Goal: Task Accomplishment & Management: Manage account settings

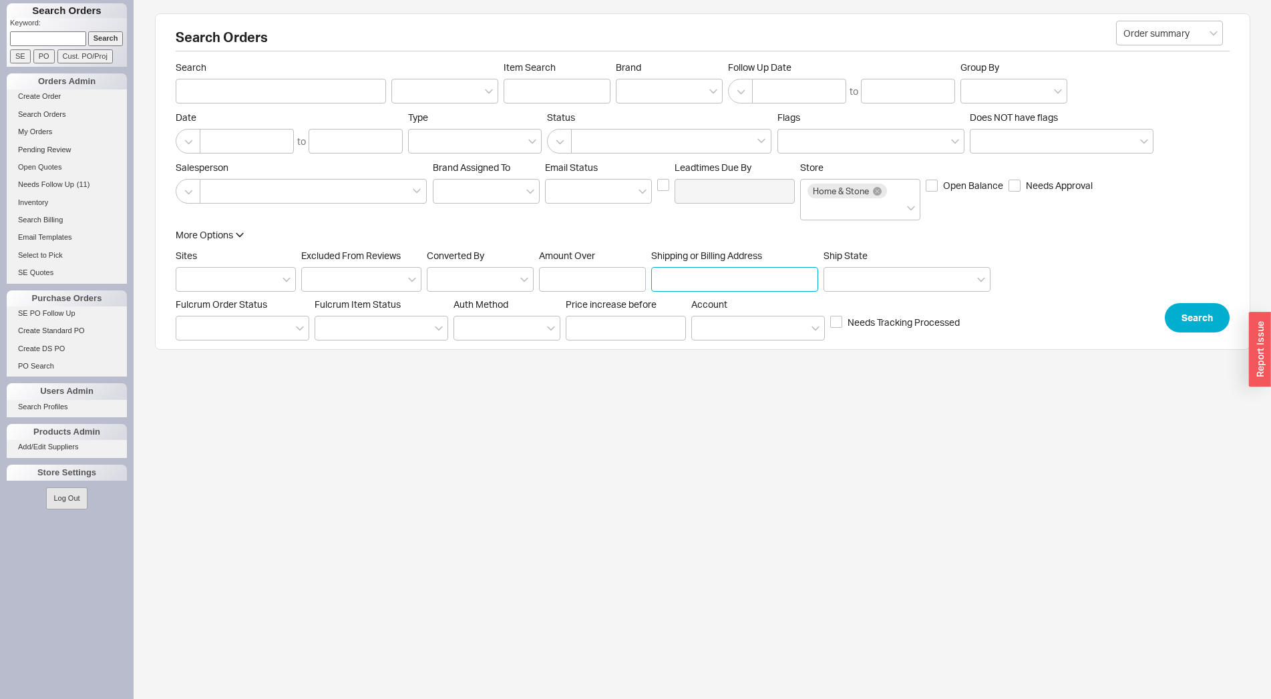
click at [722, 275] on input "Shipping or Billing Address" at bounding box center [734, 279] width 167 height 25
type input "971 east 24"
click at [1202, 328] on button "Search" at bounding box center [1197, 317] width 65 height 29
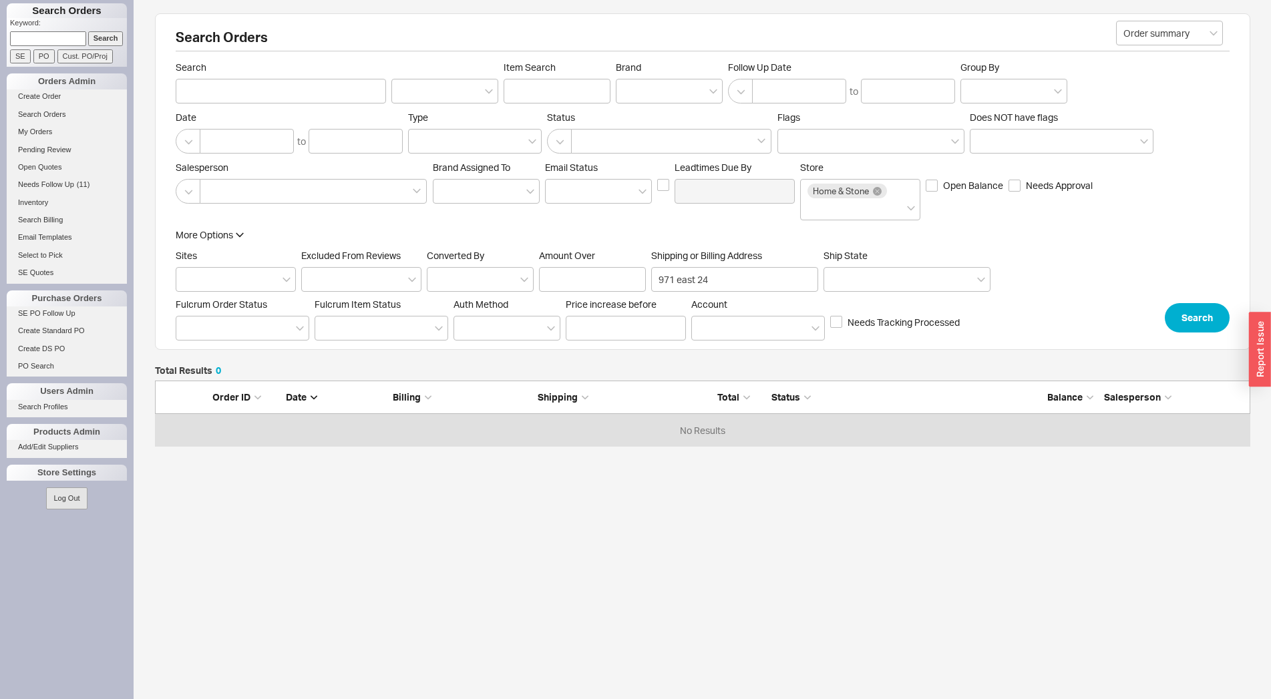
scroll to position [55, 1084]
drag, startPoint x: 722, startPoint y: 281, endPoint x: 675, endPoint y: 284, distance: 46.8
click at [675, 284] on input "971 east 24" at bounding box center [734, 279] width 167 height 25
type input "971"
click at [1198, 317] on button "Search" at bounding box center [1197, 317] width 65 height 29
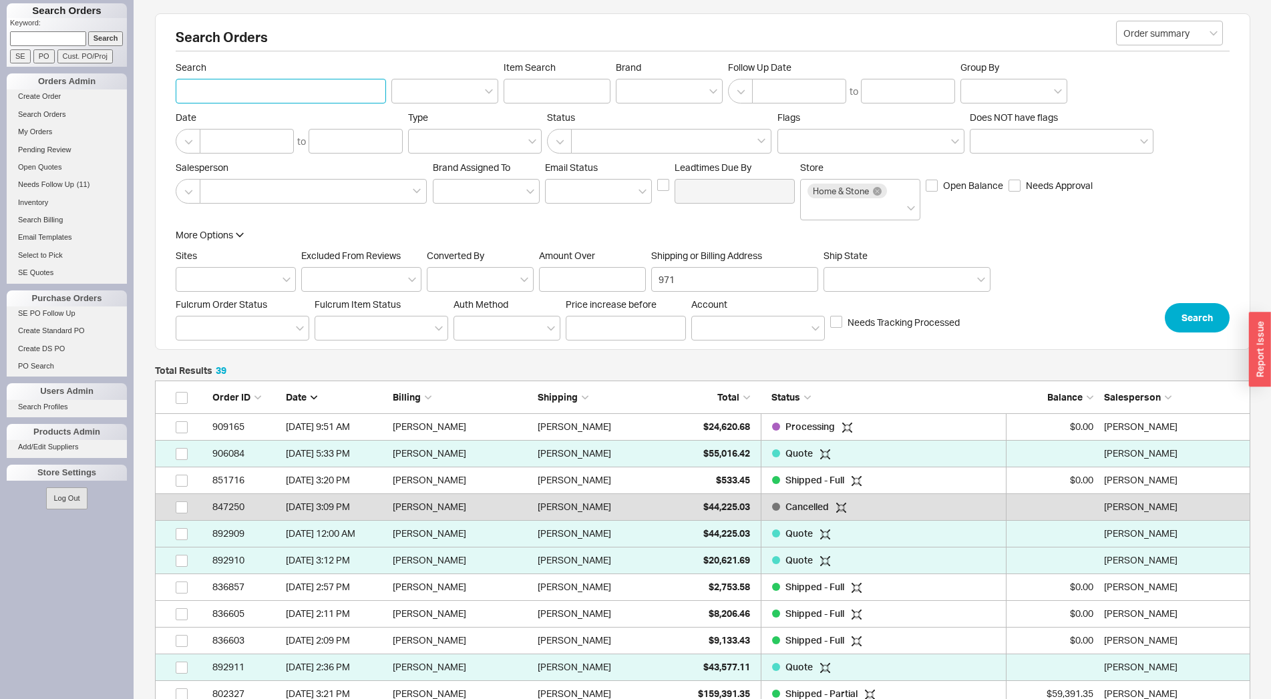
click at [281, 94] on input "Search" at bounding box center [281, 91] width 210 height 25
type input "greenberger"
click at [1190, 325] on button "Search" at bounding box center [1197, 317] width 65 height 29
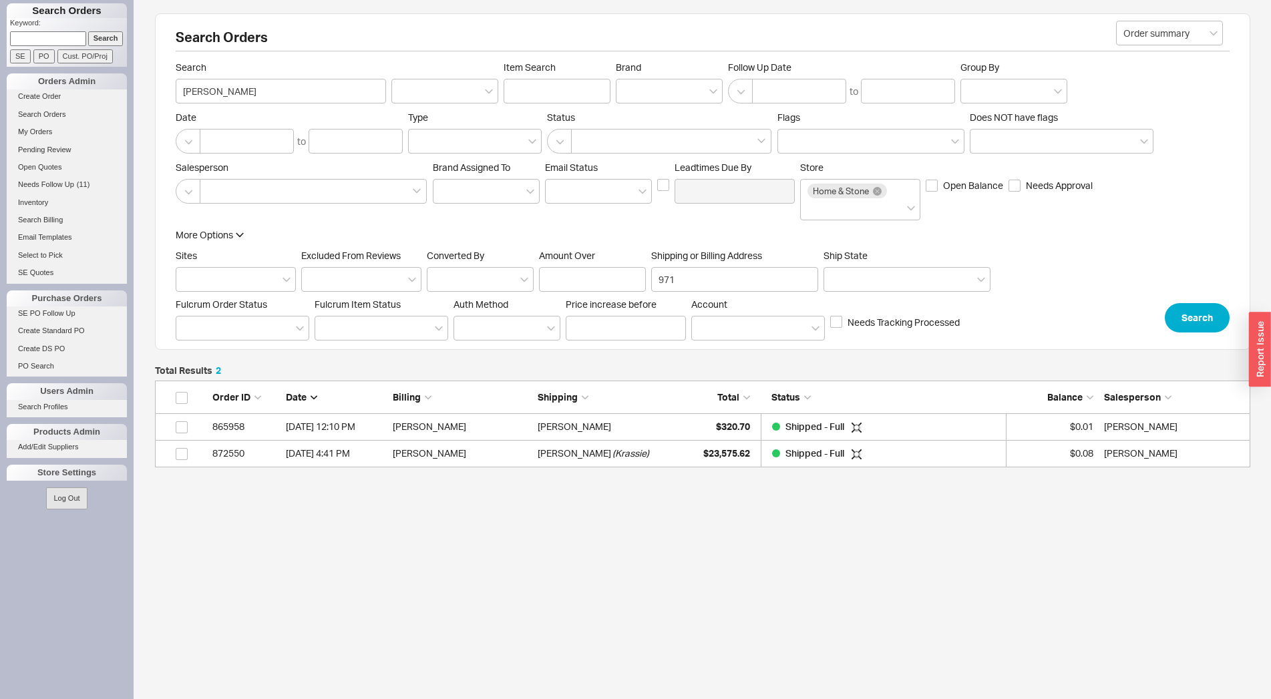
scroll to position [12, 12]
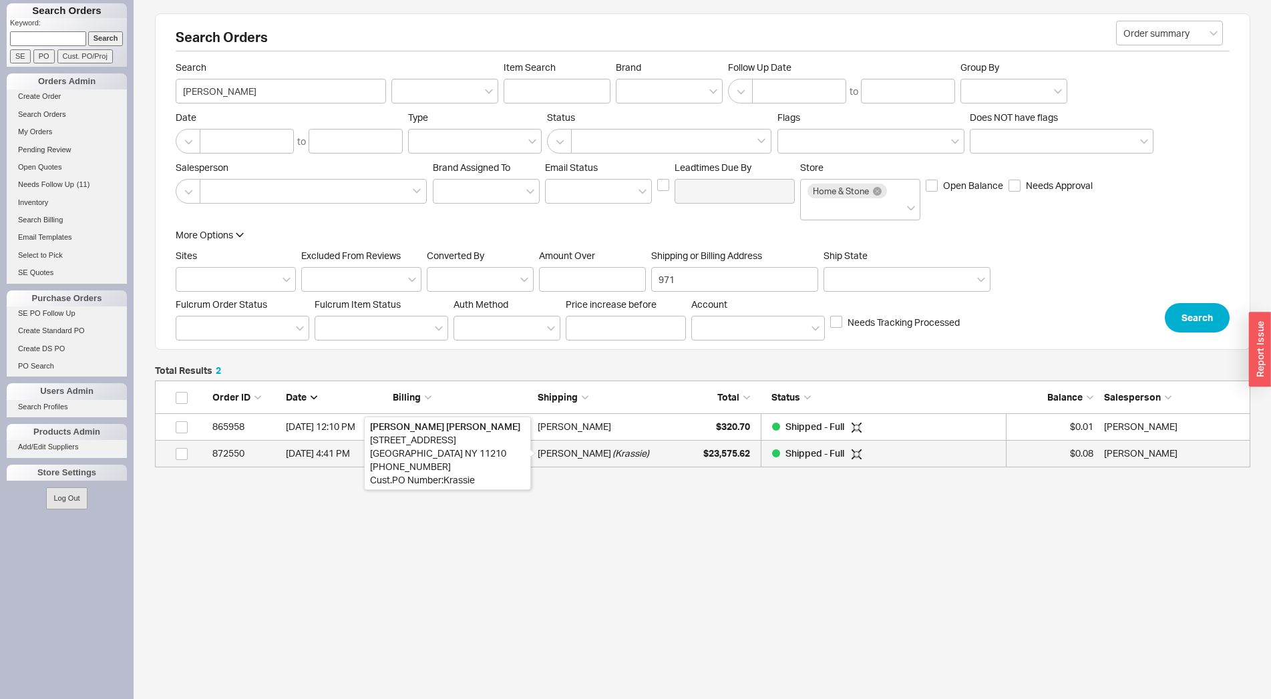
click at [590, 451] on div "Faige Greenberger" at bounding box center [574, 453] width 73 height 27
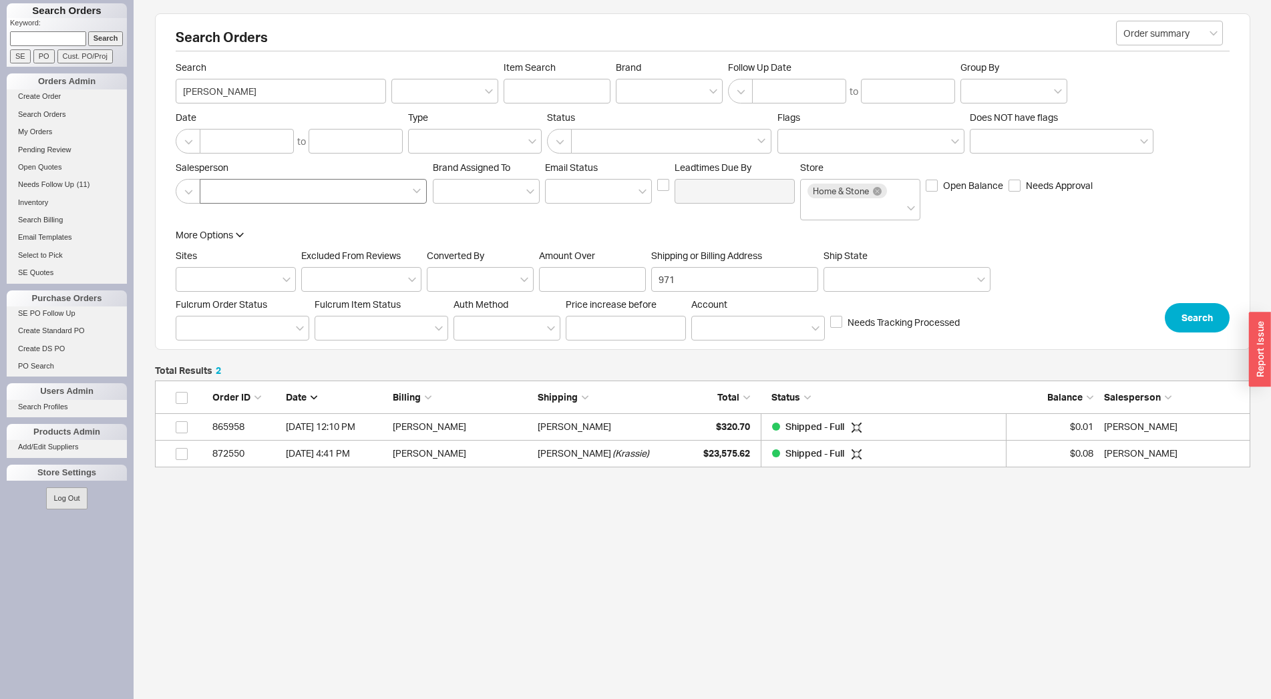
click at [307, 190] on div at bounding box center [313, 191] width 227 height 25
click at [216, 190] on input at bounding box center [211, 191] width 9 height 15
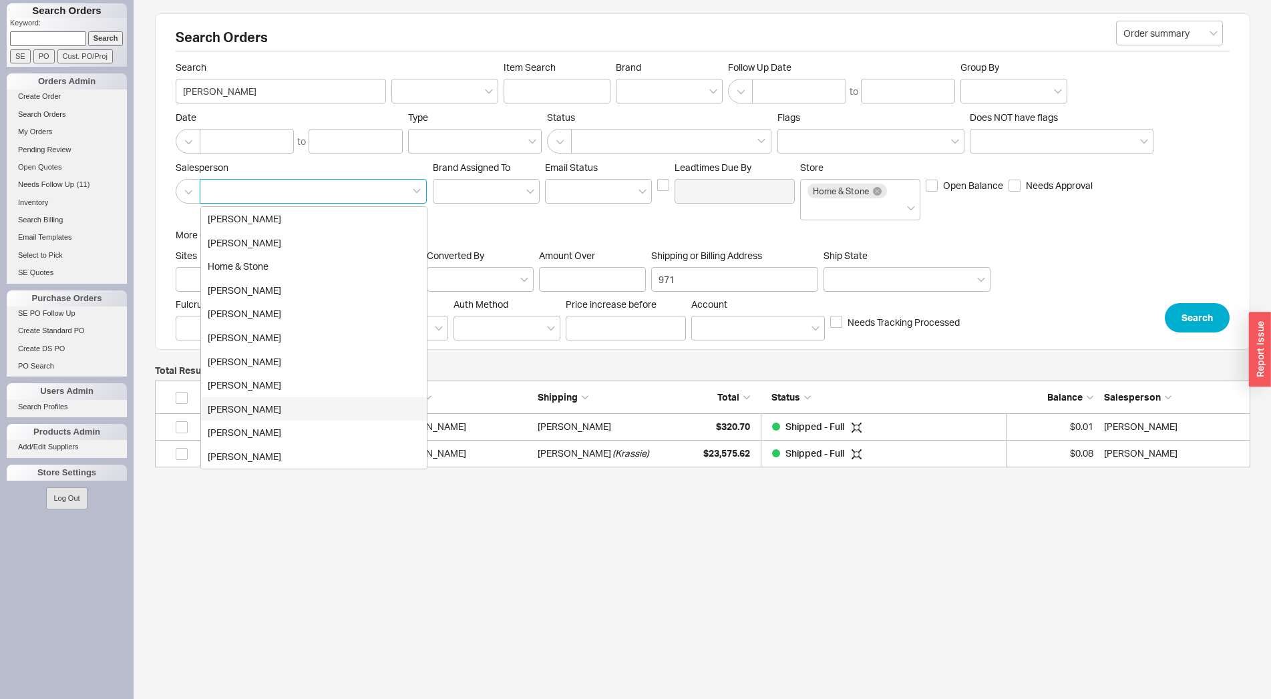
click at [287, 405] on div "Sephrina Martinez-Hall" at bounding box center [314, 409] width 226 height 24
click at [253, 96] on input "greenberger" at bounding box center [281, 91] width 210 height 25
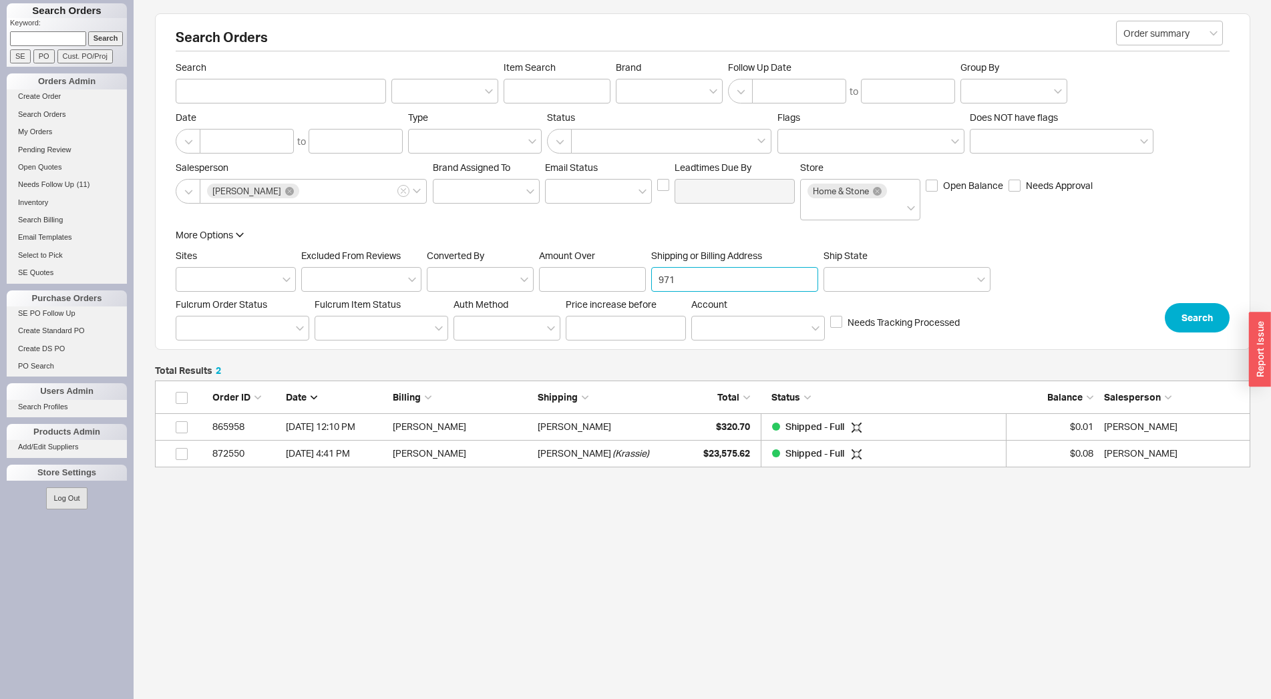
click at [702, 284] on input "971" at bounding box center [734, 279] width 167 height 25
click at [701, 283] on input "971" at bounding box center [734, 279] width 167 height 25
click at [1190, 321] on button "Search" at bounding box center [1197, 317] width 65 height 29
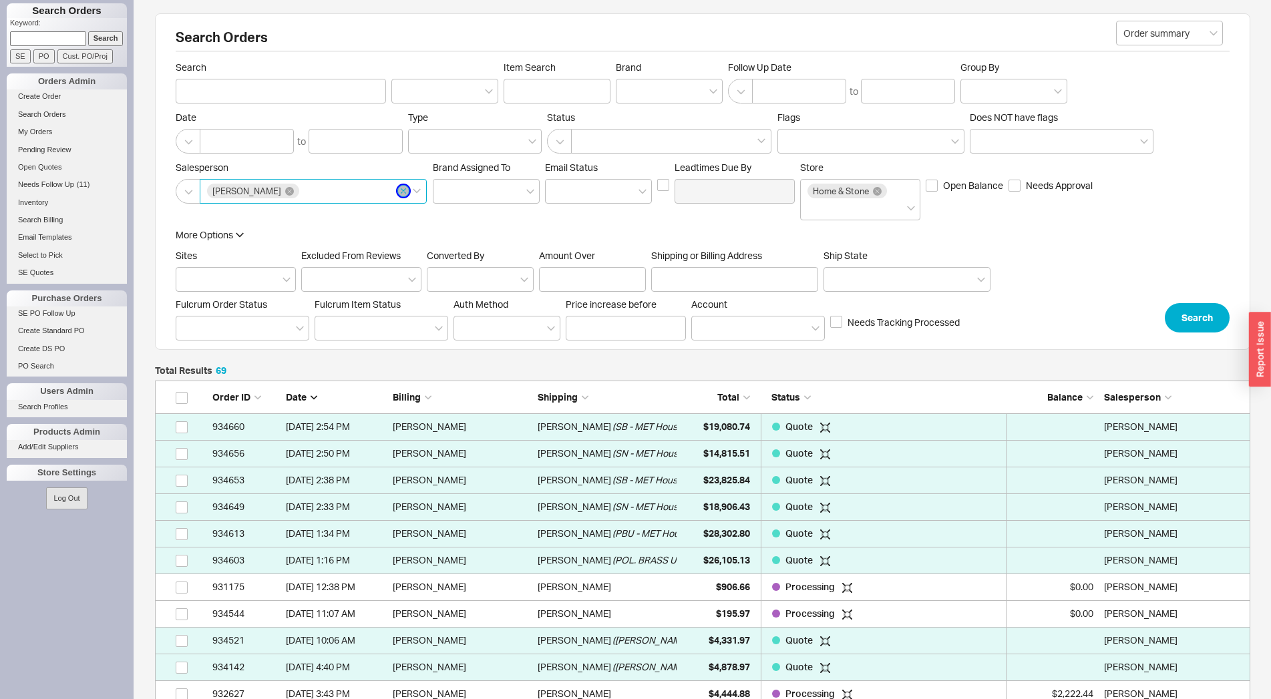
click at [401, 193] on icon "button" at bounding box center [403, 191] width 5 height 8
click at [288, 97] on input "Search" at bounding box center [281, 91] width 210 height 25
type input "carol greenberger"
click at [1212, 321] on button "Search" at bounding box center [1197, 317] width 65 height 29
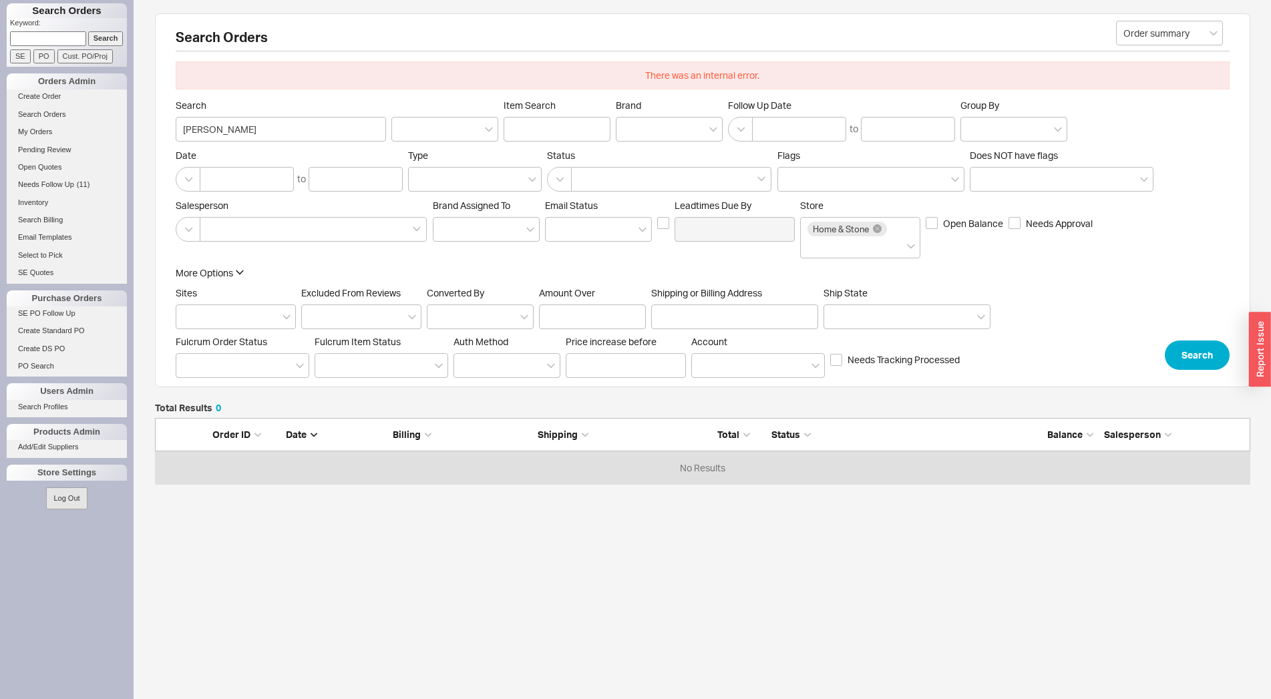
scroll to position [55, 1084]
drag, startPoint x: 203, startPoint y: 129, endPoint x: 174, endPoint y: 128, distance: 28.7
click at [176, 128] on input "carol greenberger" at bounding box center [281, 129] width 210 height 25
type input "sidney greenberger"
click at [1190, 348] on button "Search" at bounding box center [1197, 355] width 65 height 29
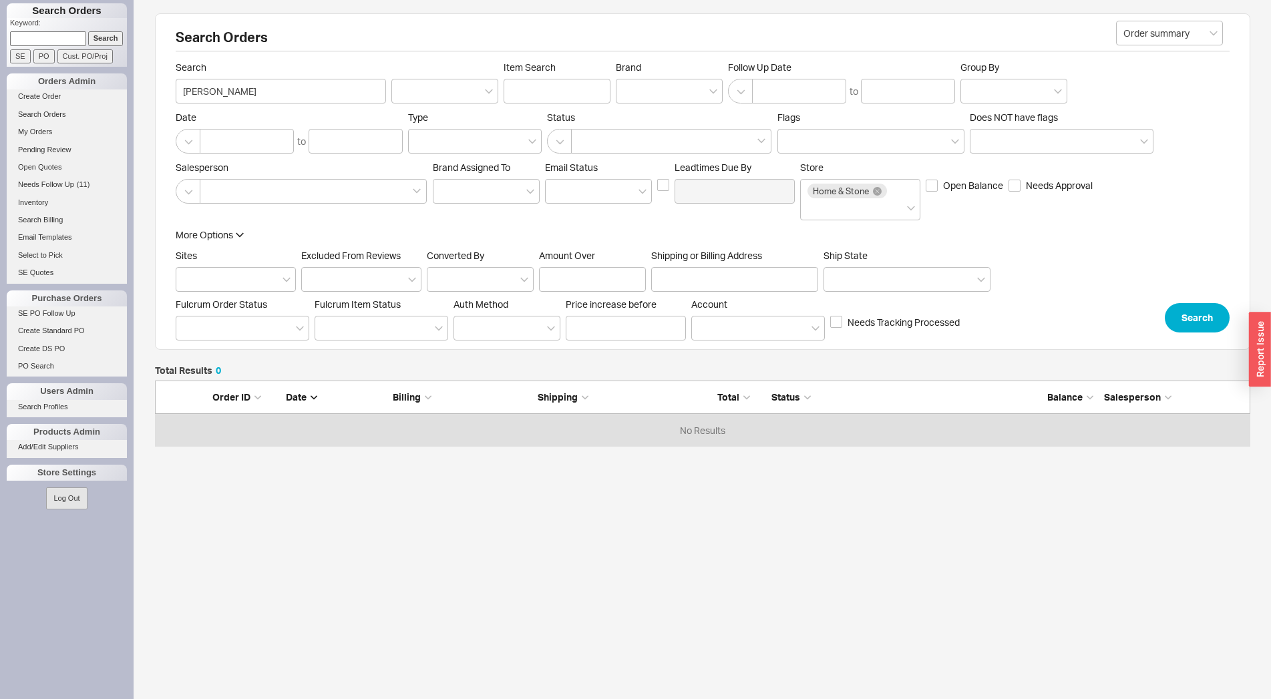
scroll to position [55, 1084]
drag, startPoint x: 212, startPoint y: 93, endPoint x: 156, endPoint y: 96, distance: 56.8
click at [176, 96] on input "sidney greenberger" at bounding box center [281, 91] width 210 height 25
type input "greenberger"
click at [737, 278] on input "Shipping or Billing Address" at bounding box center [734, 279] width 167 height 25
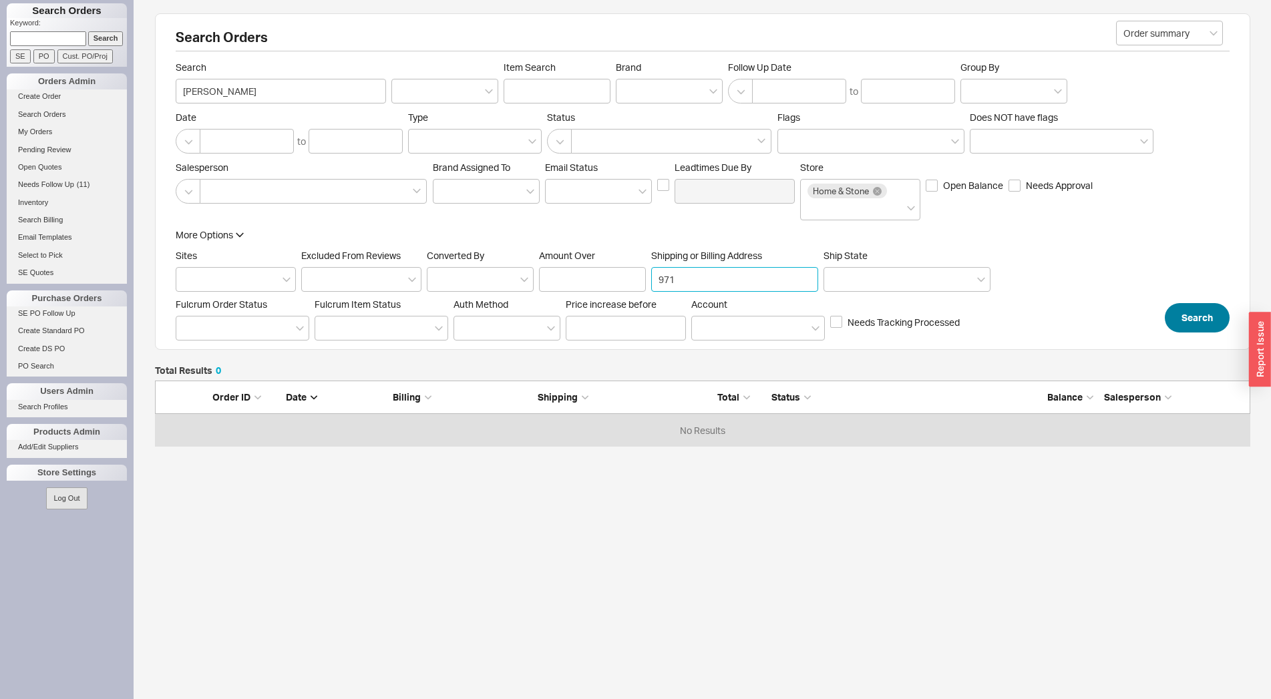
type input "971"
click at [1185, 315] on button "Search" at bounding box center [1197, 317] width 65 height 29
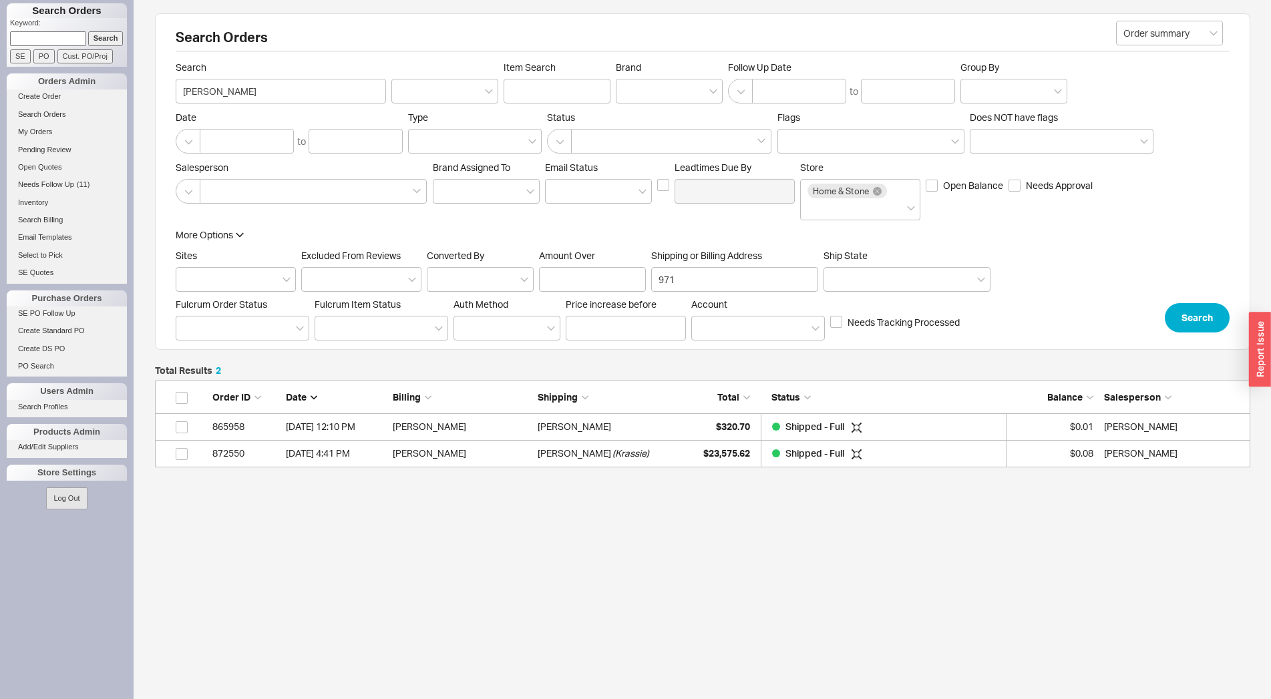
scroll to position [75, 1084]
click at [671, 465] on div "Faige Greenberger ( Krassie )" at bounding box center [607, 453] width 139 height 27
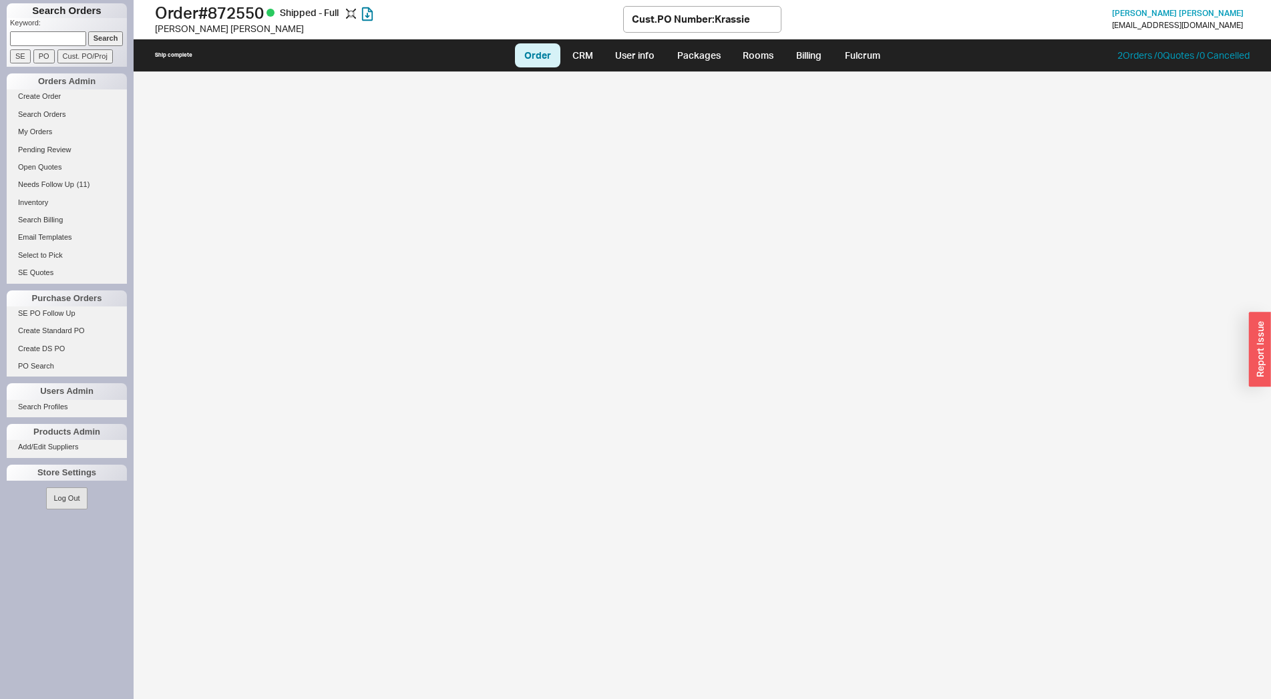
select select "LOW"
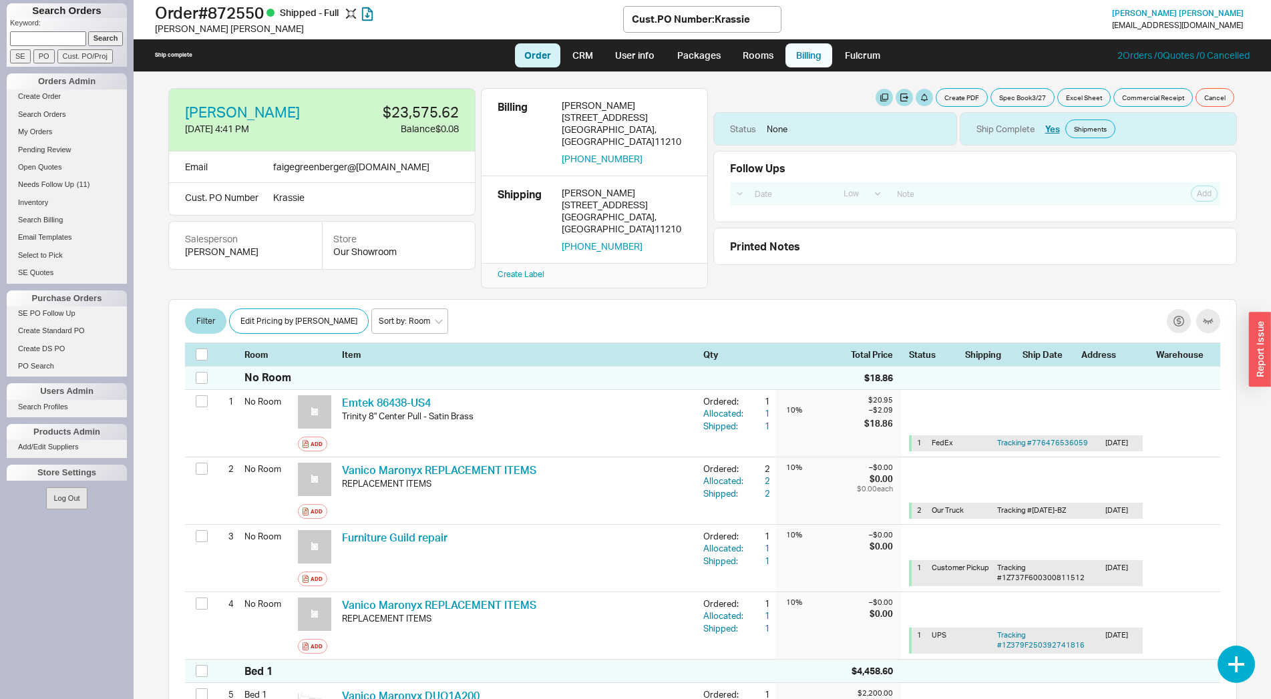
click at [800, 45] on link "Billing" at bounding box center [809, 55] width 47 height 24
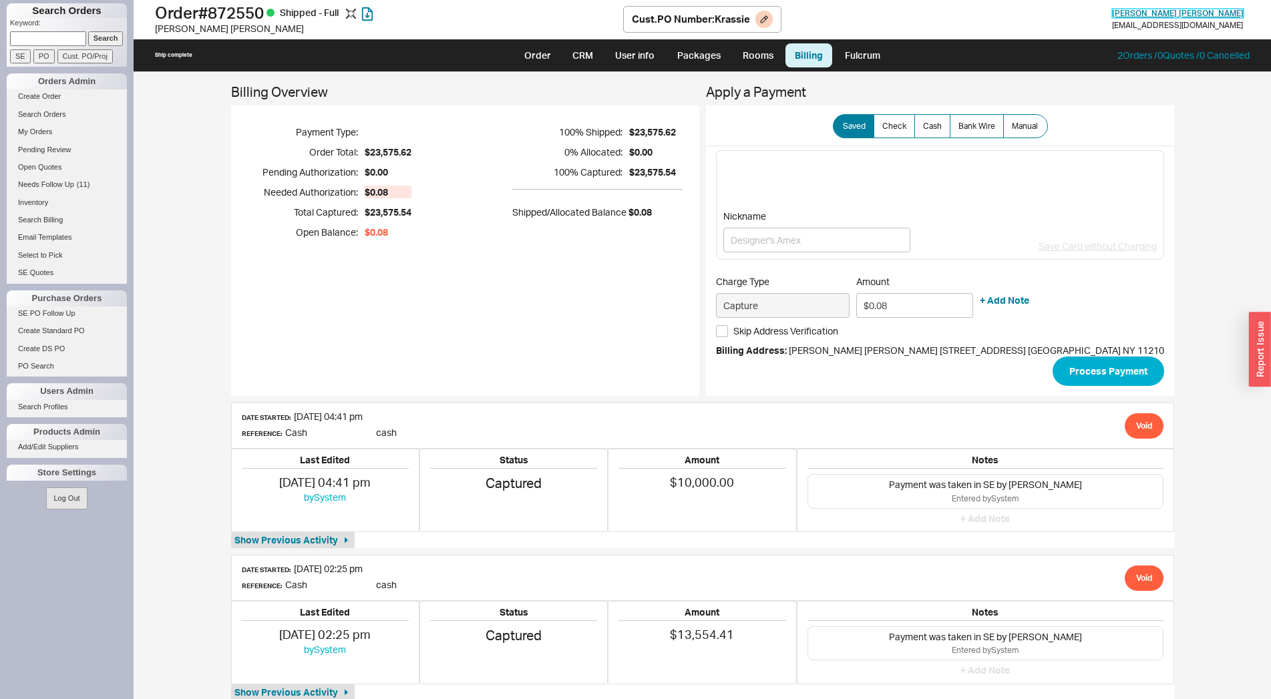
click at [1183, 13] on span "Faige Greenberger" at bounding box center [1178, 13] width 132 height 10
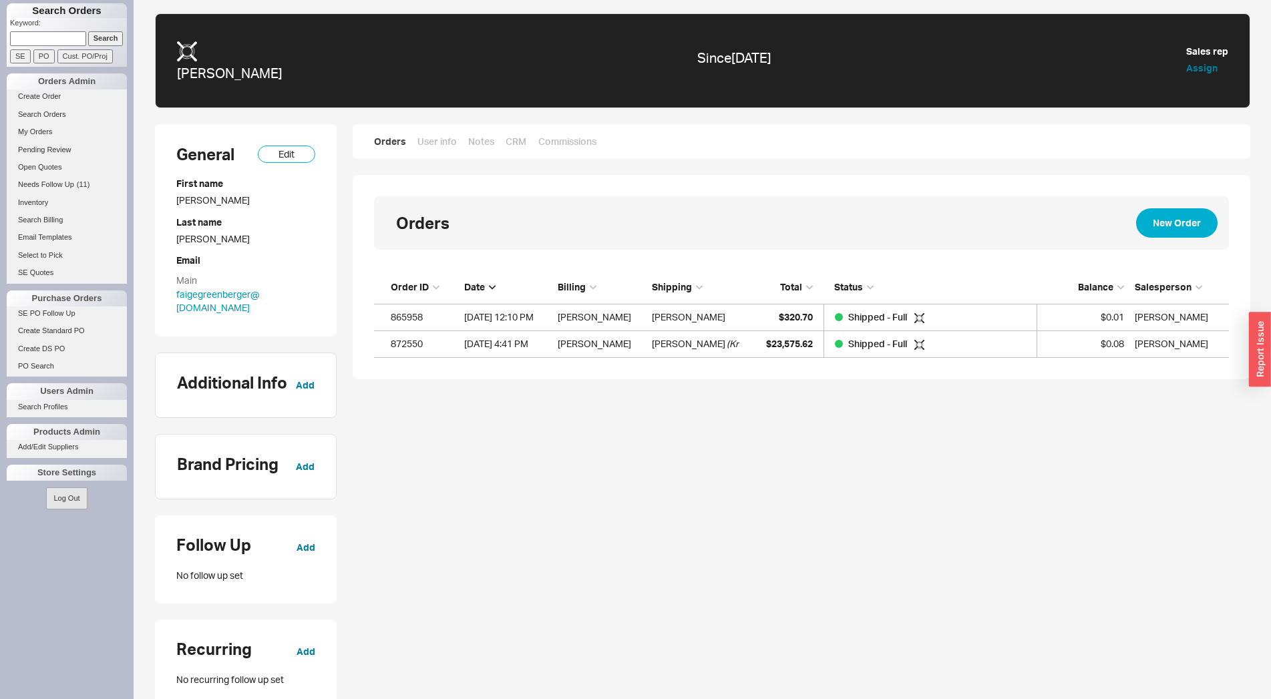
scroll to position [75, 844]
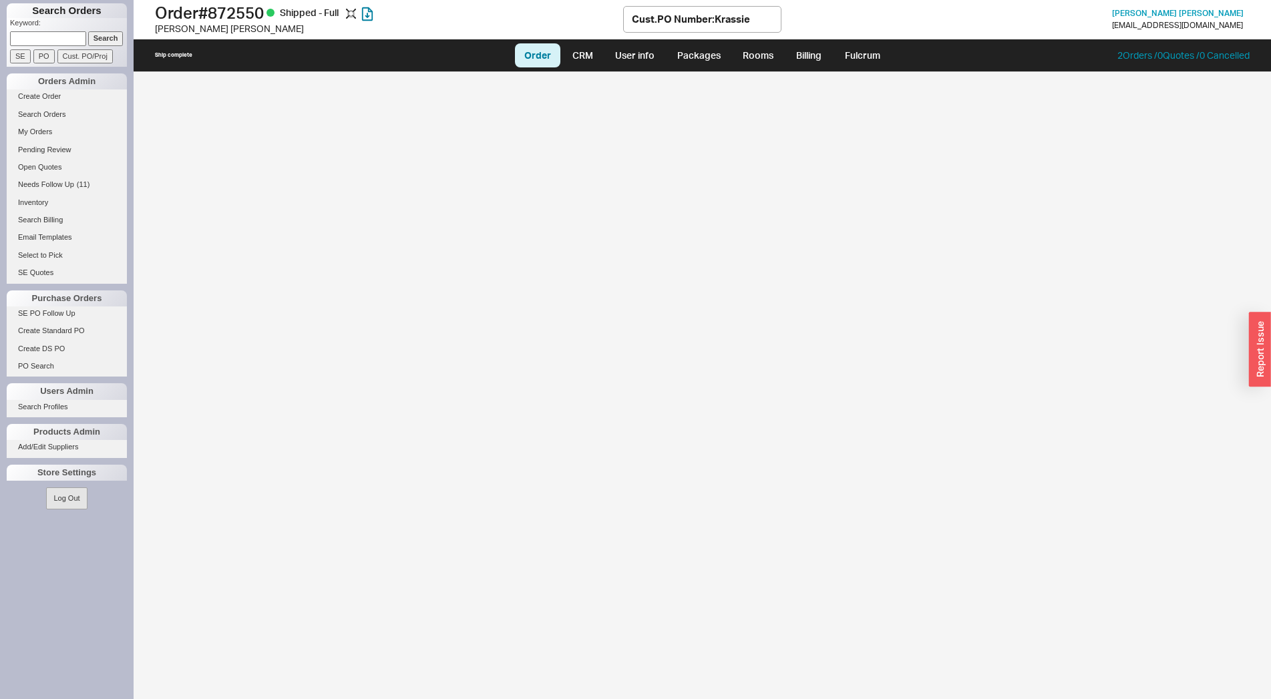
select select "LOW"
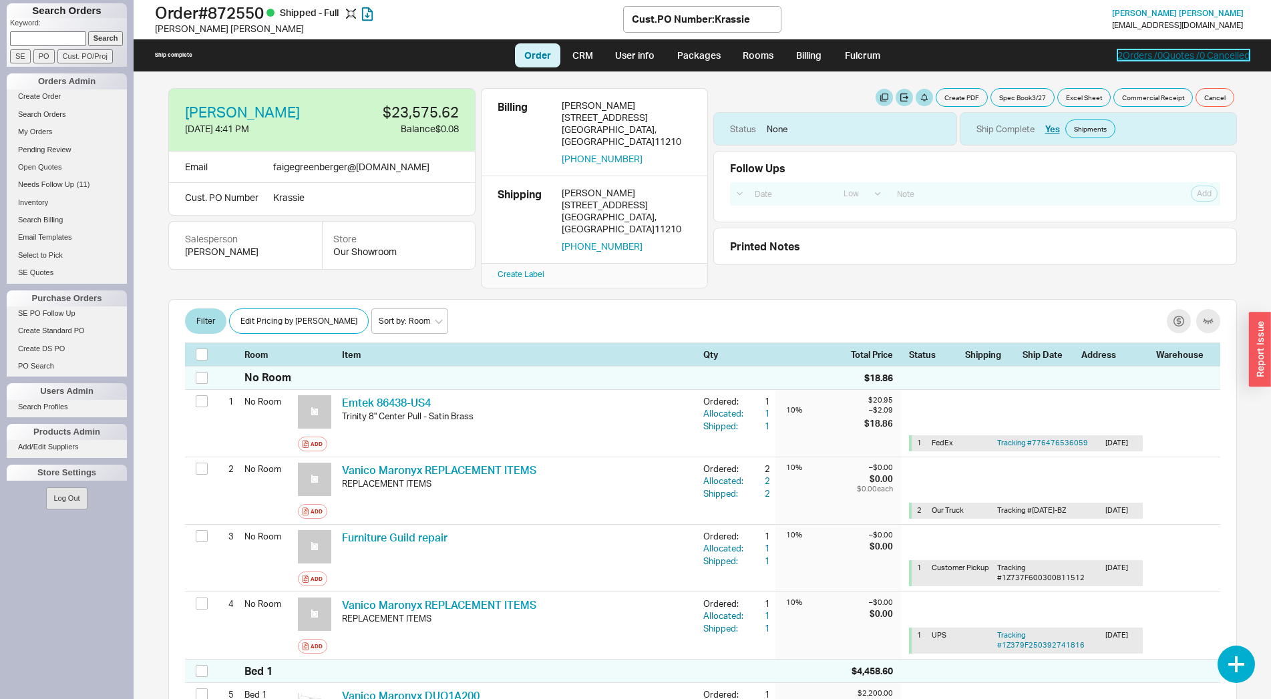
click at [1156, 59] on link "2 Orders / 0 Quotes / 0 Cancelled" at bounding box center [1184, 54] width 132 height 11
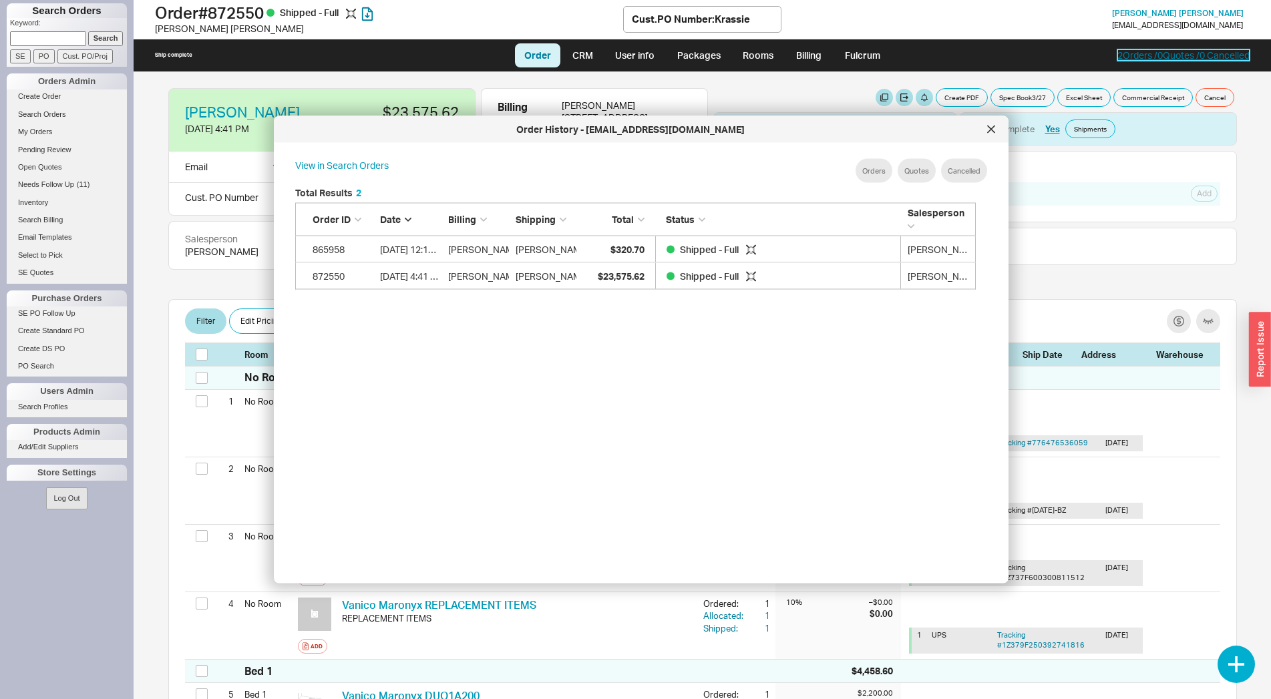
scroll to position [397, 691]
click at [989, 141] on div "Order History - faigegreenberger@icloud.com" at bounding box center [642, 130] width 735 height 27
click at [812, 51] on link "Billing" at bounding box center [809, 55] width 47 height 24
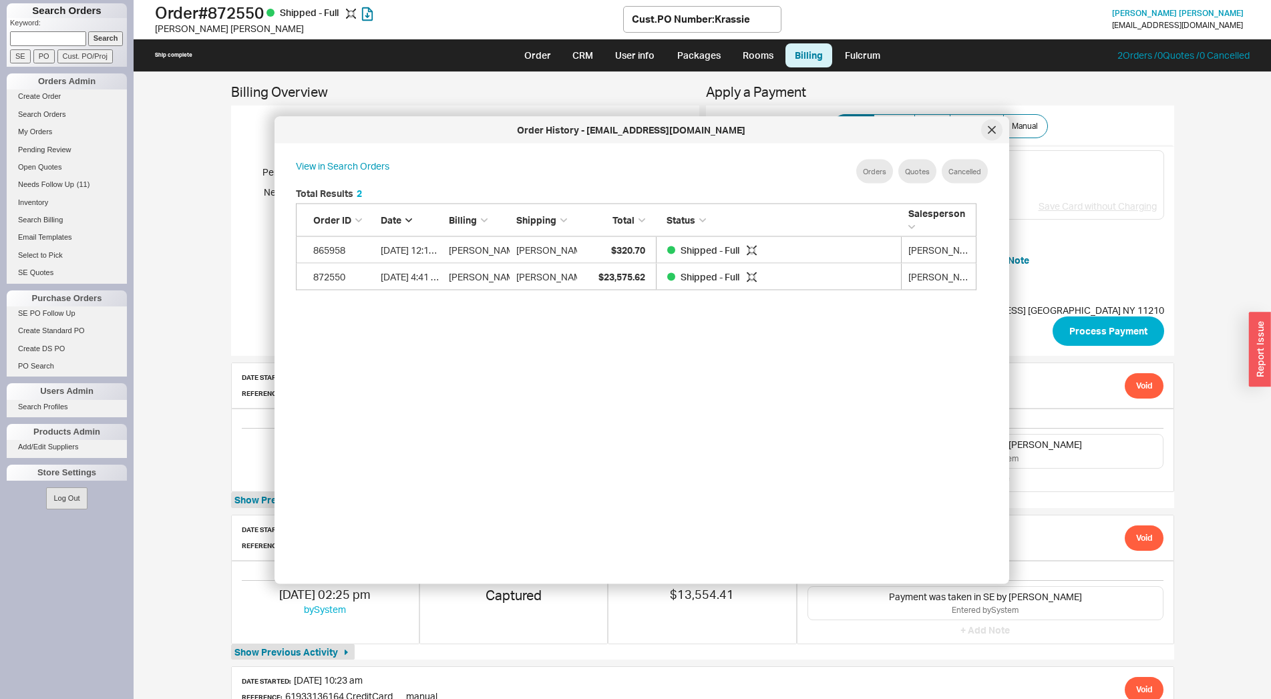
click at [994, 130] on icon at bounding box center [992, 130] width 8 height 8
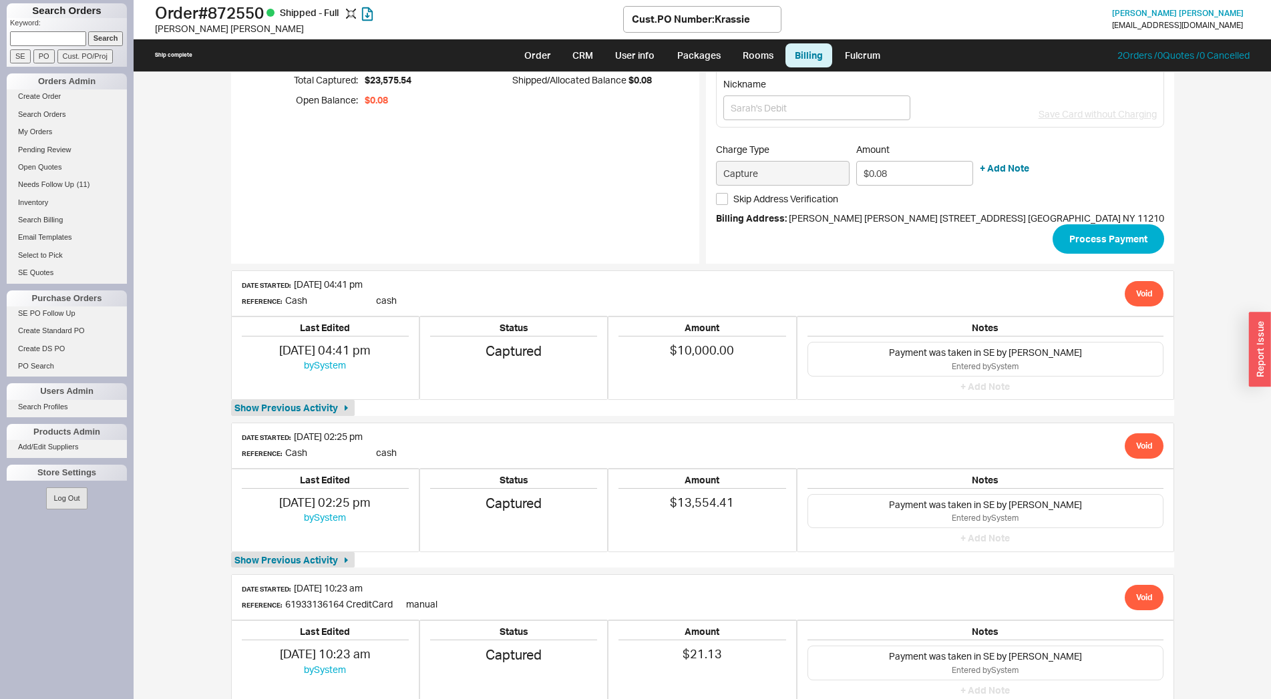
scroll to position [167, 0]
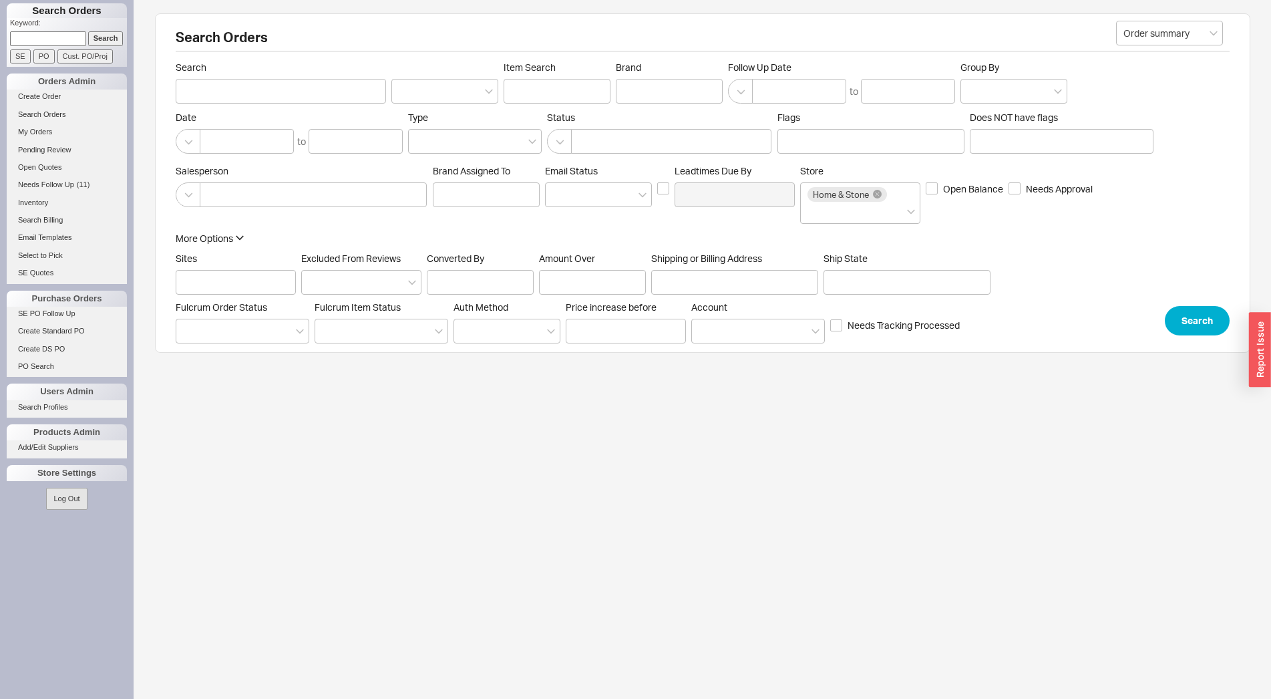
click at [56, 38] on input at bounding box center [48, 38] width 76 height 14
type input "86510"
click at [90, 53] on input "Cust. PO/Proj" at bounding box center [84, 56] width 55 height 14
type input "86510"
type input "Customer PO/Proj Name"
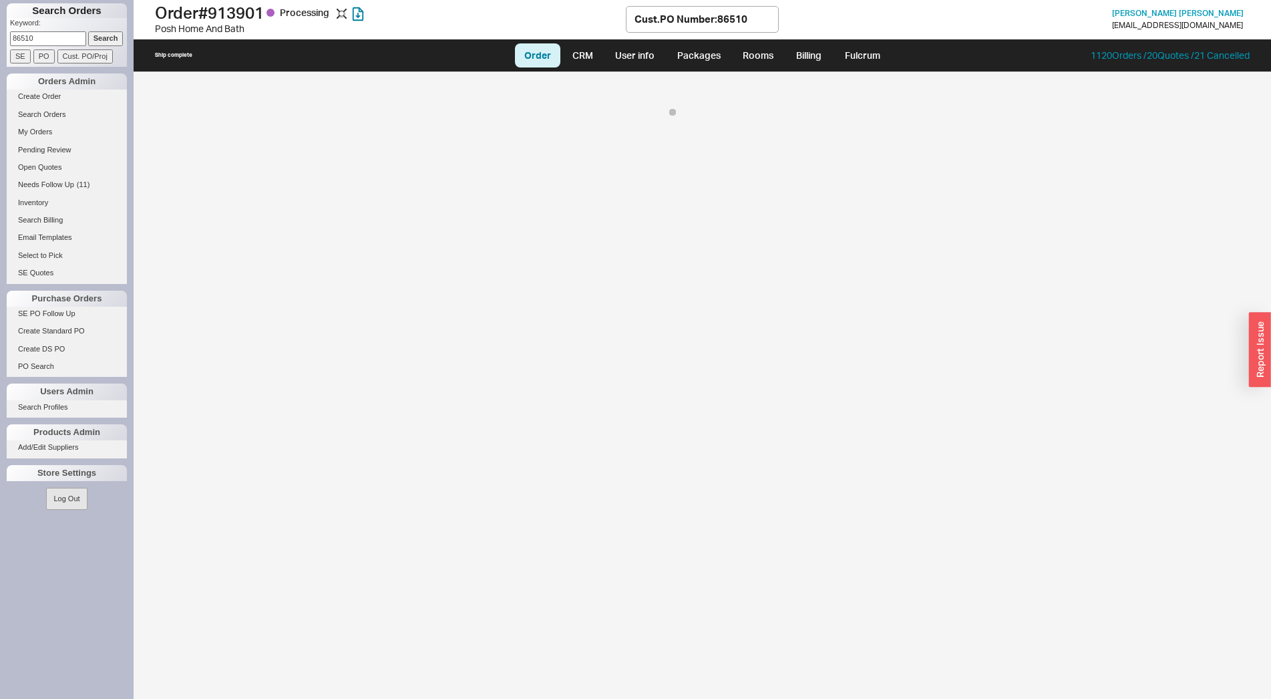
select select "LOW"
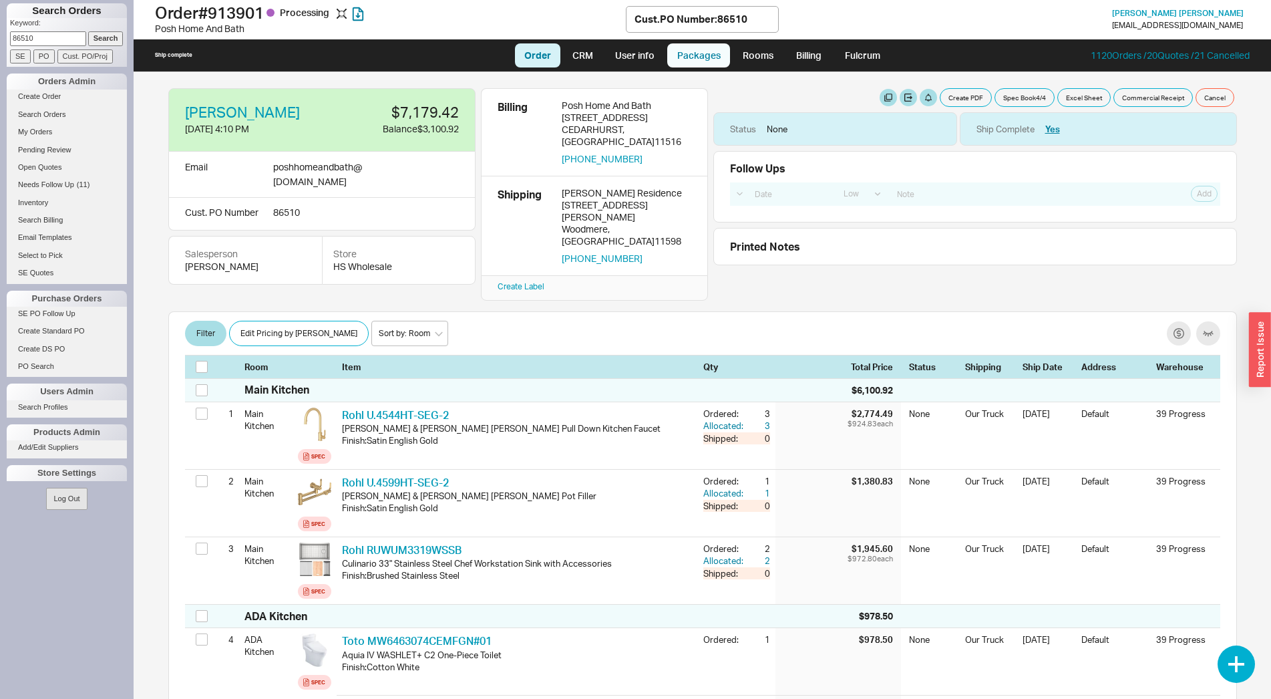
click at [700, 63] on link "Packages" at bounding box center [698, 55] width 63 height 24
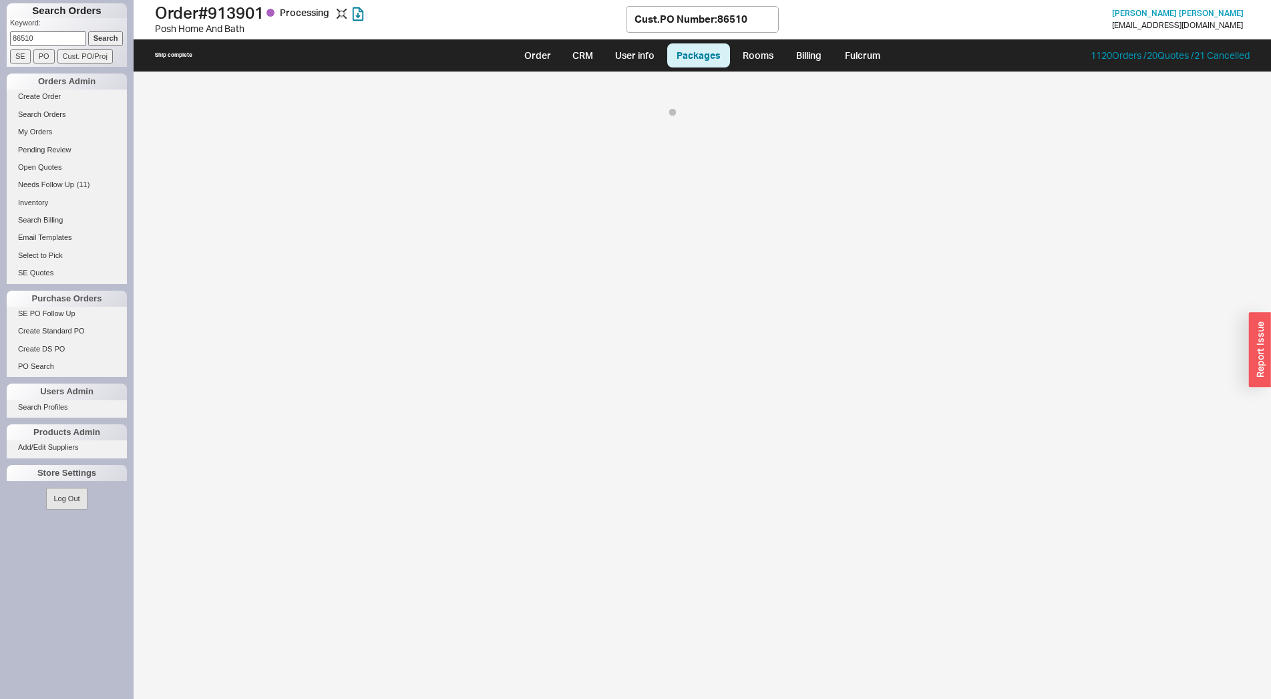
select select "8"
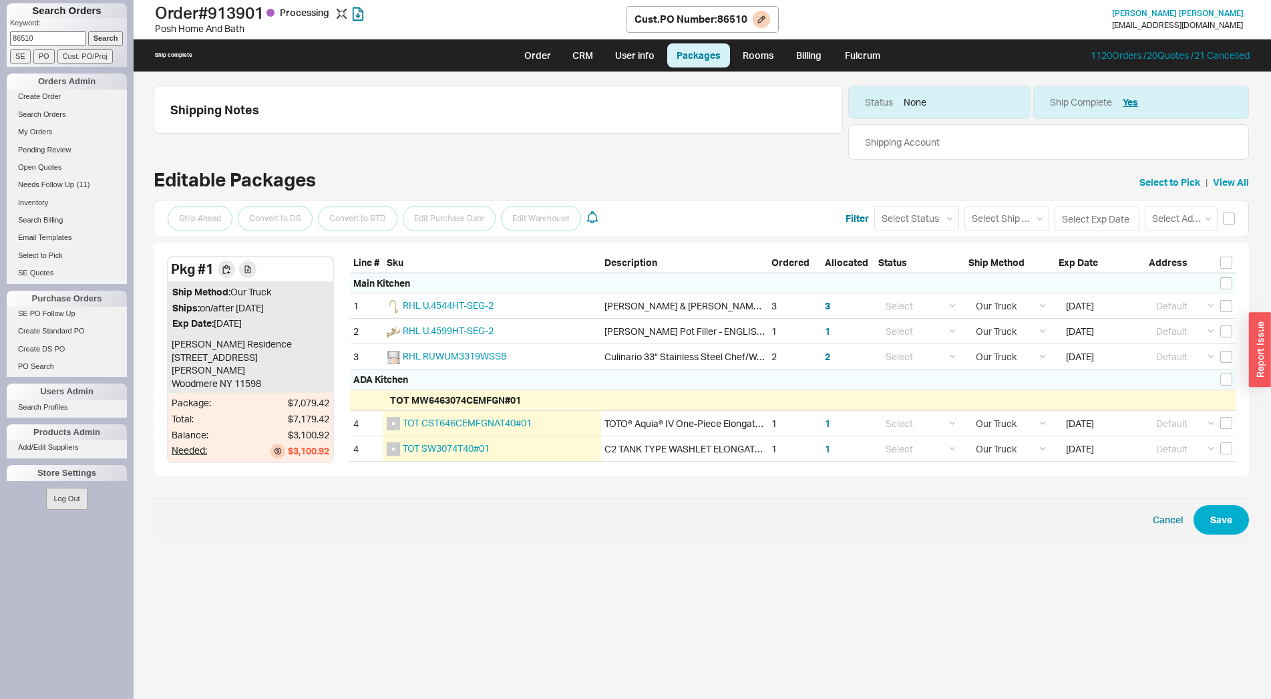
select select "LOW"
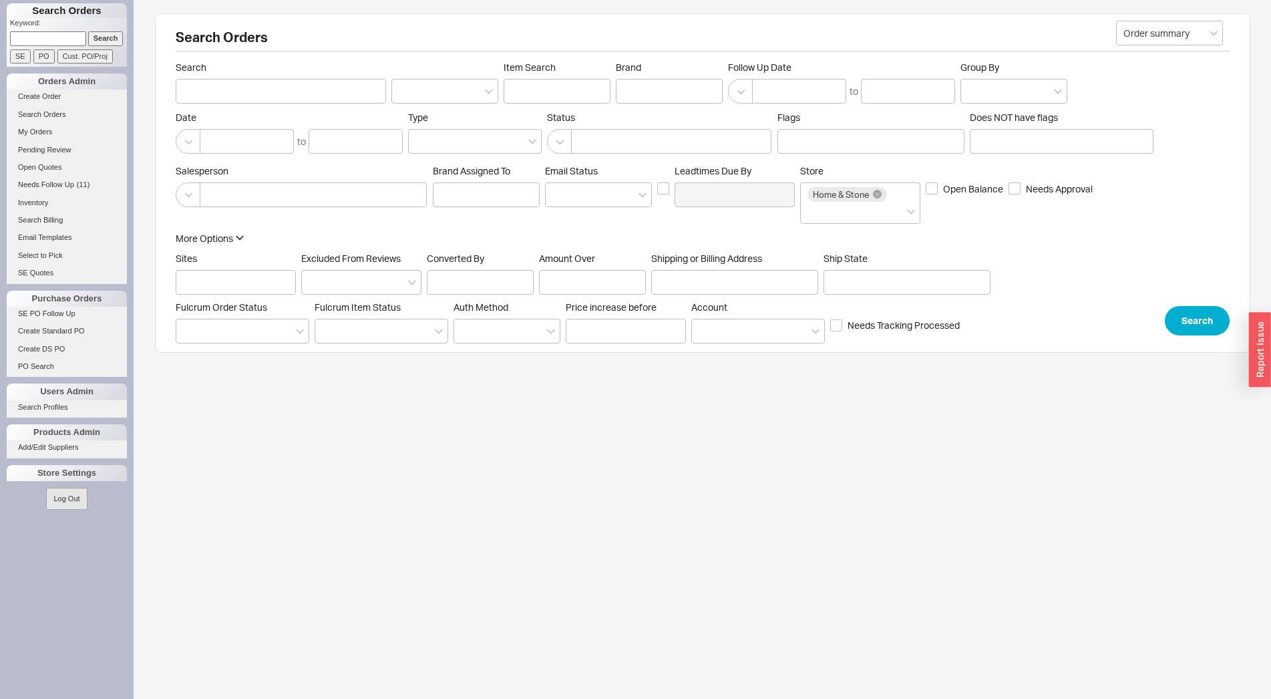
click at [73, 36] on input at bounding box center [48, 38] width 76 height 14
type input "86510"
click at [100, 55] on input "Cust. PO/Proj" at bounding box center [84, 56] width 55 height 14
type input "86510"
type input "Customer PO/Proj Name"
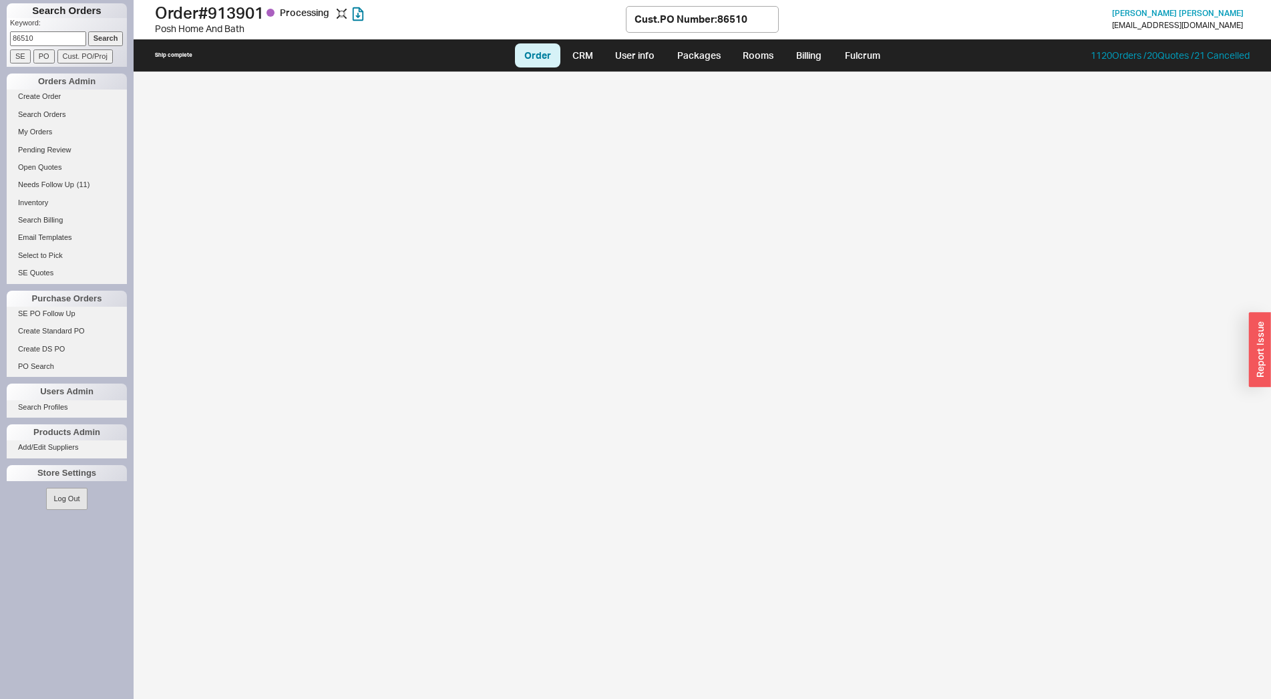
select select "LOW"
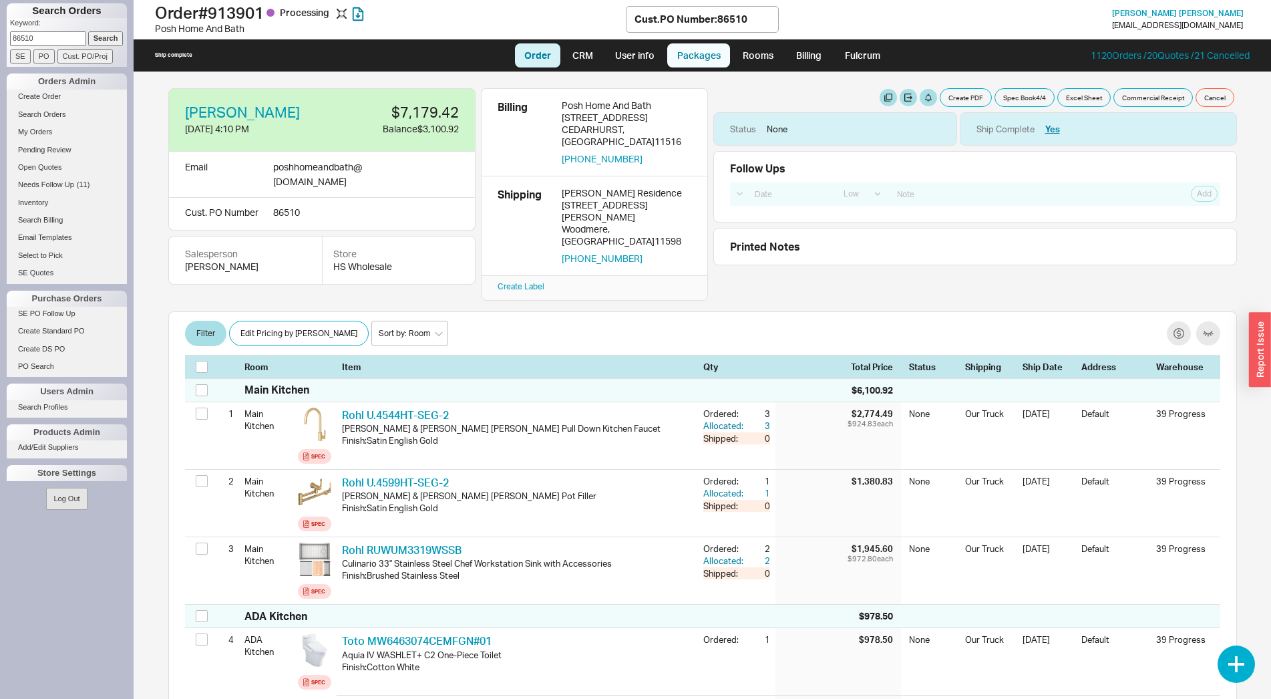
click at [724, 56] on link "Packages" at bounding box center [698, 55] width 63 height 24
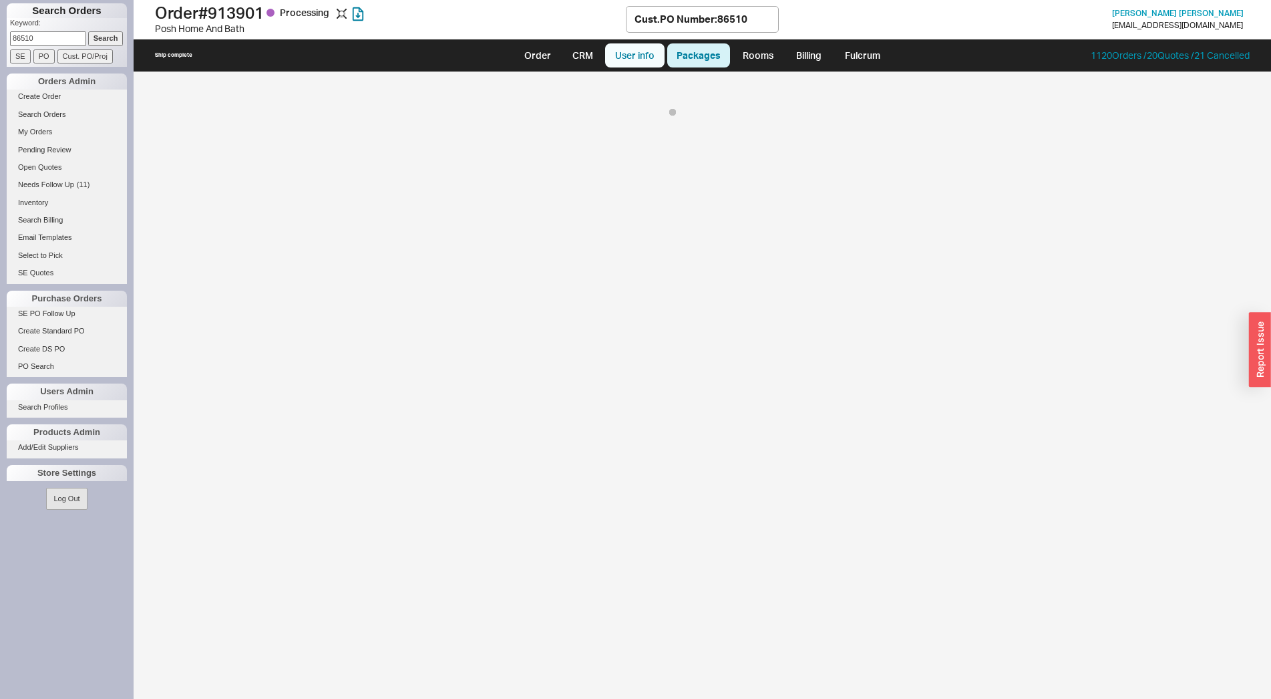
click at [639, 53] on link "User info" at bounding box center [634, 55] width 59 height 24
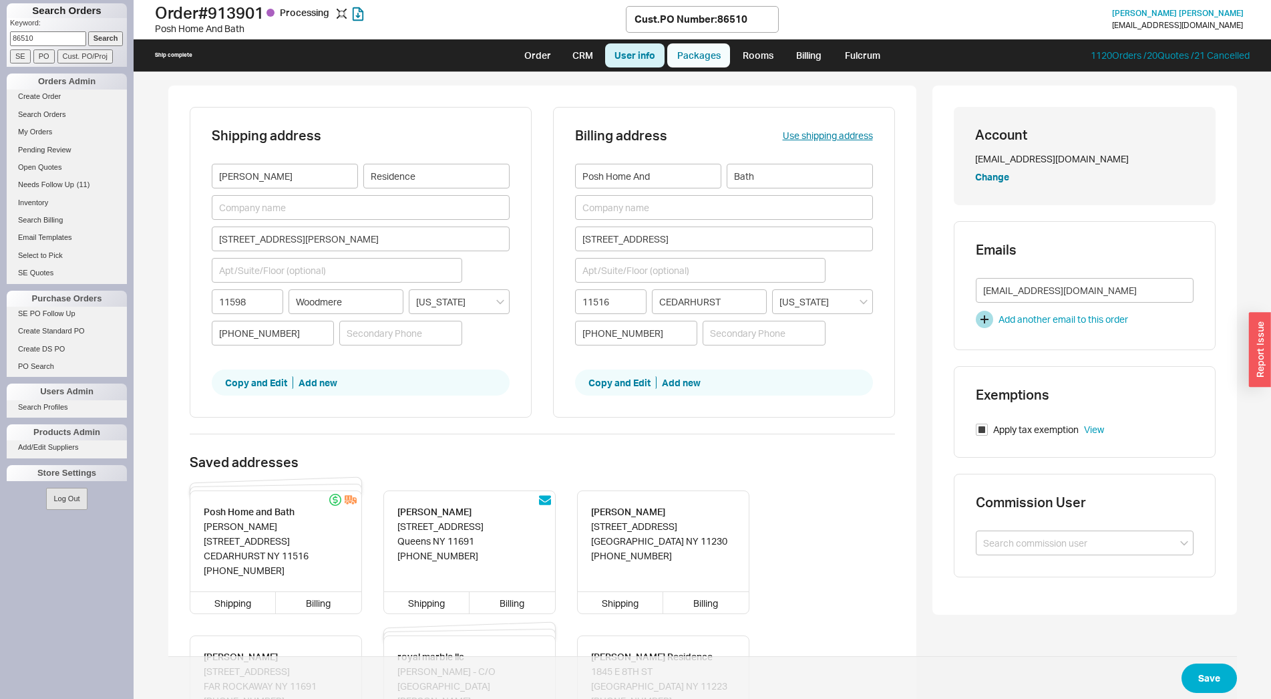
click at [717, 46] on link "Packages" at bounding box center [698, 55] width 63 height 24
select select "8"
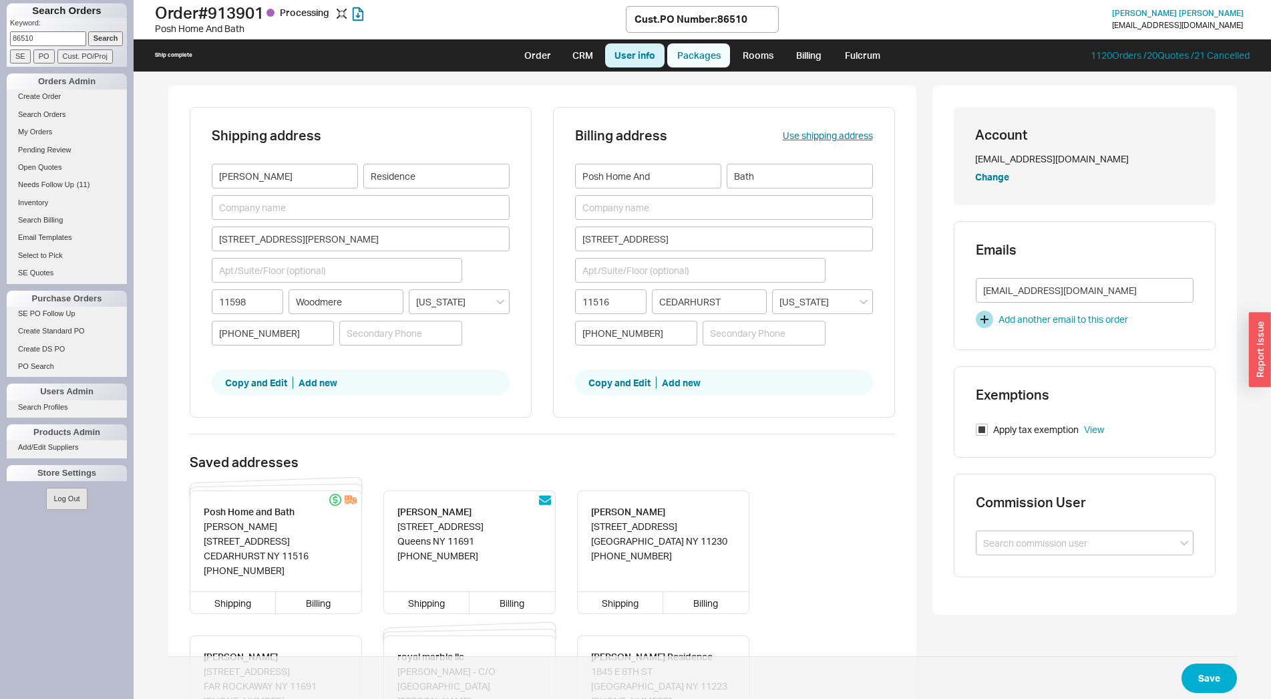
select select "8"
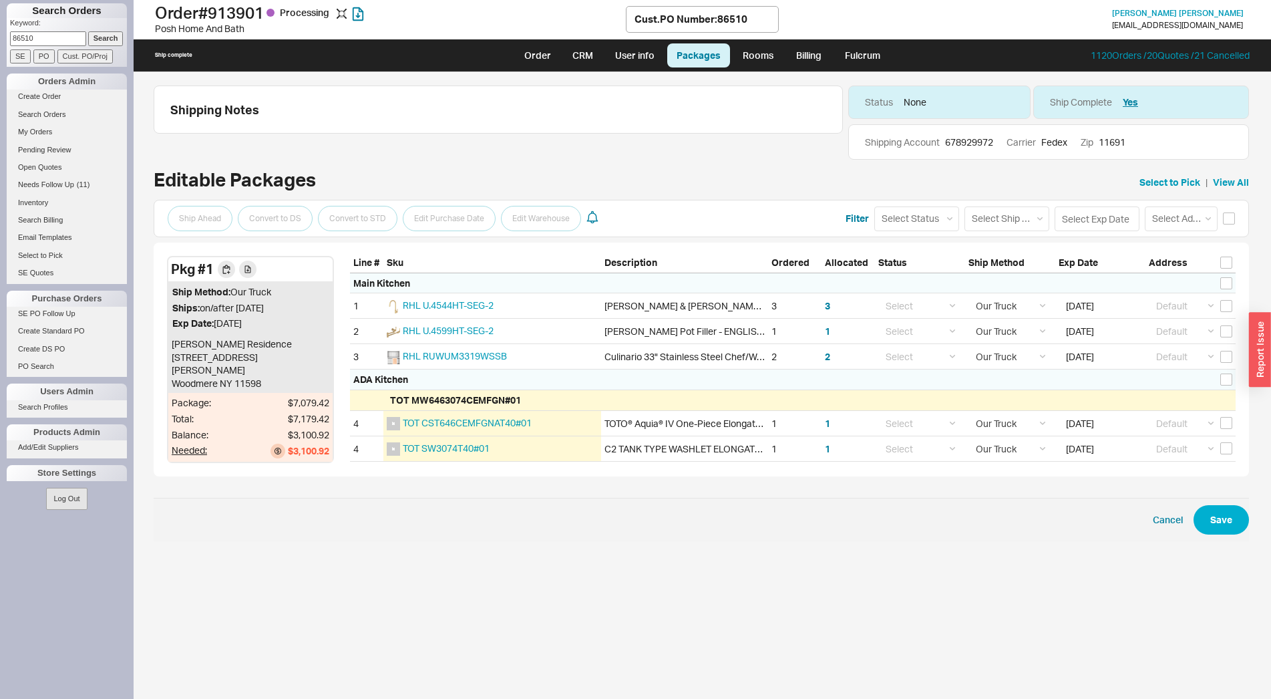
click at [24, 34] on input "86510" at bounding box center [48, 38] width 76 height 14
paste input "692"
type input "86692"
click at [102, 54] on input "Cust. PO/Proj" at bounding box center [84, 56] width 55 height 14
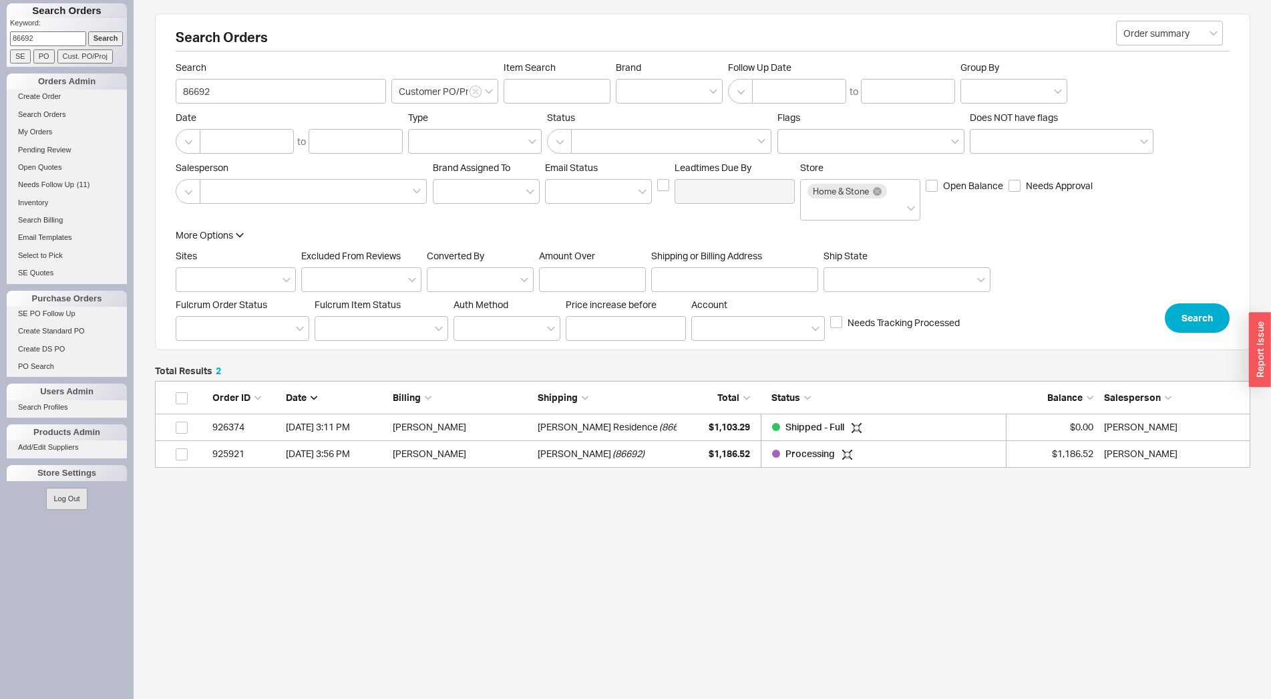
scroll to position [75, 1084]
click at [631, 460] on div "Gary Eichorn ( 86692 )" at bounding box center [607, 453] width 139 height 27
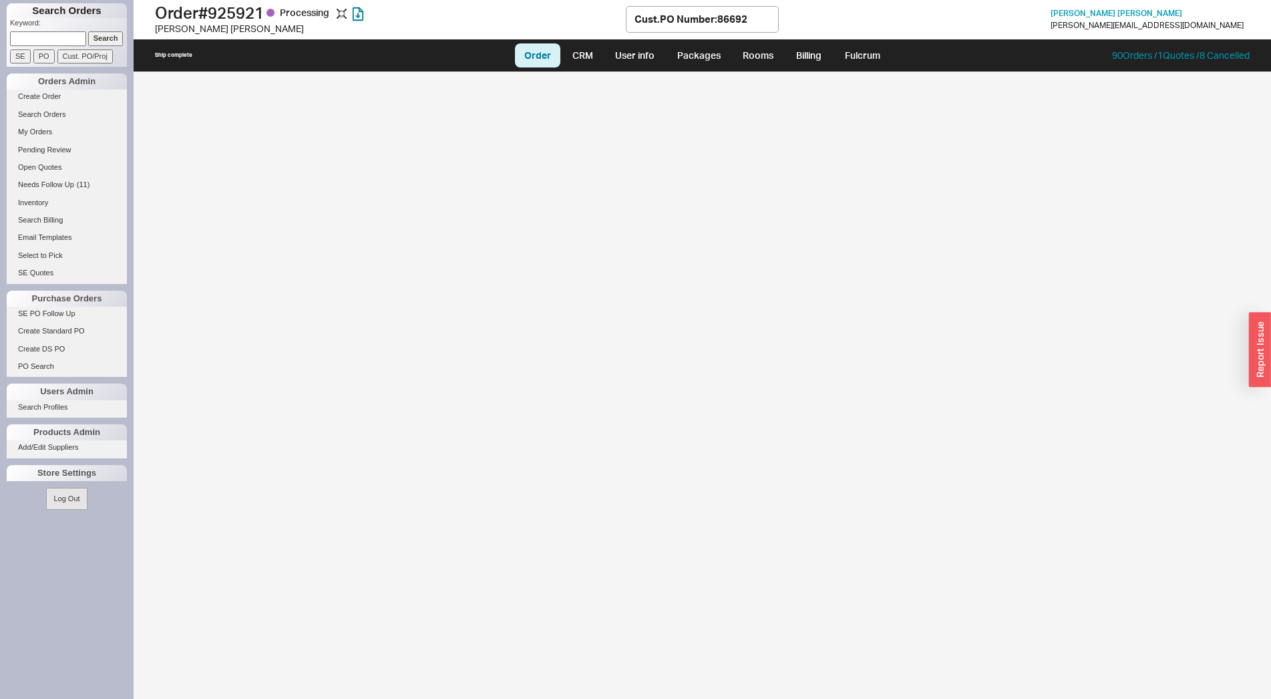
select select "LOW"
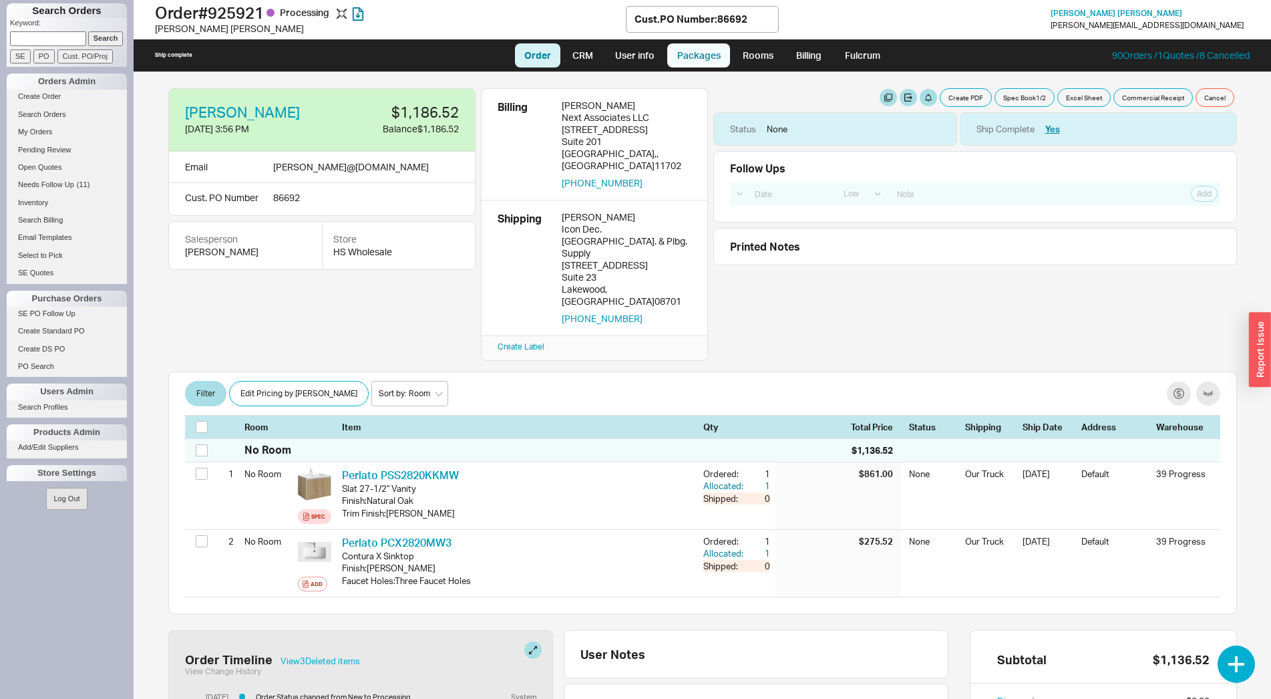
click at [697, 57] on link "Packages" at bounding box center [698, 55] width 63 height 24
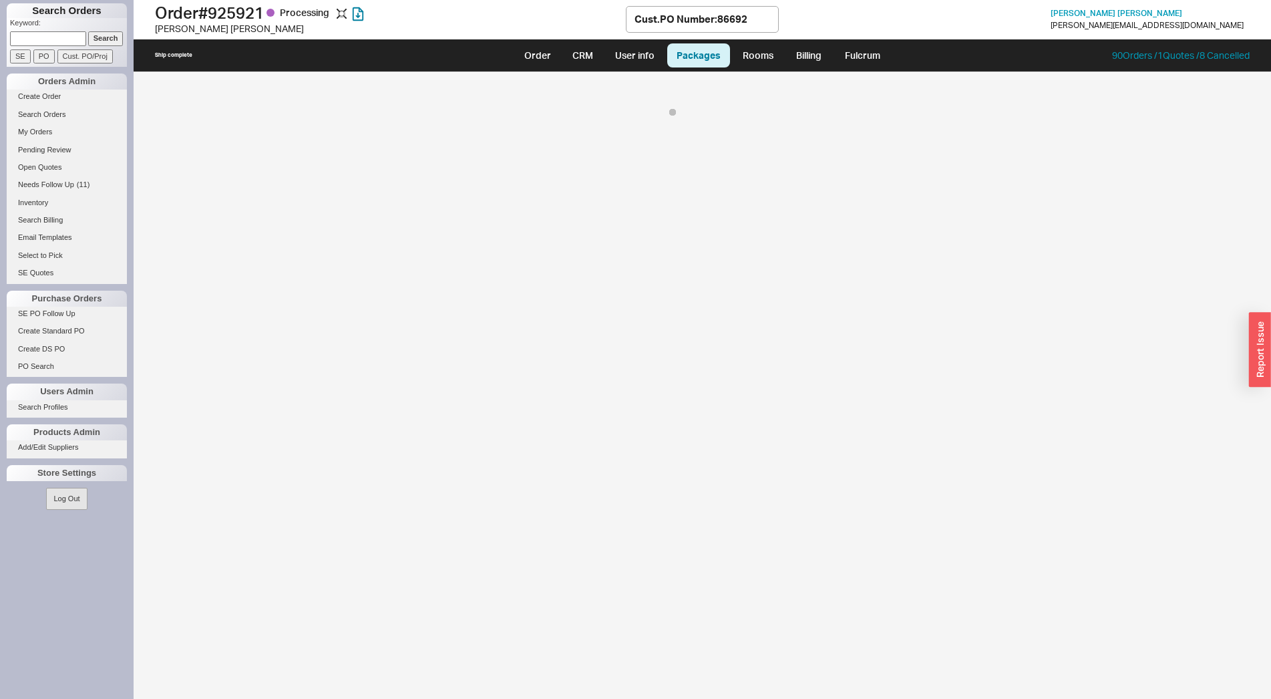
select select "8"
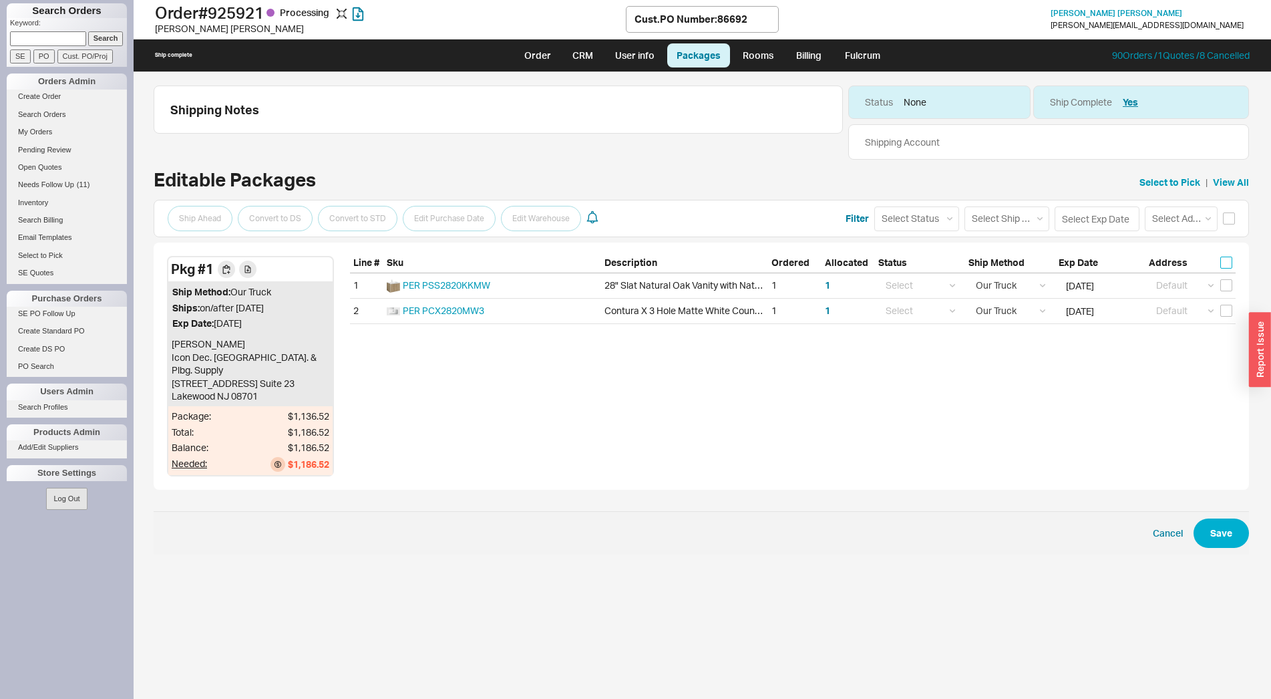
click at [1224, 264] on input "checkbox" at bounding box center [1226, 263] width 12 height 12
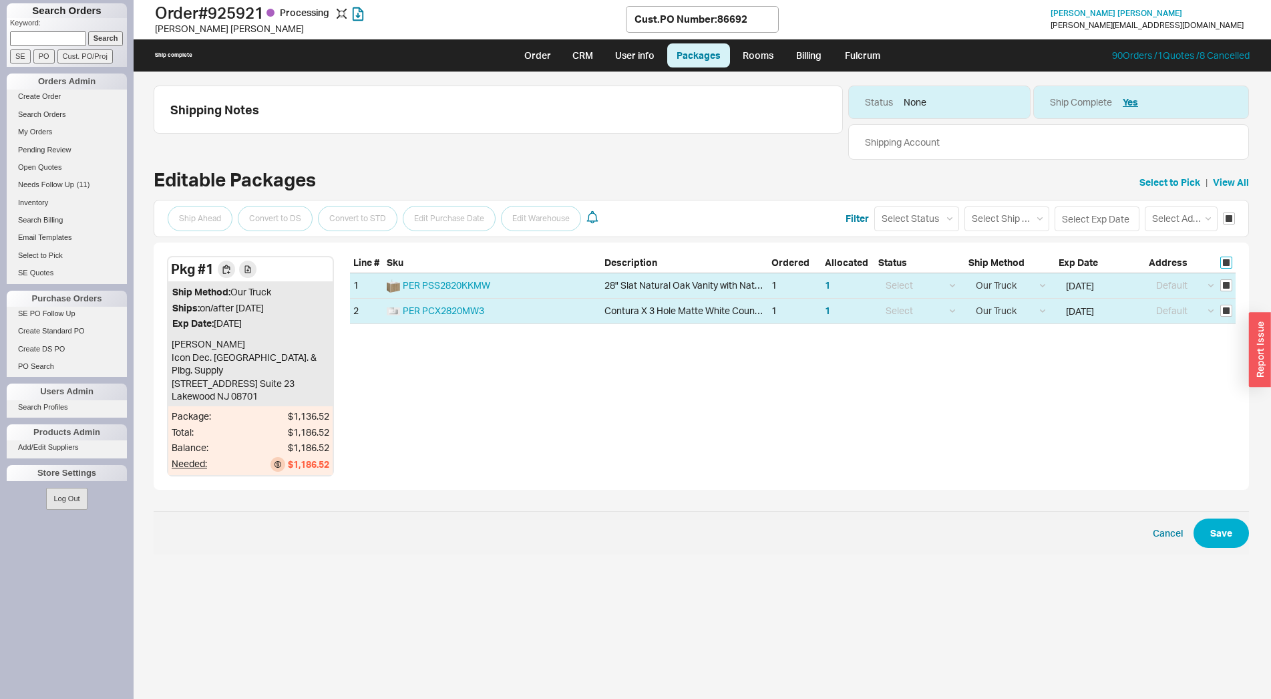
checkbox input "true"
click at [1058, 222] on input at bounding box center [1097, 218] width 85 height 25
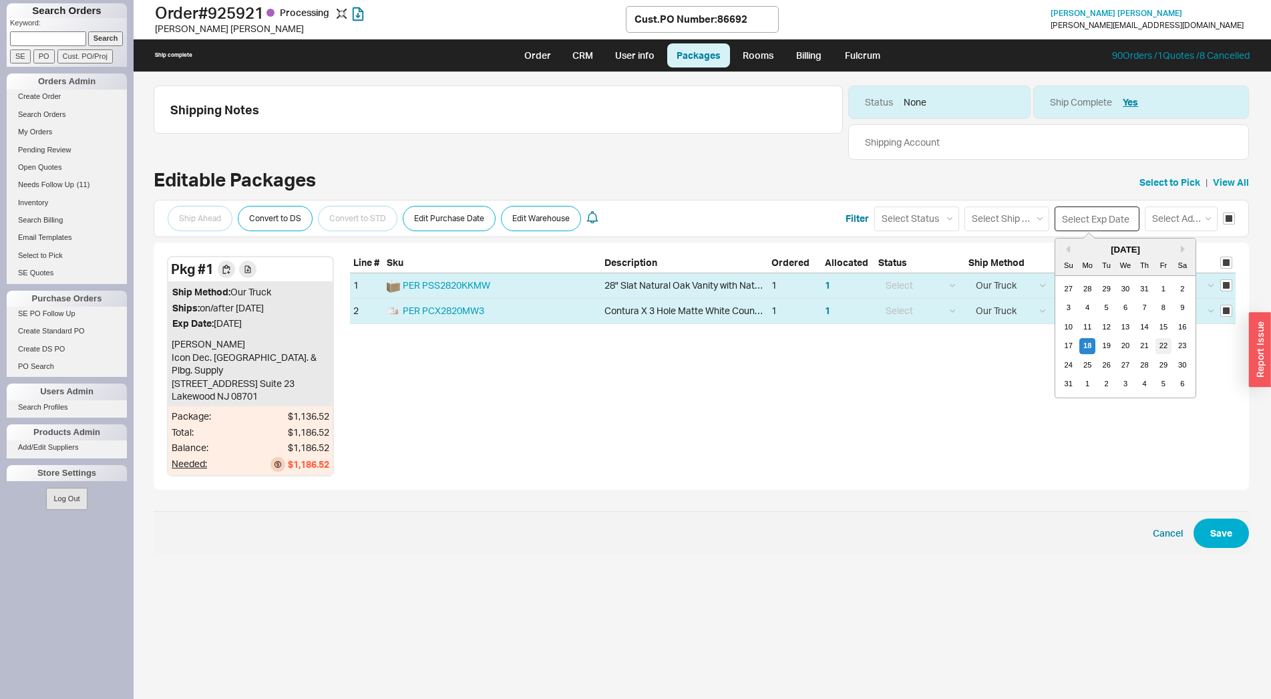
click at [1163, 352] on div "22" at bounding box center [1164, 346] width 16 height 16
type input "[DATE]"
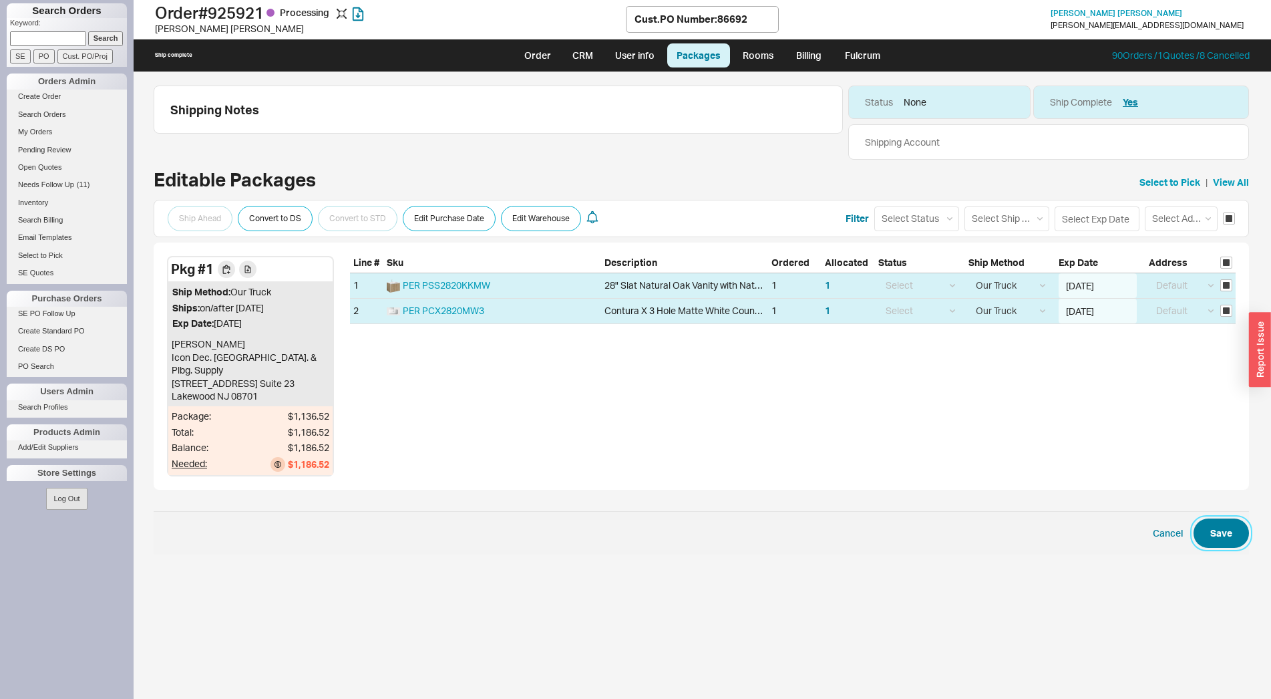
click at [1221, 519] on button "Save" at bounding box center [1221, 532] width 55 height 29
click at [823, 101] on button at bounding box center [822, 105] width 17 height 17
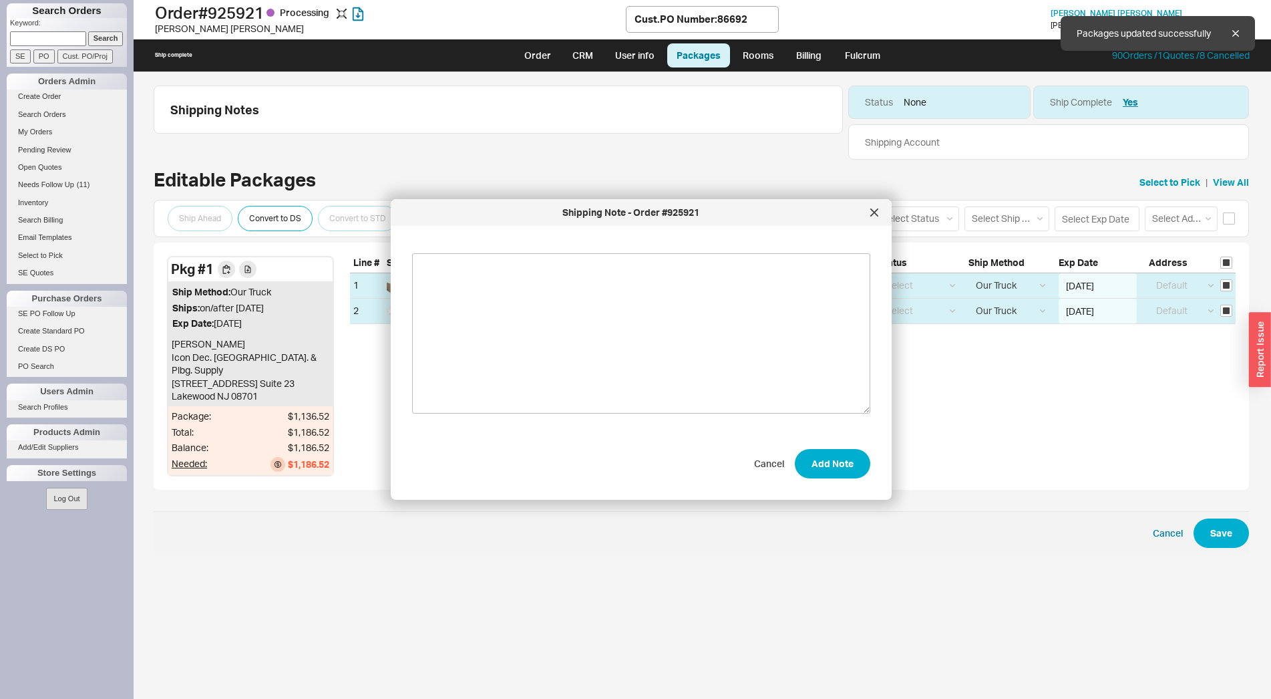
checkbox input "false"
select select "8"
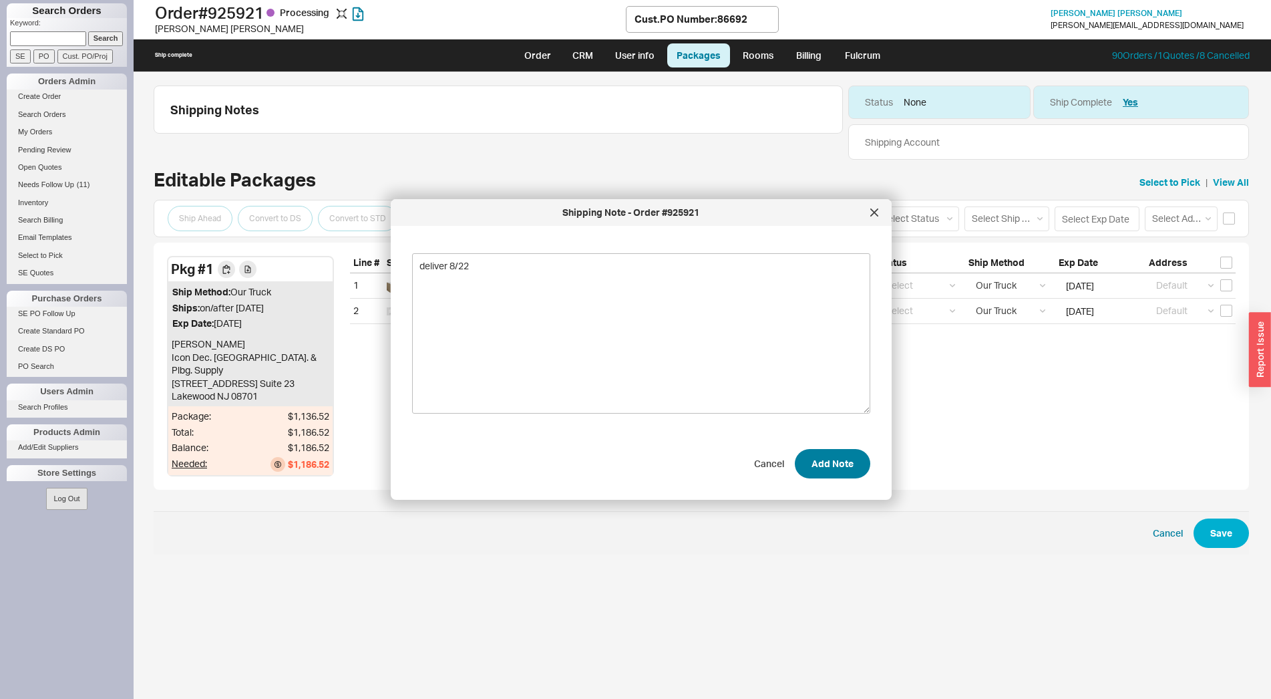
type textarea "deliver 8/22"
click at [828, 460] on button "Add Note" at bounding box center [832, 463] width 75 height 29
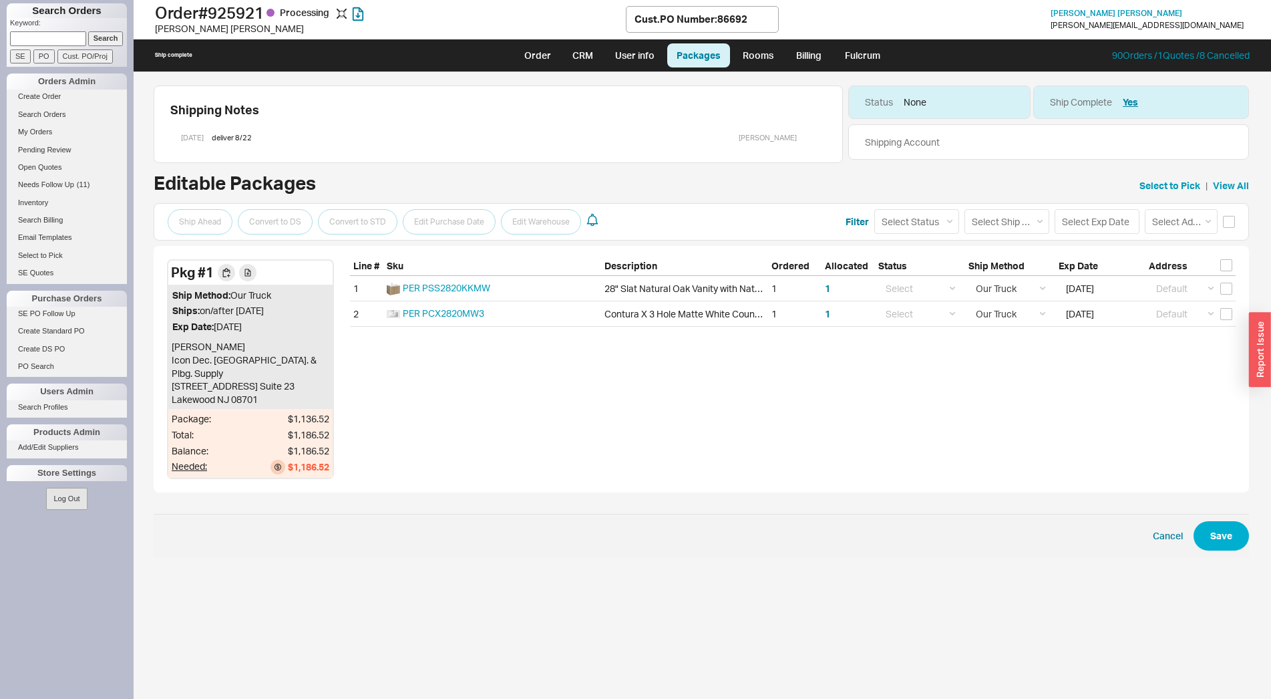
click at [904, 514] on span "Cancel Save" at bounding box center [702, 535] width 1096 height 43
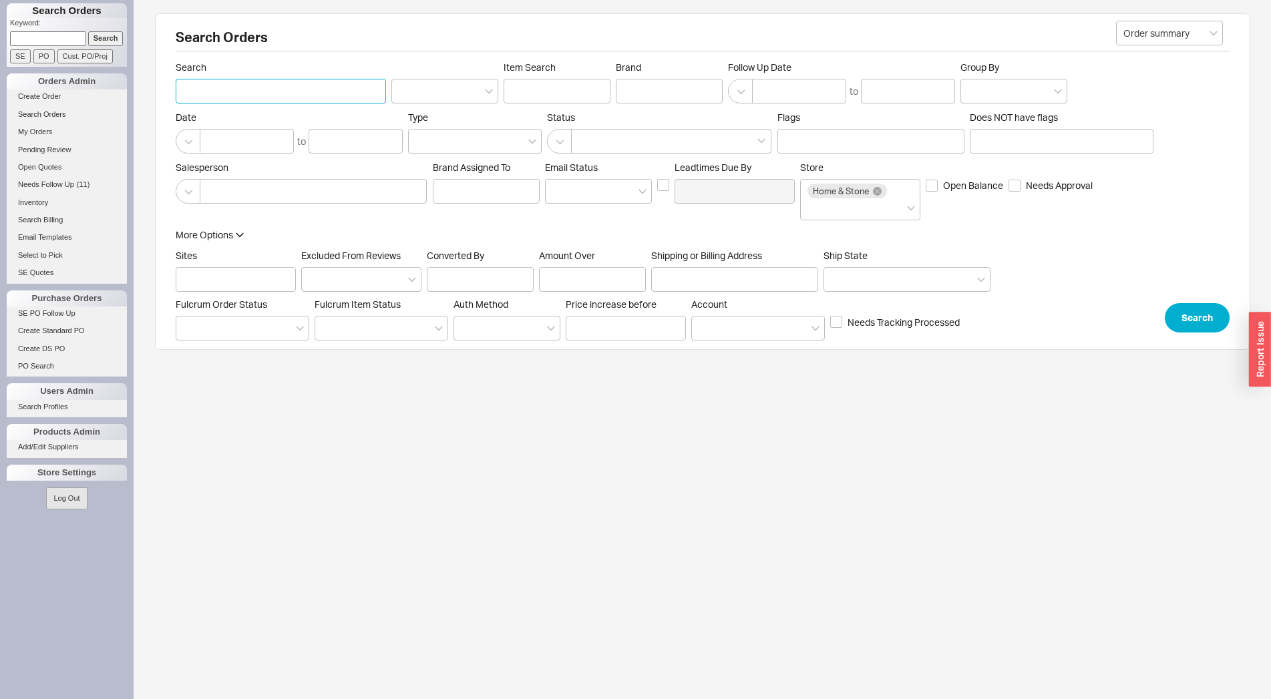
drag, startPoint x: 211, startPoint y: 80, endPoint x: 202, endPoint y: 69, distance: 14.2
click at [211, 81] on input "Search" at bounding box center [281, 91] width 210 height 25
type input "posh"
click at [629, 144] on div at bounding box center [671, 141] width 200 height 25
click at [588, 144] on input at bounding box center [582, 141] width 9 height 15
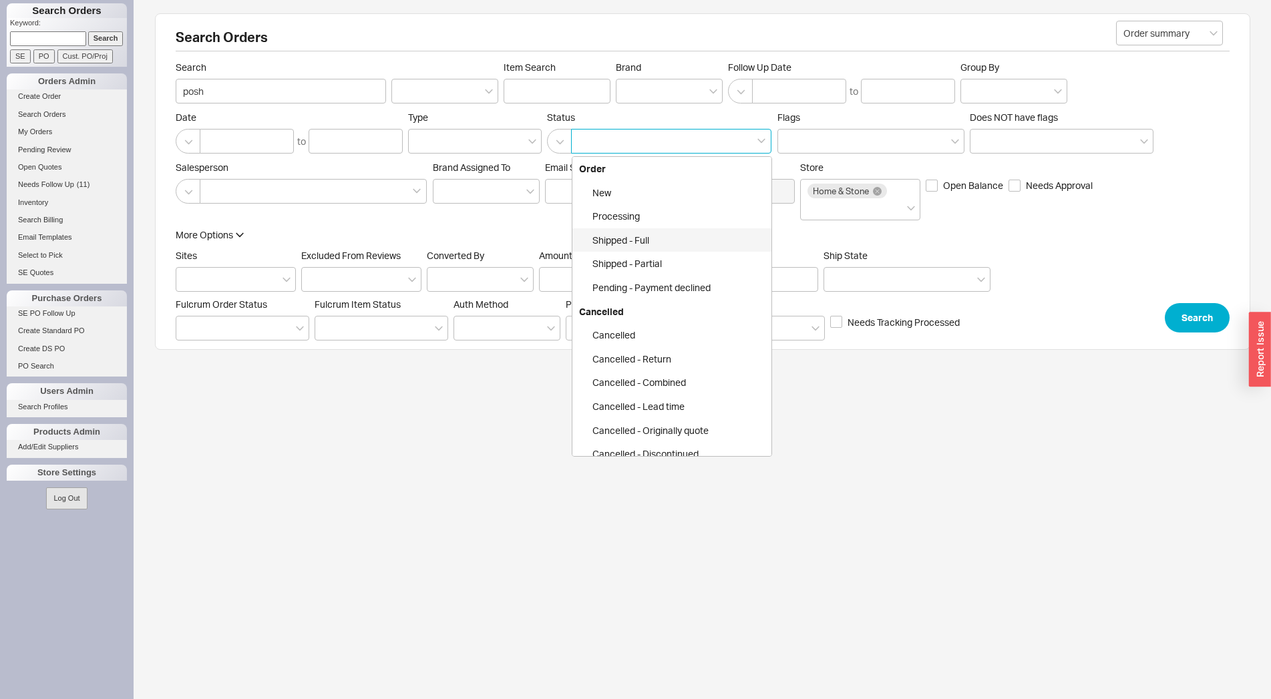
click at [660, 233] on div "Shipped - Full" at bounding box center [671, 240] width 199 height 24
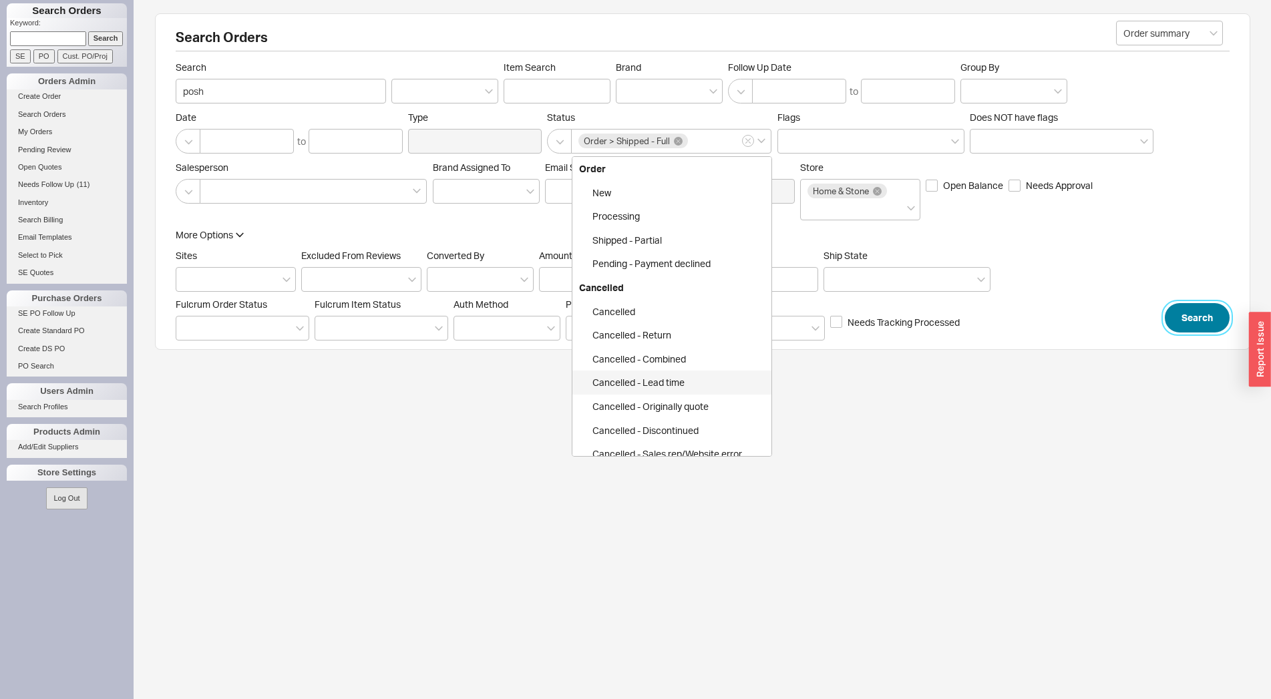
click at [1190, 313] on button "Search" at bounding box center [1197, 317] width 65 height 29
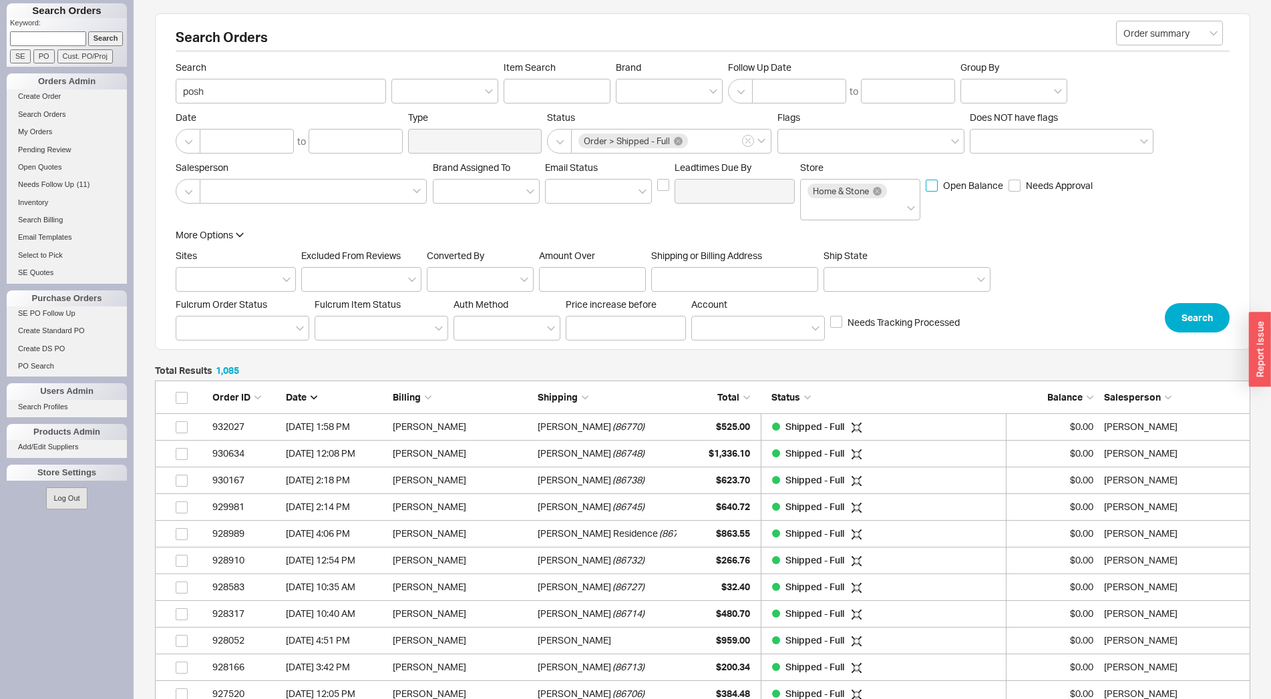
click at [934, 184] on input "Open Balance" at bounding box center [932, 186] width 12 height 12
checkbox input "true"
click at [1196, 309] on button "Search" at bounding box center [1197, 317] width 65 height 29
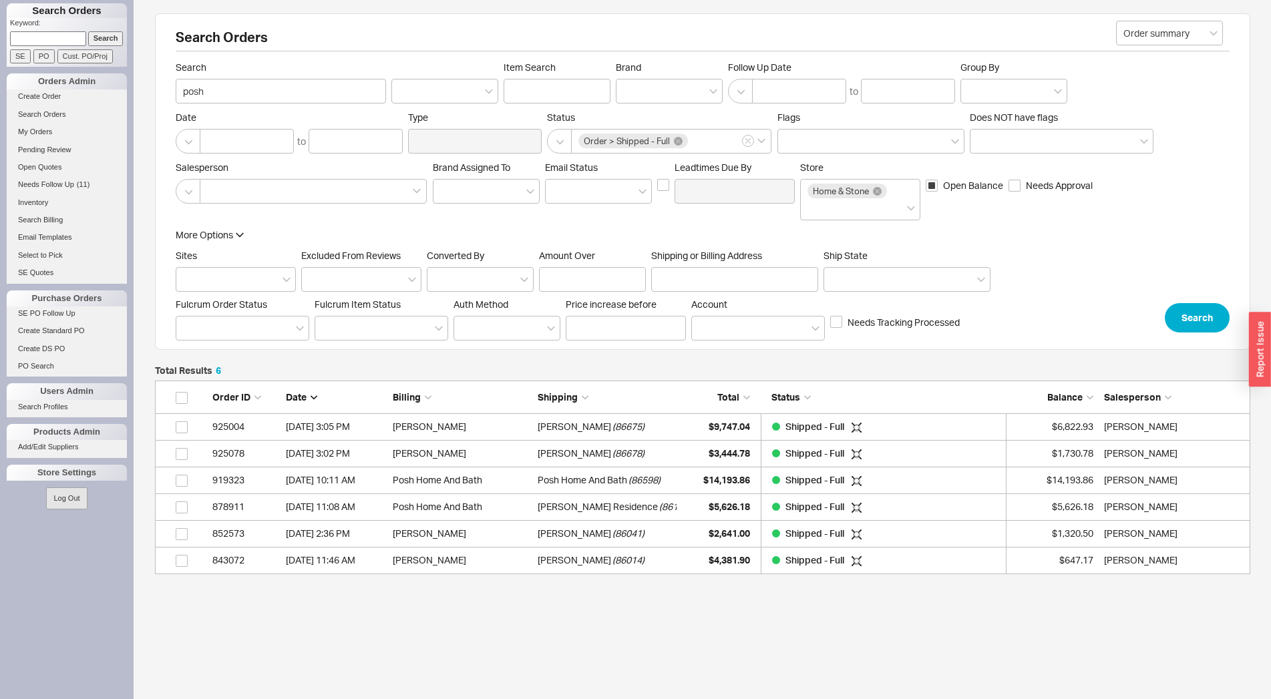
scroll to position [182, 1084]
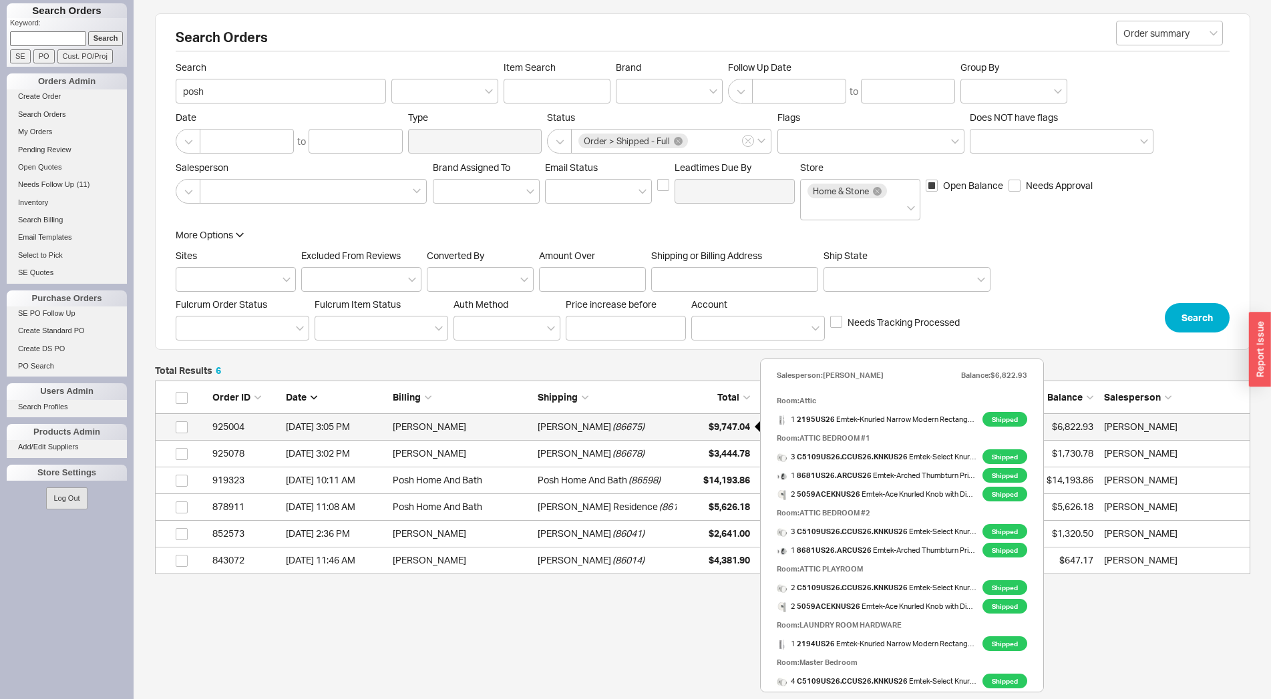
click at [684, 431] on div "$9,747.04" at bounding box center [716, 426] width 67 height 27
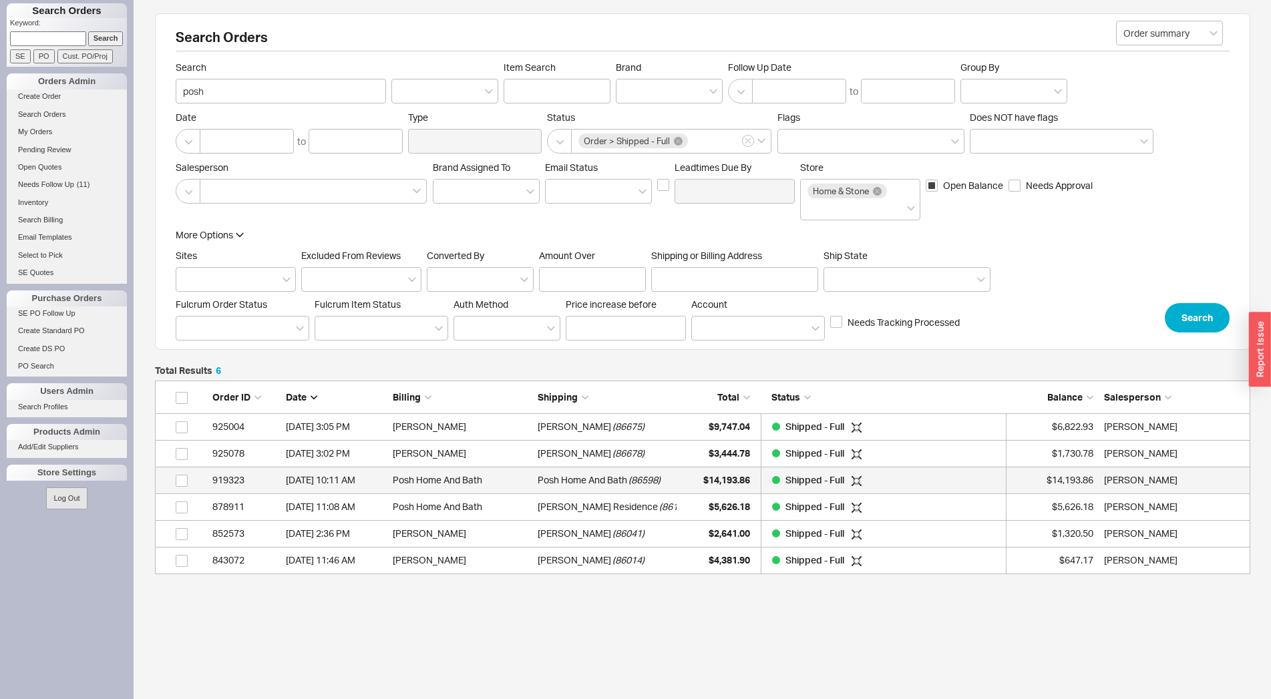
click at [651, 480] on span "( 86598 )" at bounding box center [645, 480] width 32 height 27
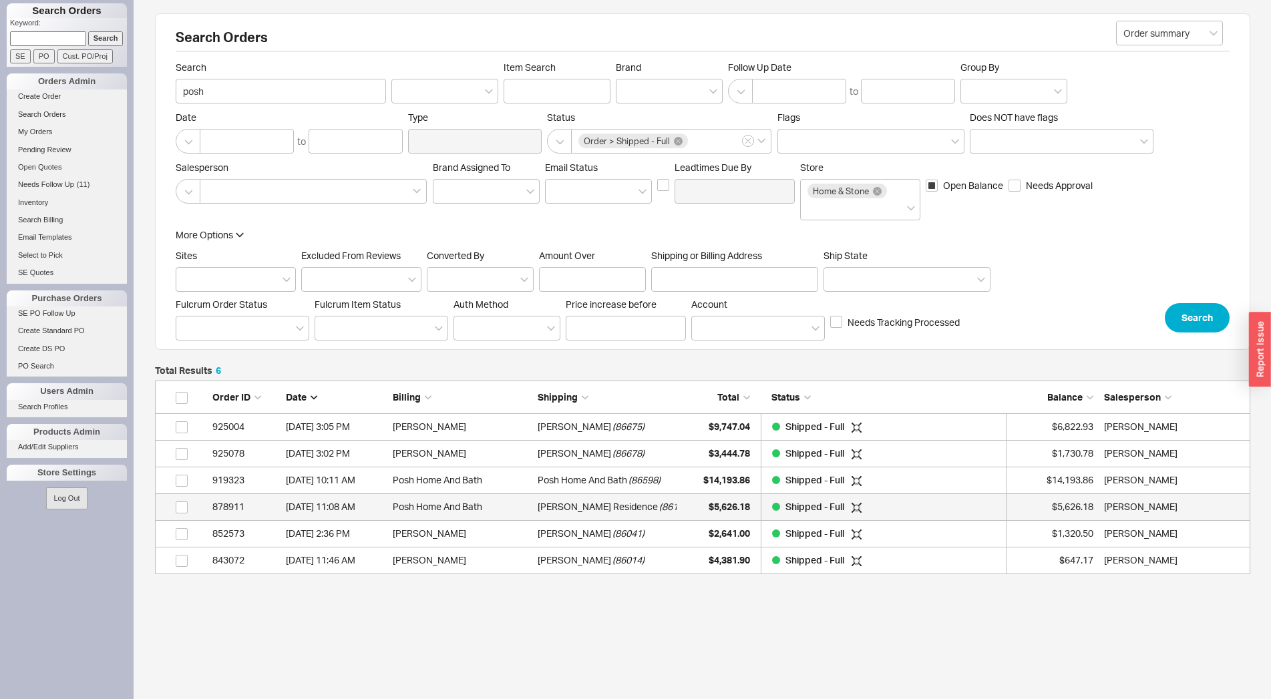
click at [670, 506] on div "Gordon Residence ( 86130 )" at bounding box center [607, 507] width 139 height 27
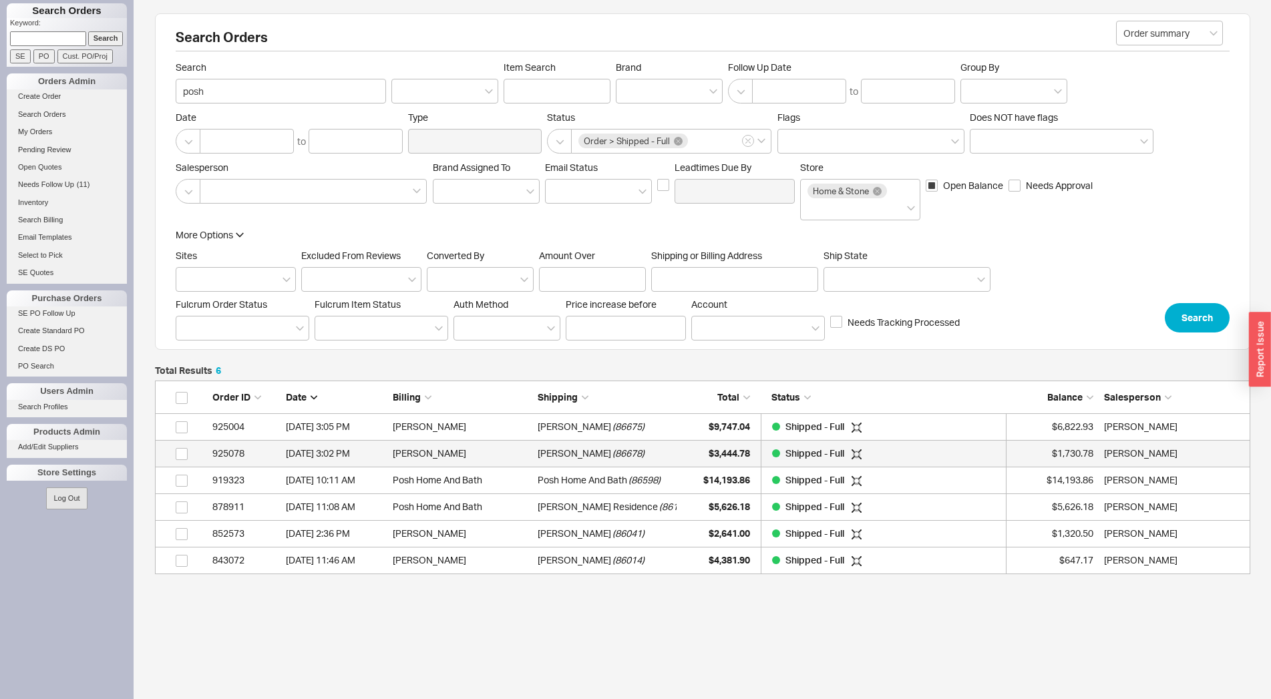
click at [613, 444] on span "( 86678 )" at bounding box center [629, 453] width 32 height 27
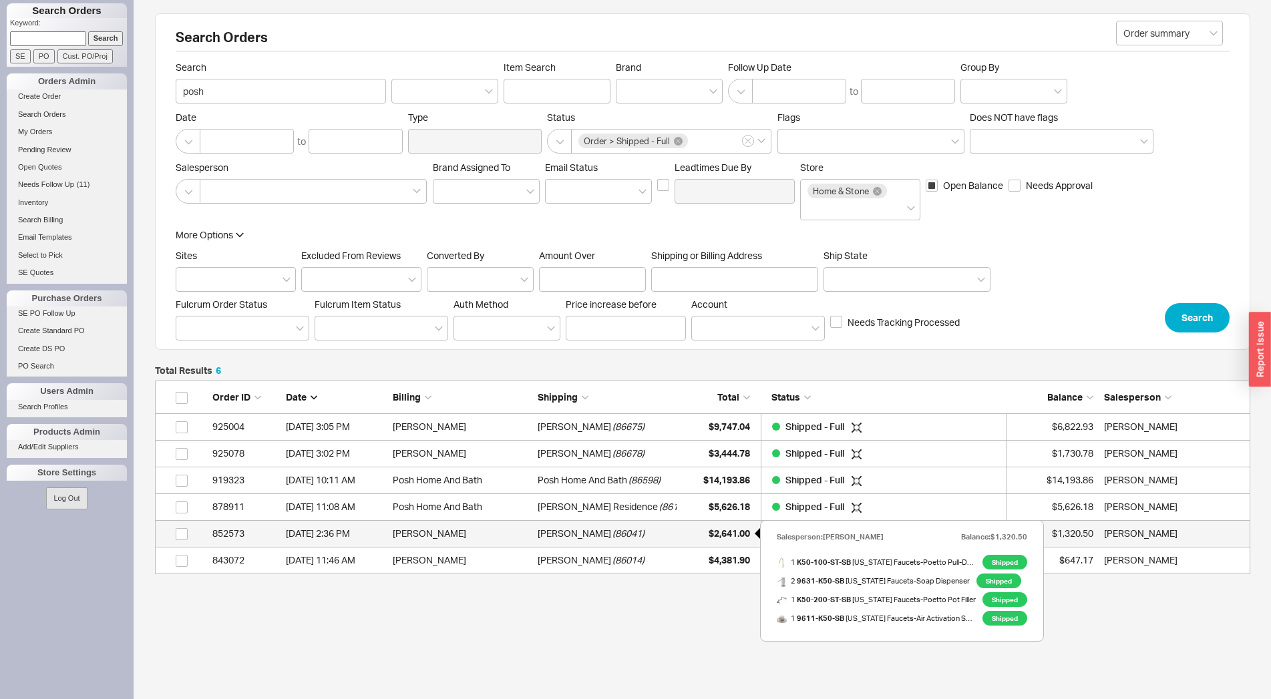
click at [701, 541] on div "$2,641.00" at bounding box center [716, 533] width 67 height 27
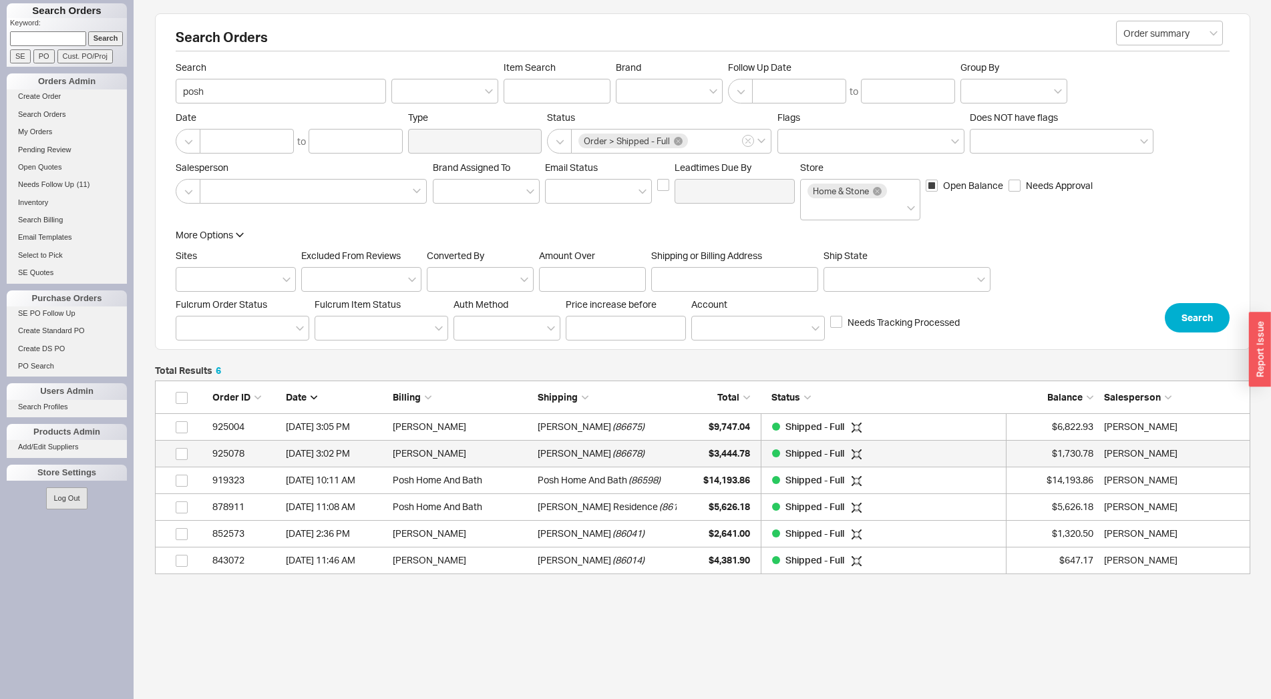
click at [669, 460] on div "Ely Pasternak ( 86678 )" at bounding box center [607, 453] width 139 height 27
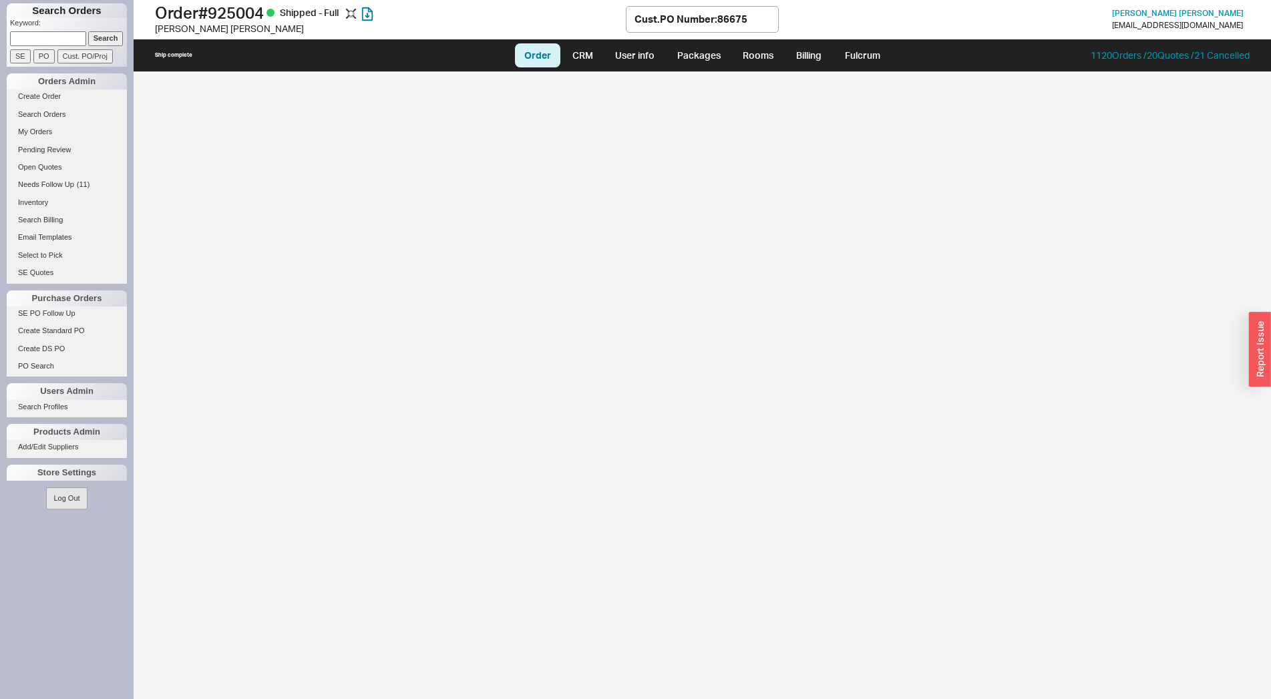
select select "LOW"
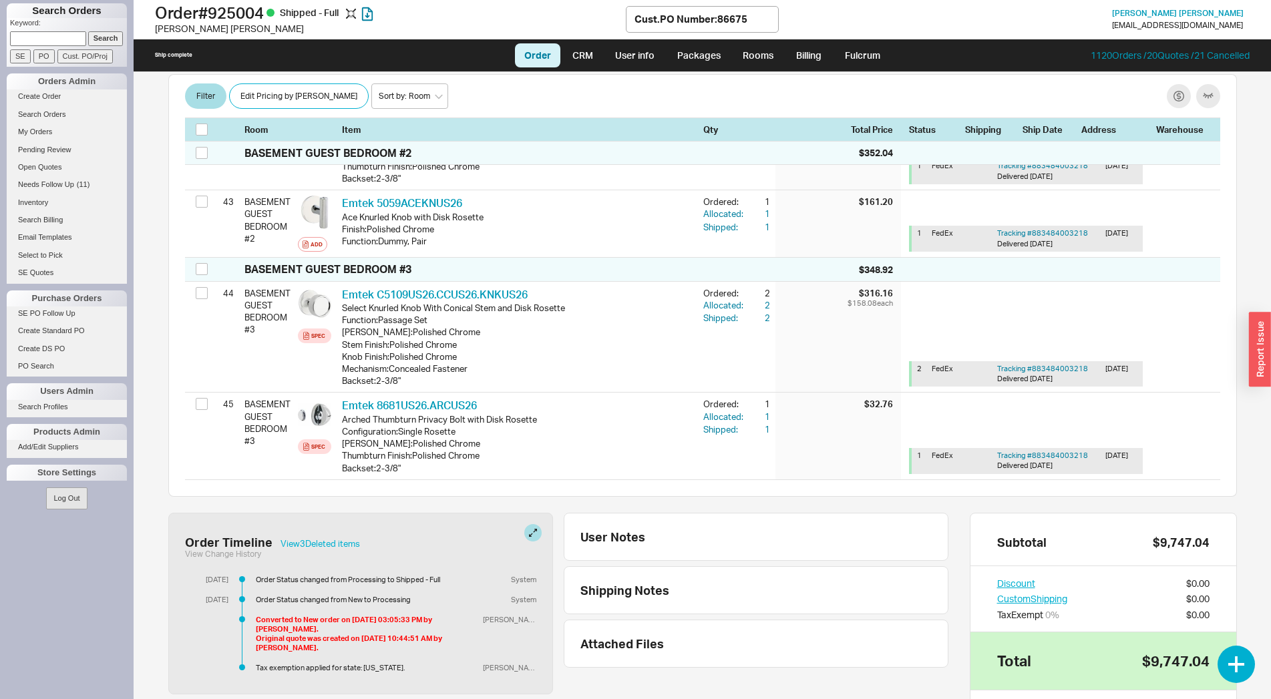
scroll to position [4854, 0]
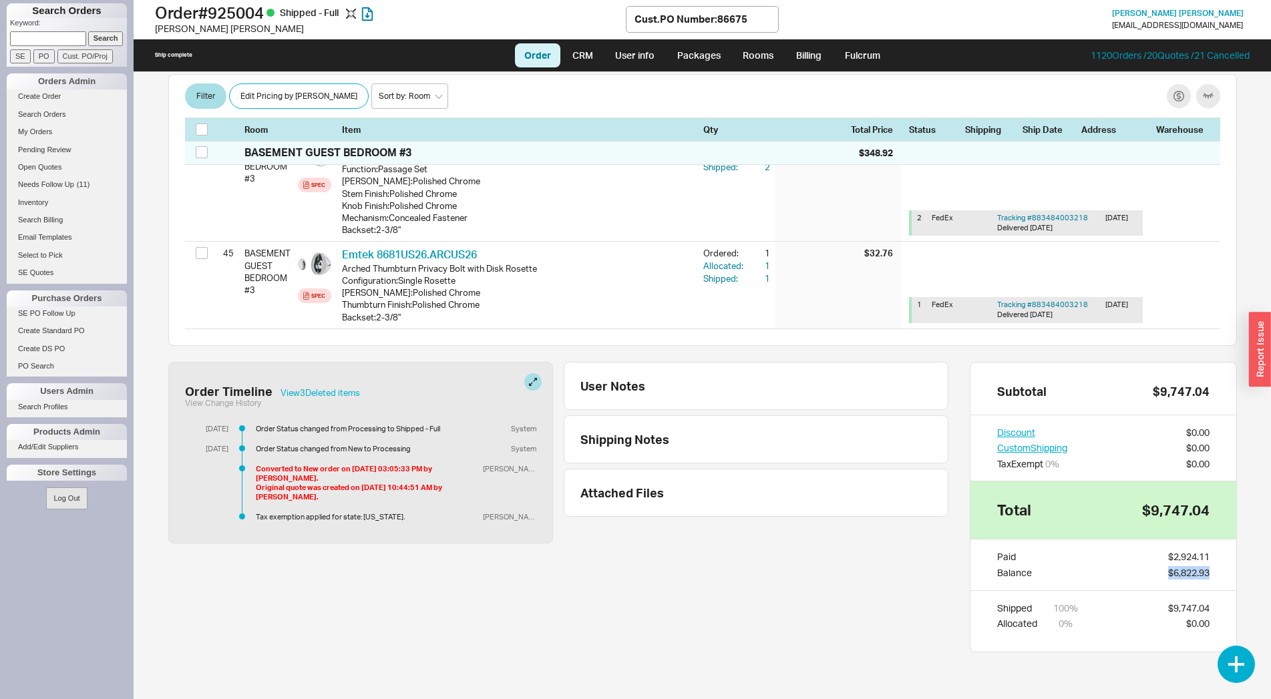
drag, startPoint x: 1222, startPoint y: 574, endPoint x: 1150, endPoint y: 574, distance: 71.5
click at [1150, 574] on div "Paid $2,924.11 Balance $6,822.93" at bounding box center [1104, 564] width 266 height 51
copy div "$6,822.93"
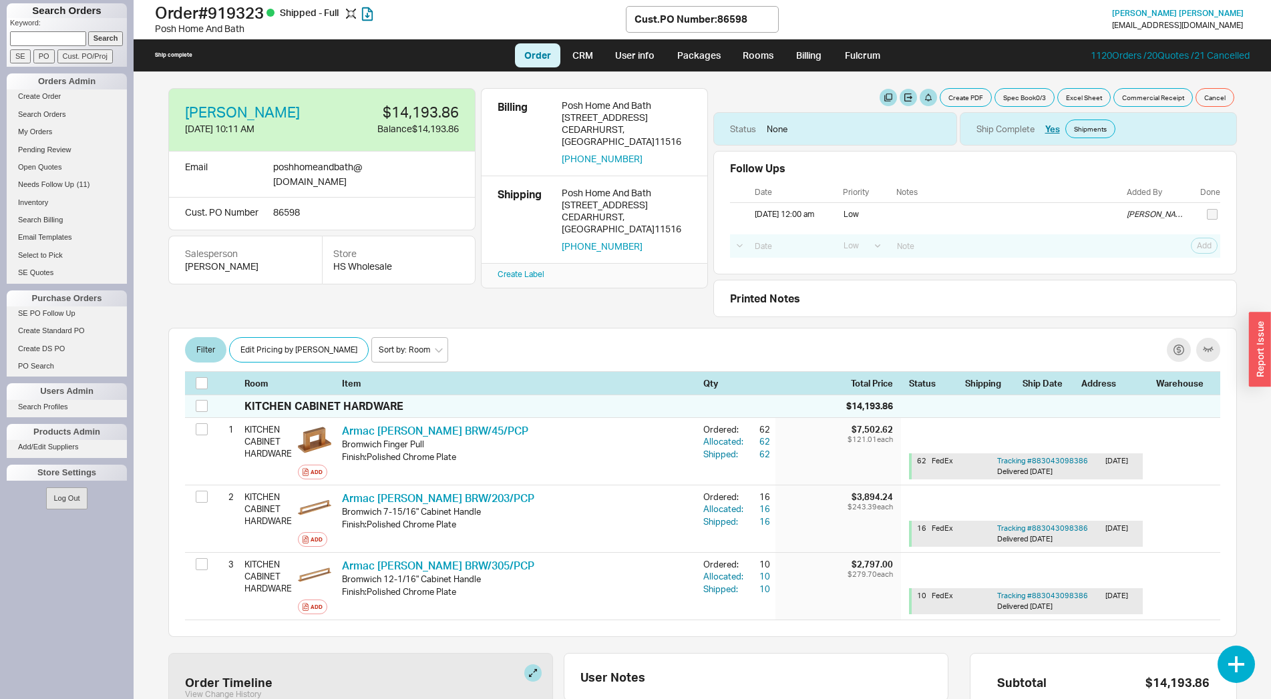
select select "LOW"
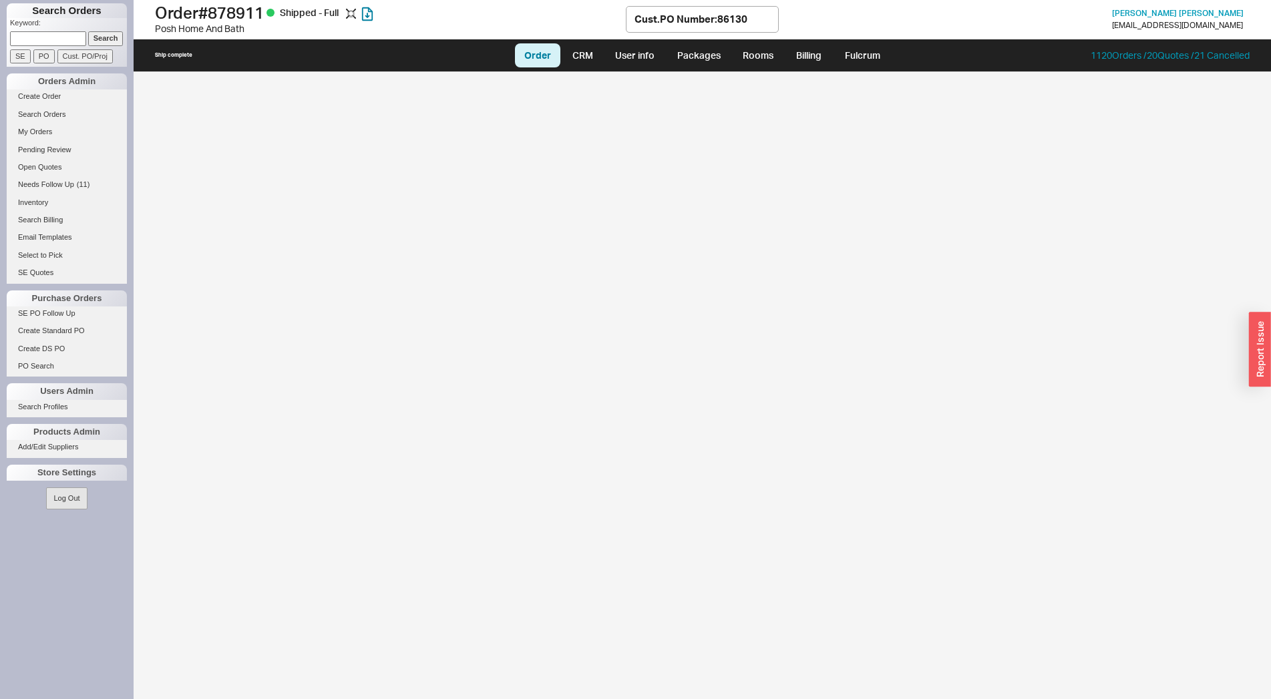
select select "LOW"
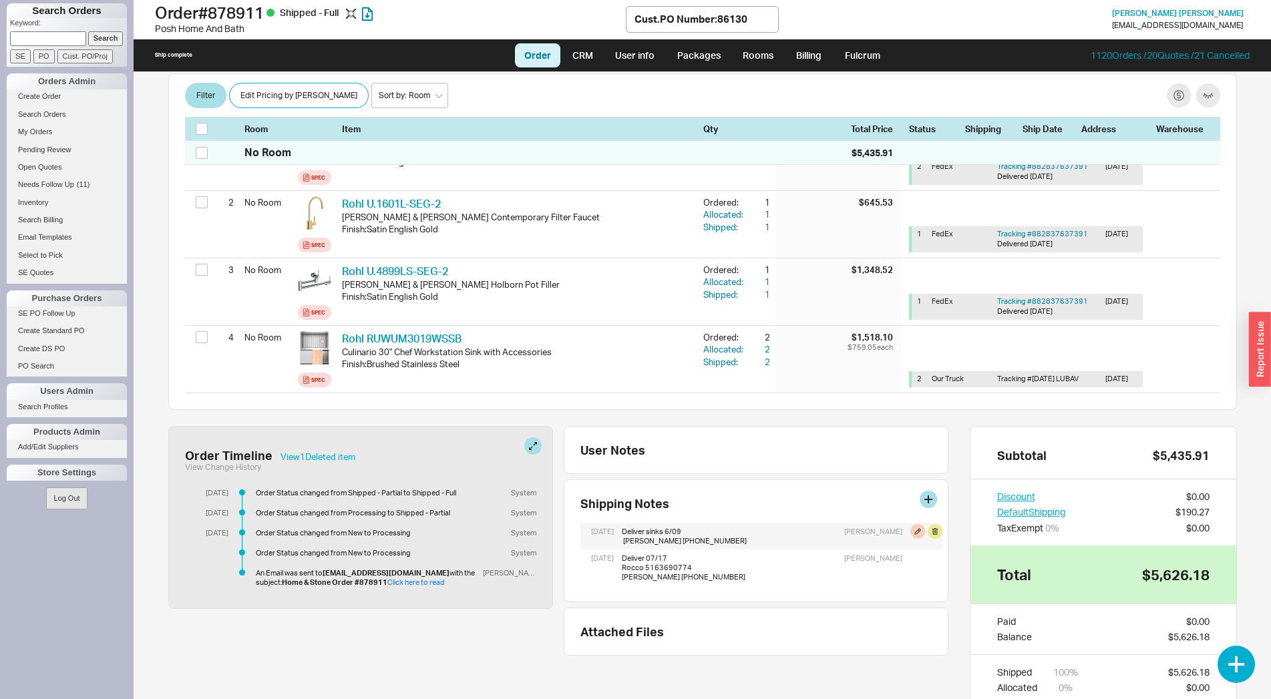
scroll to position [244, 0]
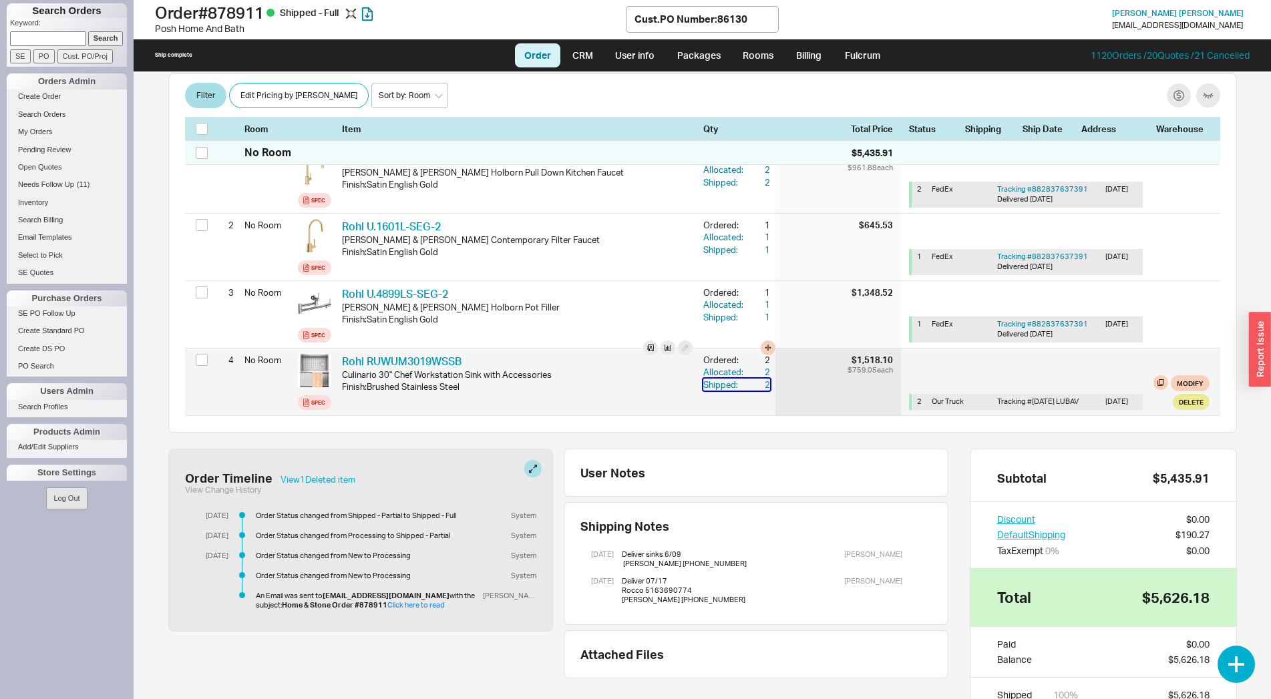
click at [756, 379] on div "2" at bounding box center [758, 385] width 24 height 12
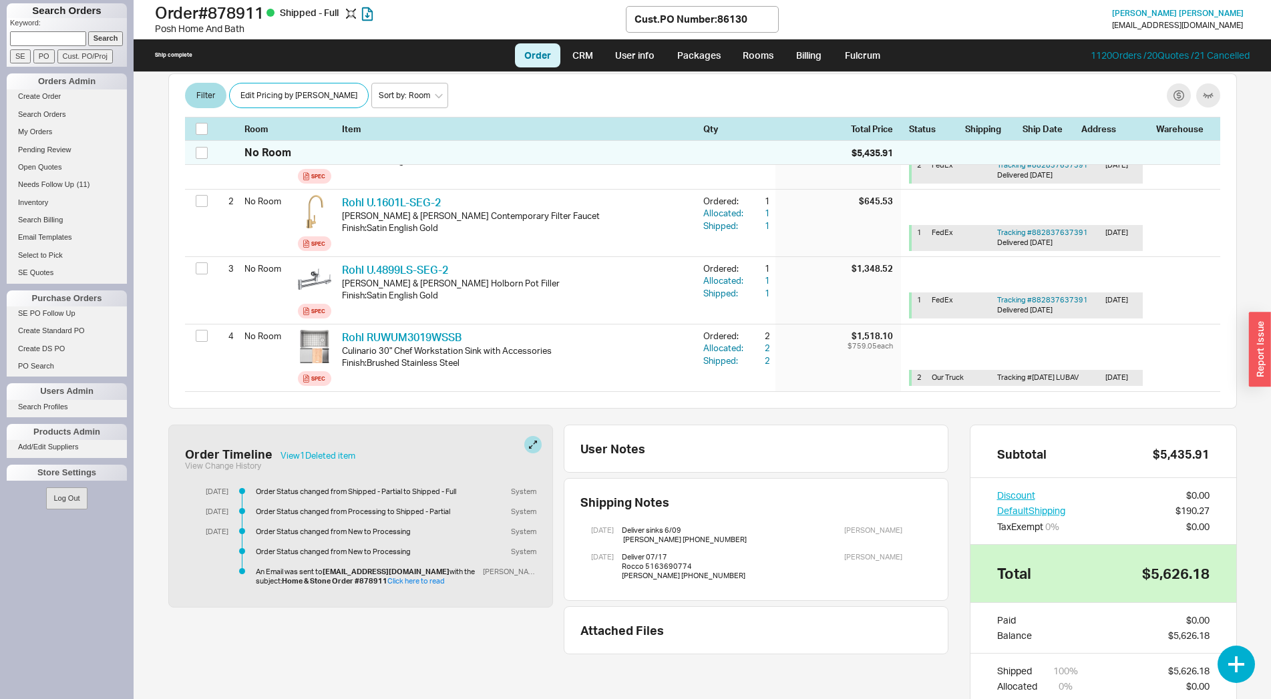
scroll to position [312, 0]
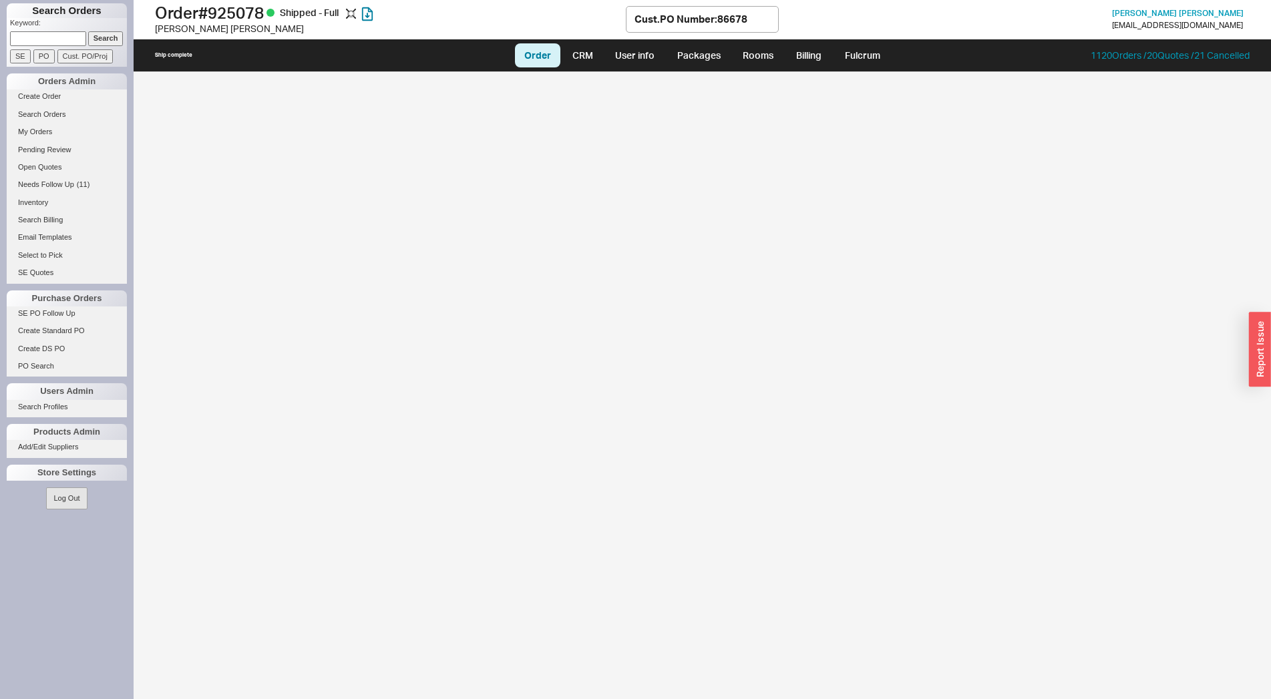
select select "LOW"
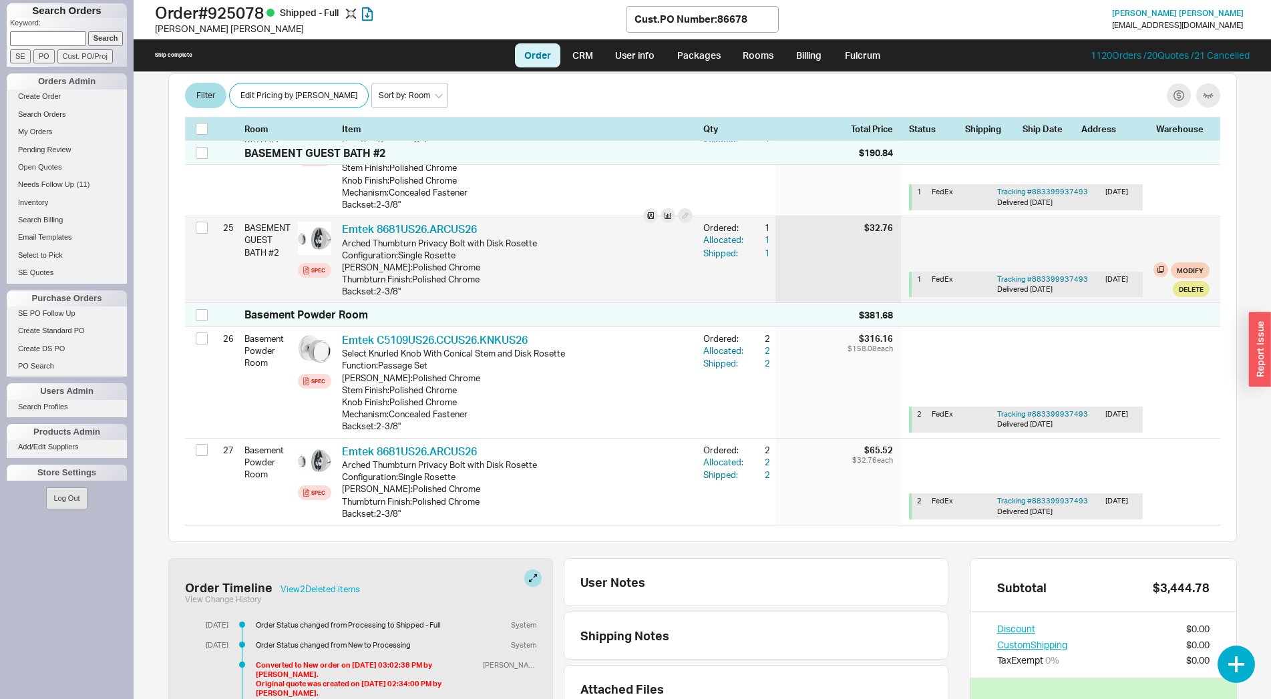
scroll to position [2930, 0]
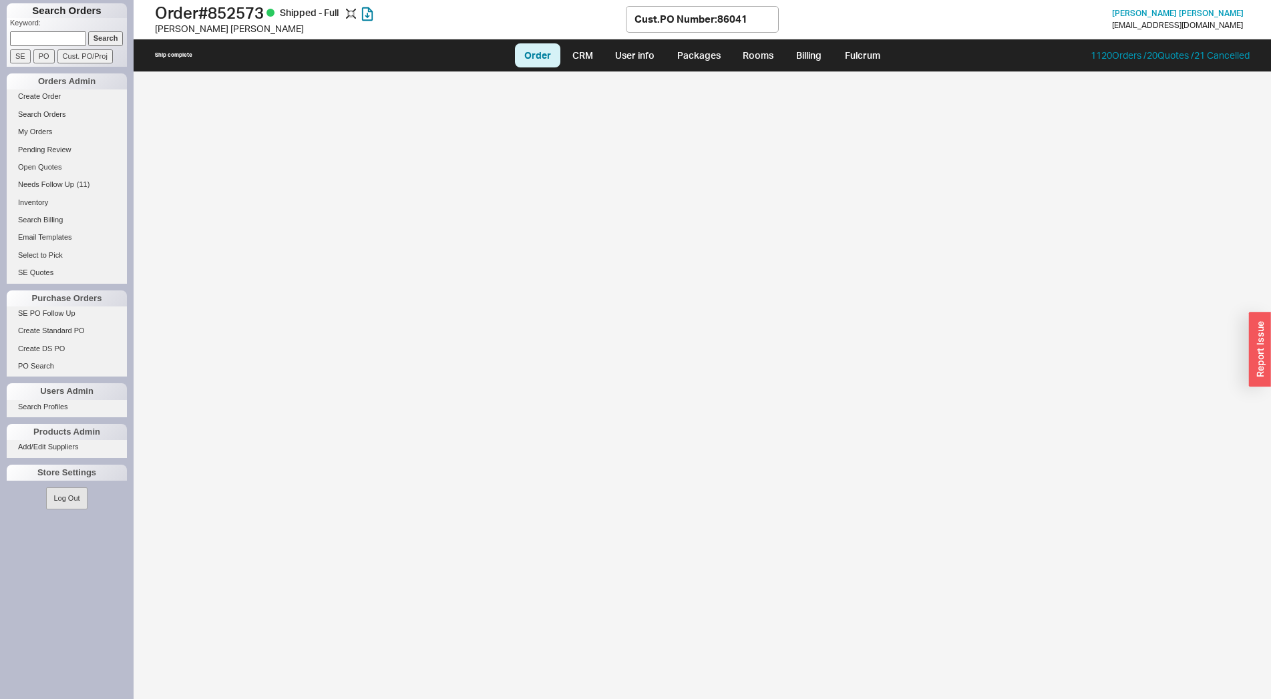
select select "LOW"
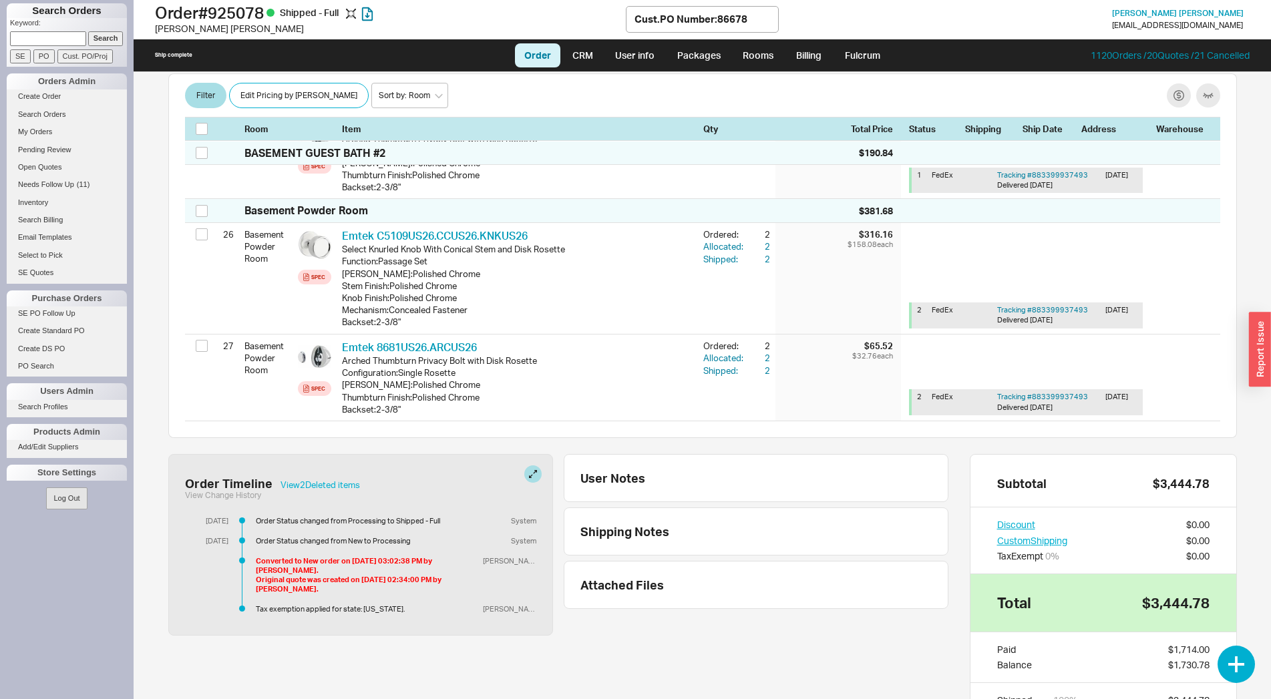
scroll to position [3098, 0]
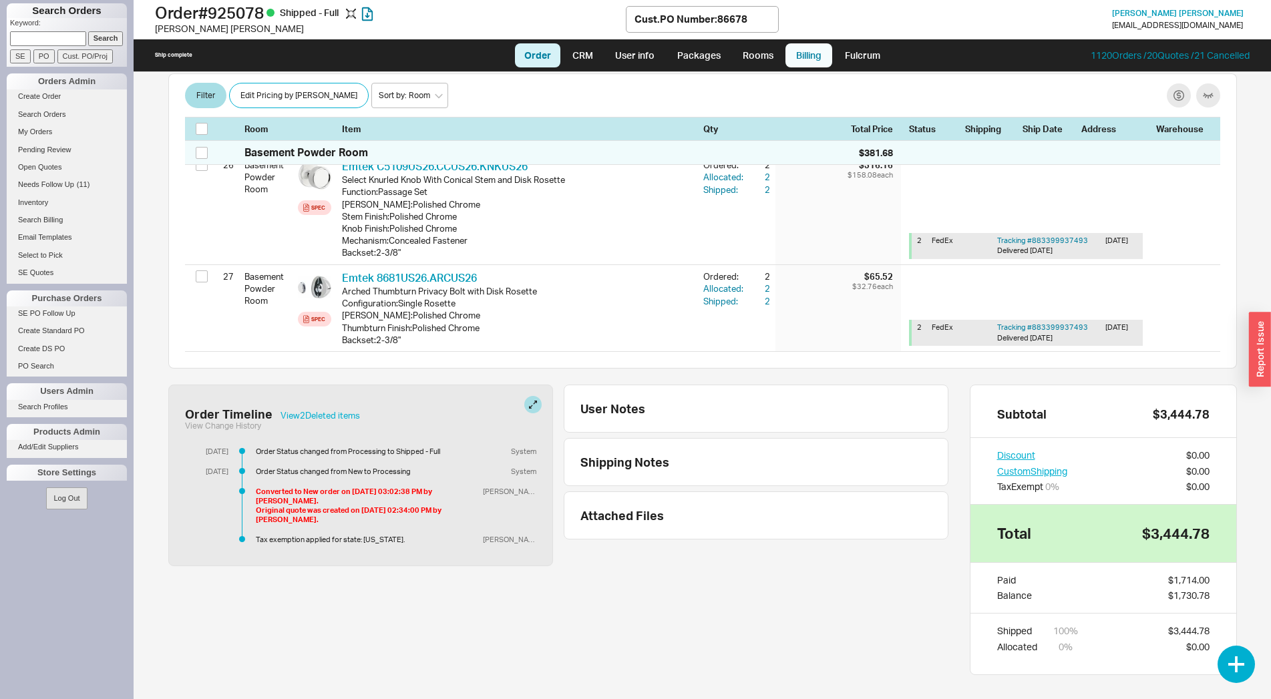
click at [798, 64] on link "Billing" at bounding box center [809, 55] width 47 height 24
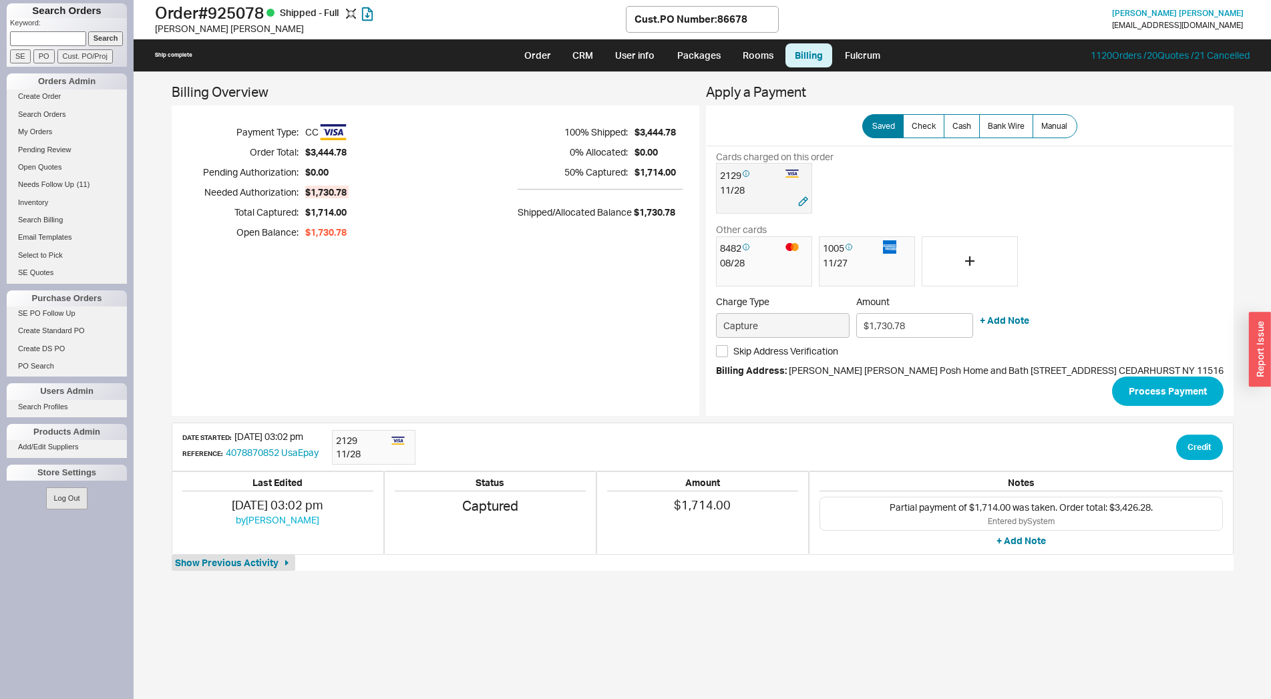
click at [734, 204] on div at bounding box center [749, 202] width 59 height 13
click at [1116, 402] on button "Process Payment" at bounding box center [1168, 391] width 112 height 29
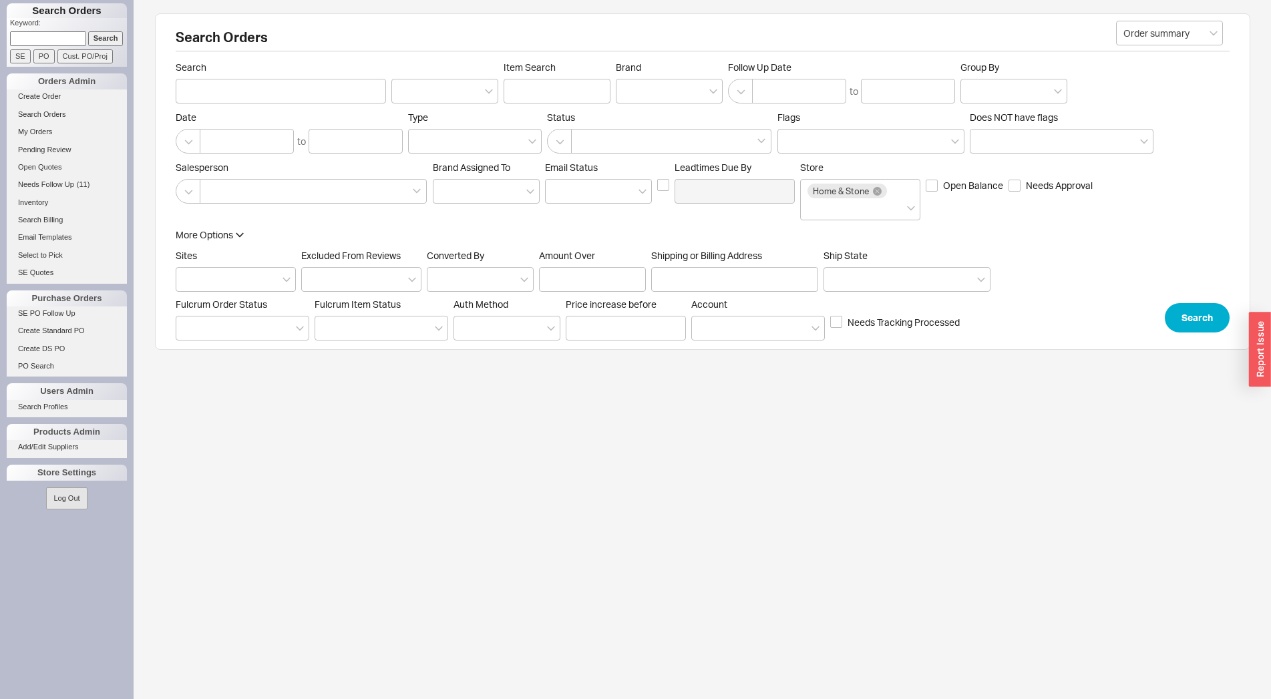
paste input "86510"
type input "86510"
click at [94, 51] on input "Cust. PO/Proj" at bounding box center [84, 56] width 55 height 14
type input "86510"
type input "Customer PO/Proj Name"
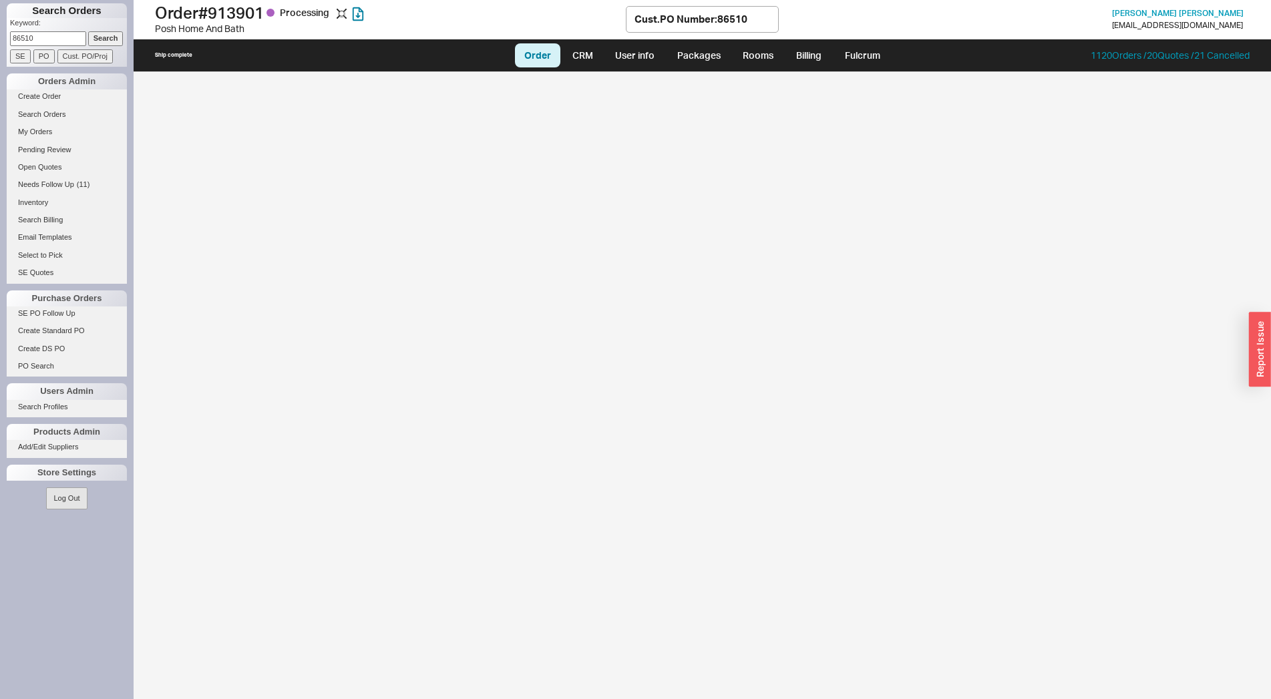
select select "LOW"
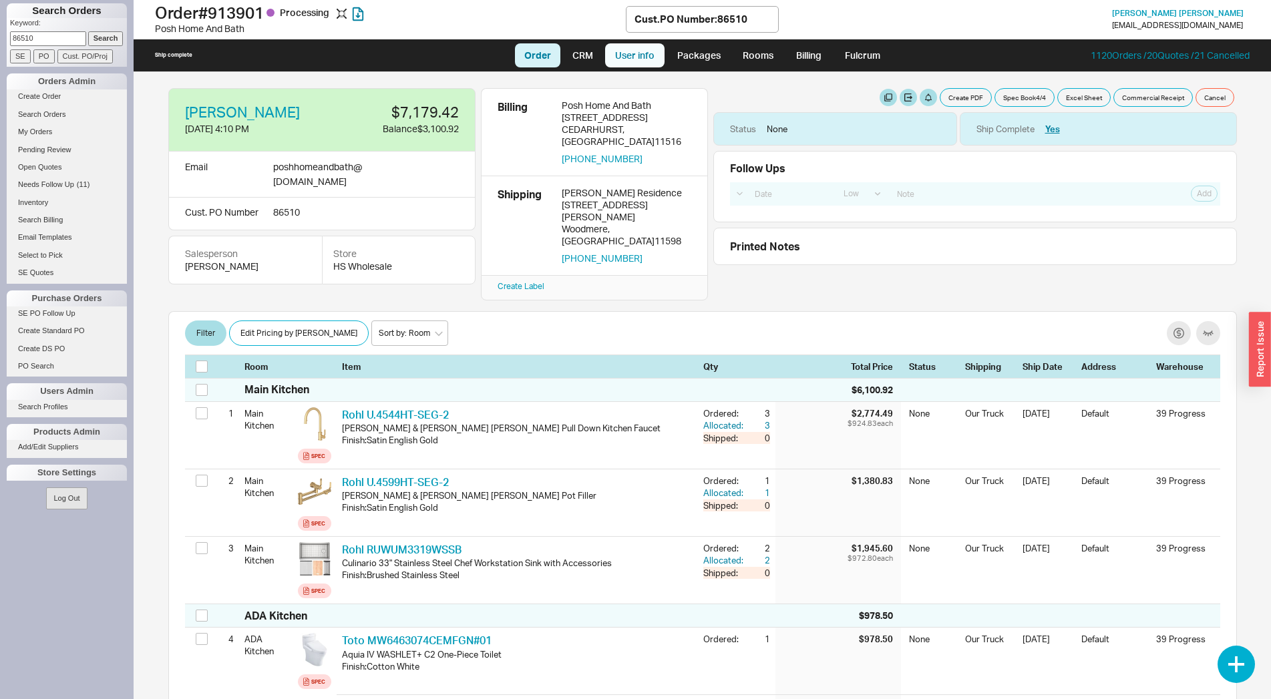
click at [629, 58] on link "User info" at bounding box center [634, 55] width 59 height 24
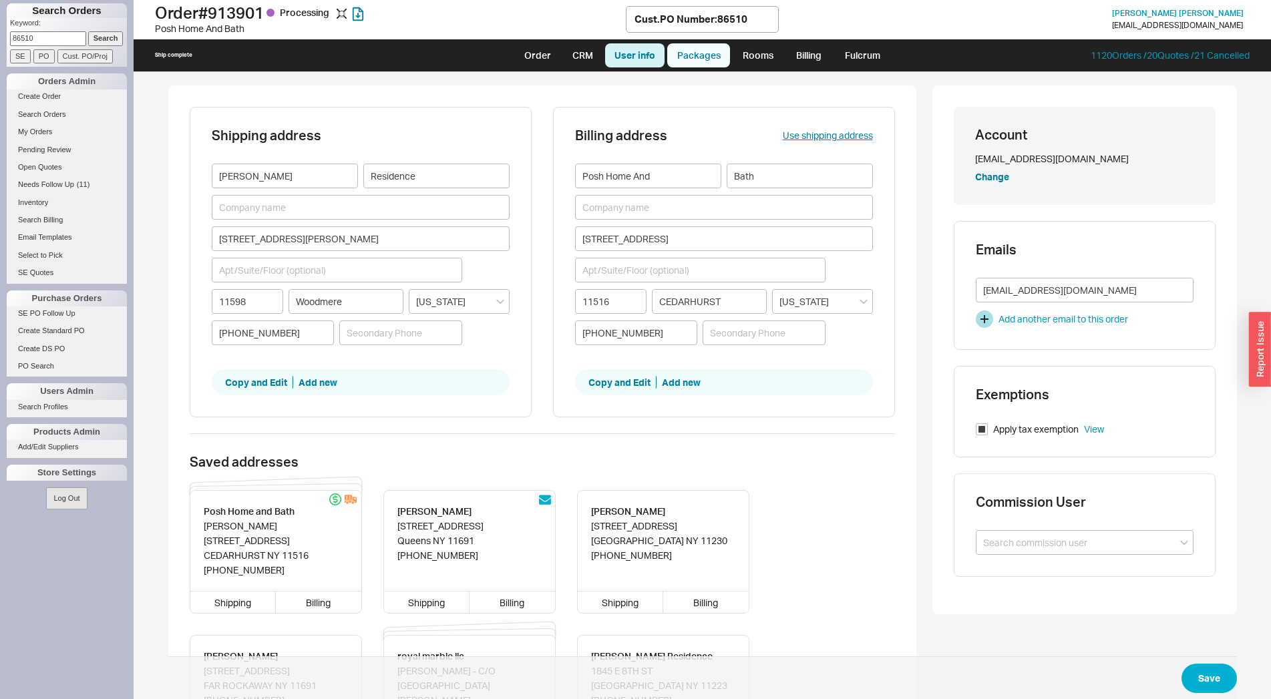
click at [705, 57] on link "Packages" at bounding box center [698, 55] width 63 height 24
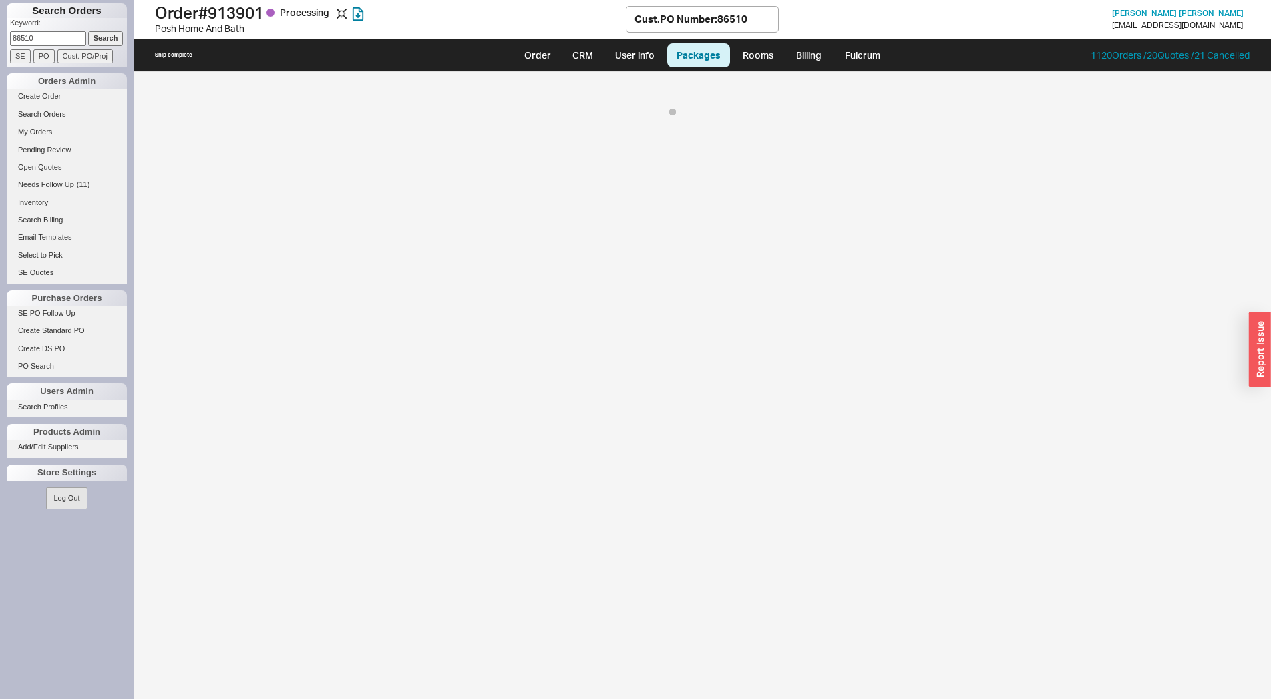
select select "8"
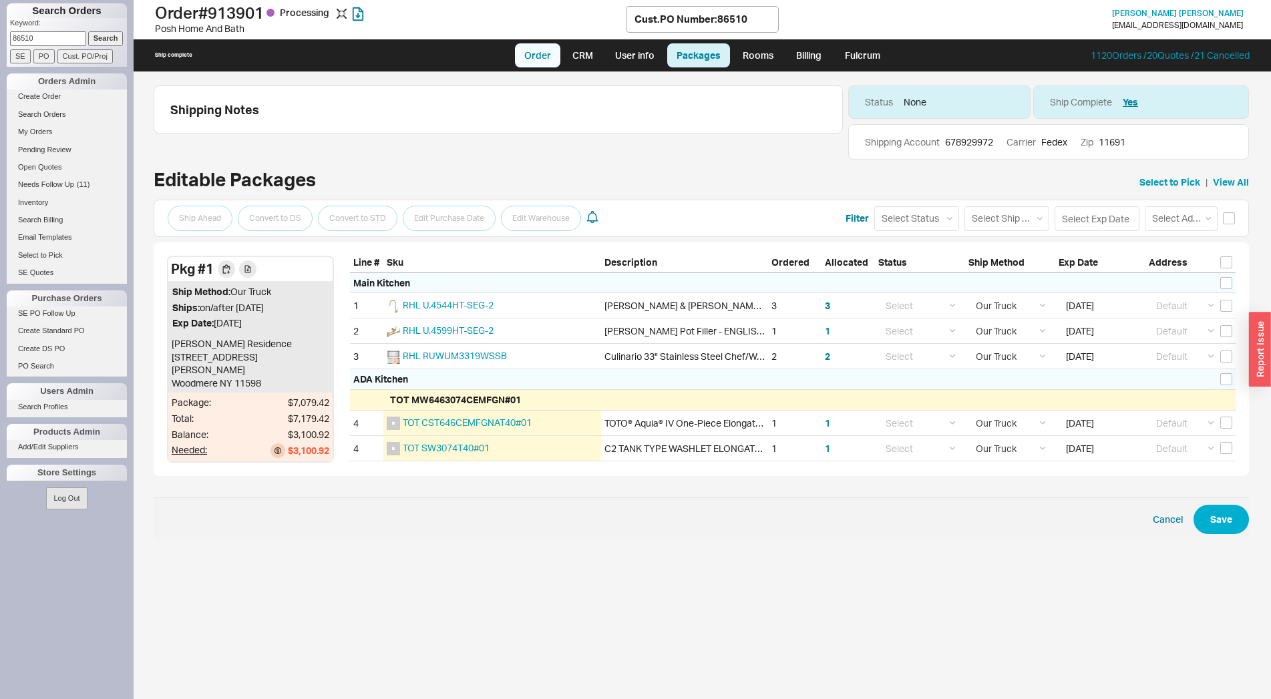
click at [552, 58] on link "Order" at bounding box center [537, 55] width 45 height 24
select select "LOW"
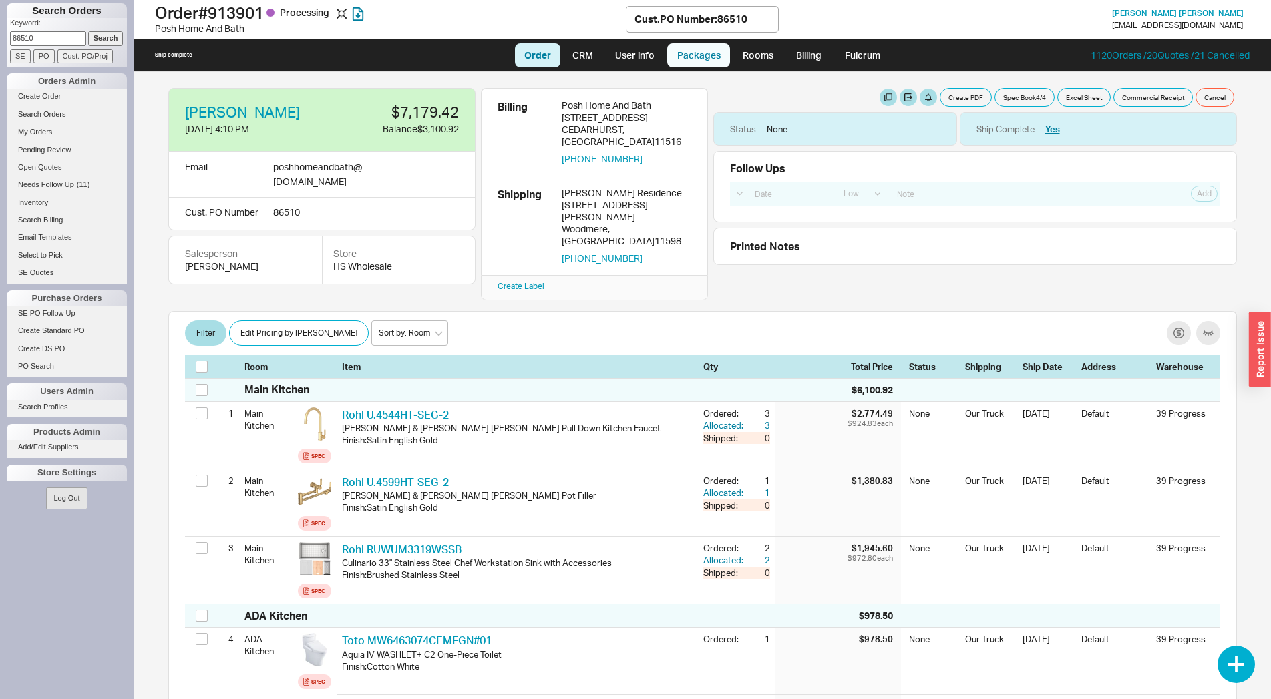
click at [716, 61] on link "Packages" at bounding box center [698, 55] width 63 height 24
select select "8"
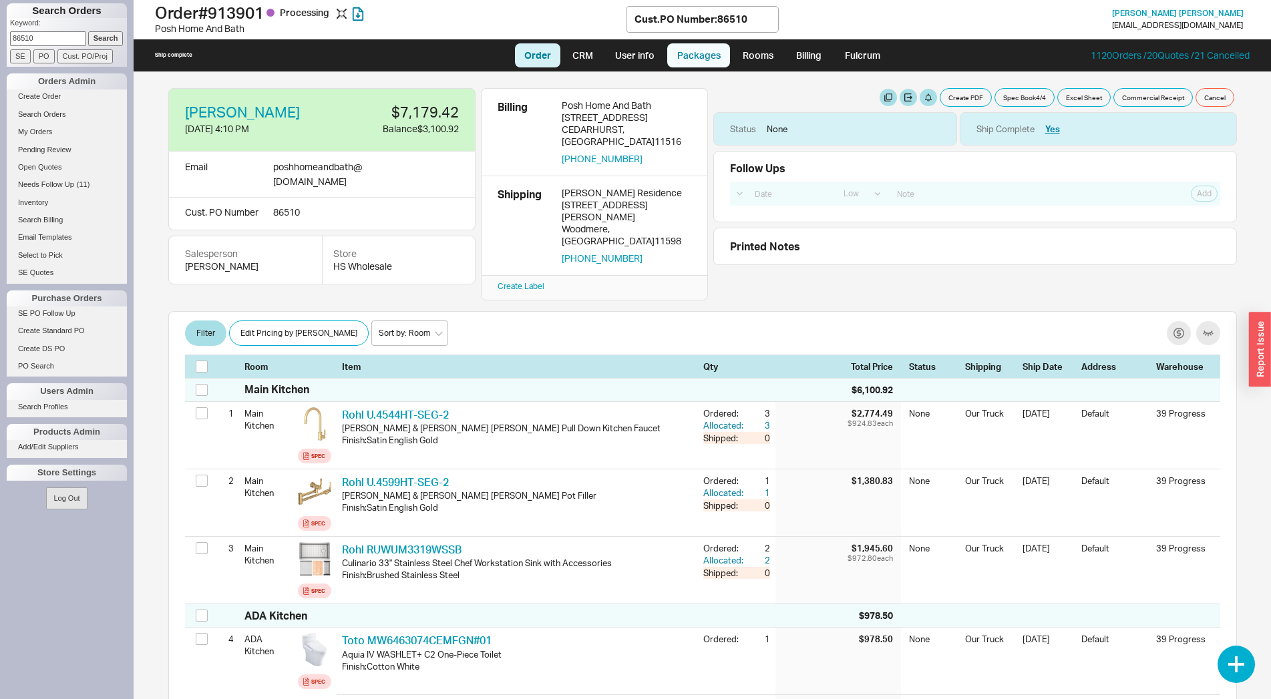
select select "8"
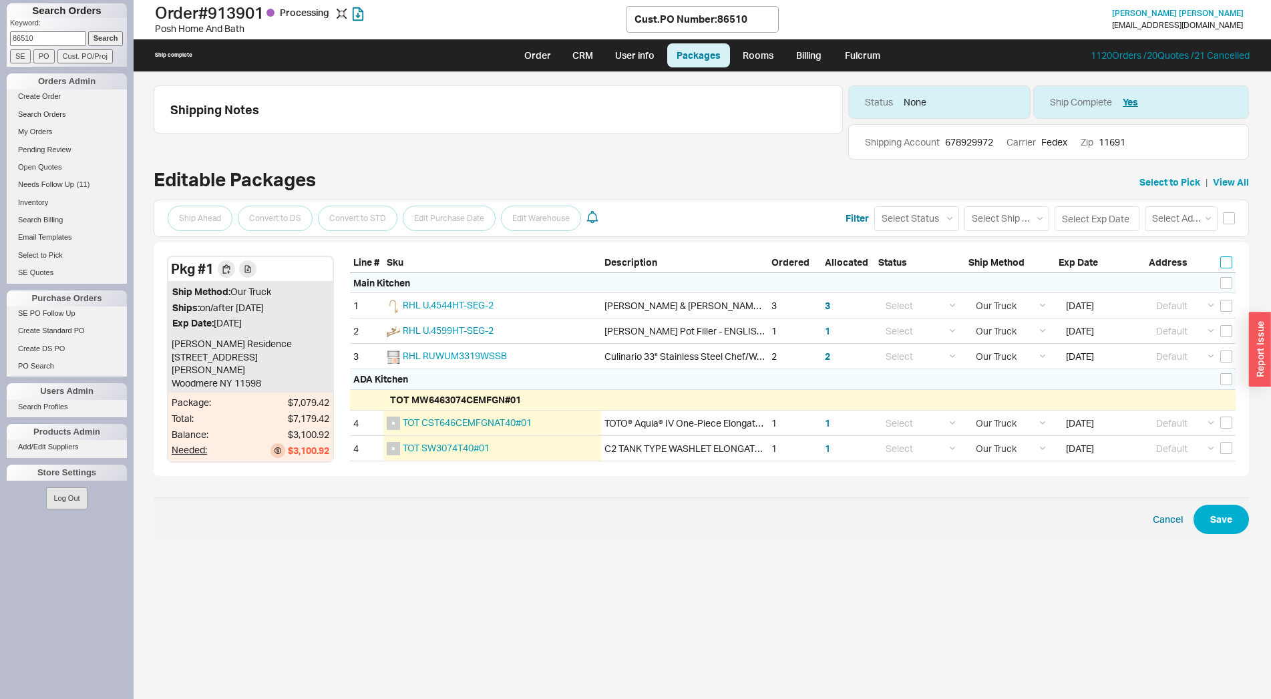
click at [1225, 265] on input "checkbox" at bounding box center [1226, 263] width 12 height 12
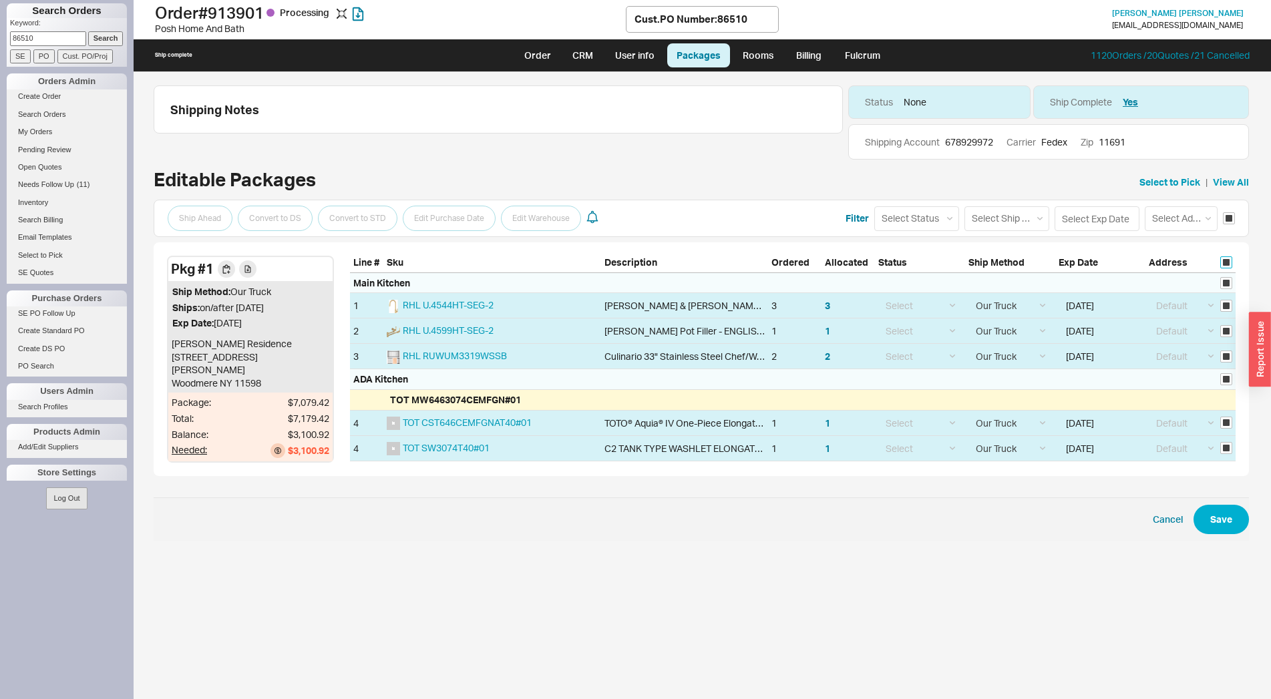
checkbox input "true"
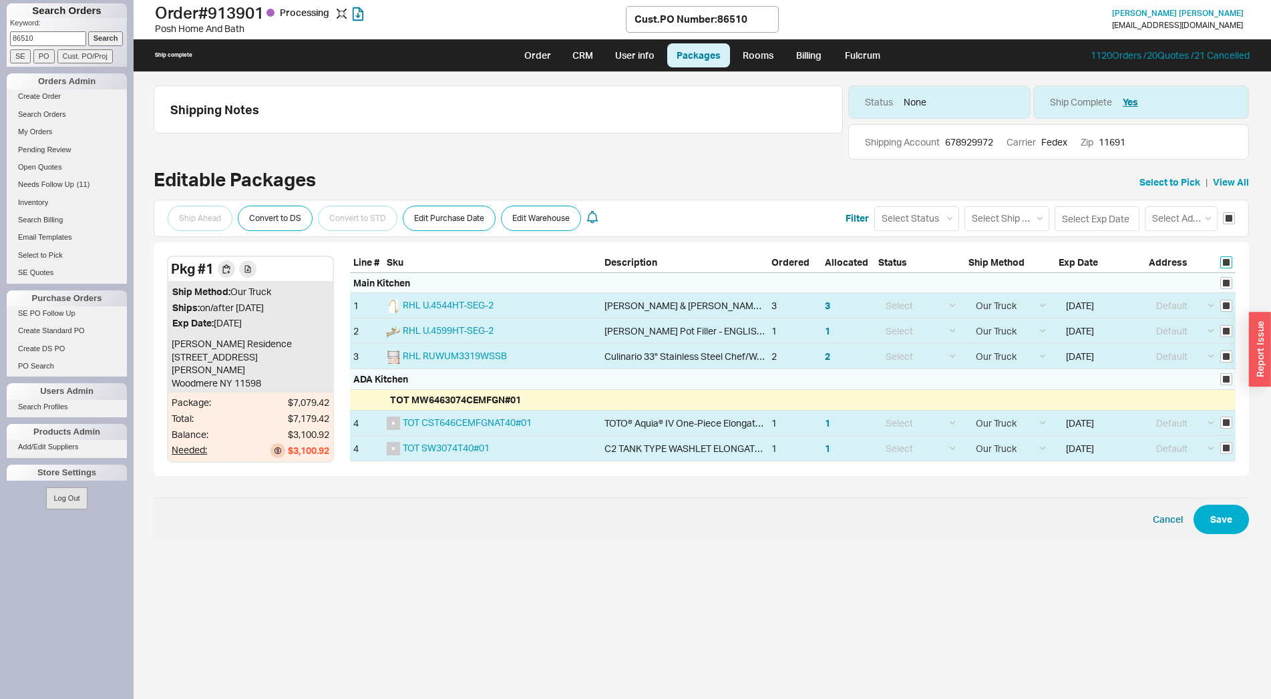
checkbox input "true"
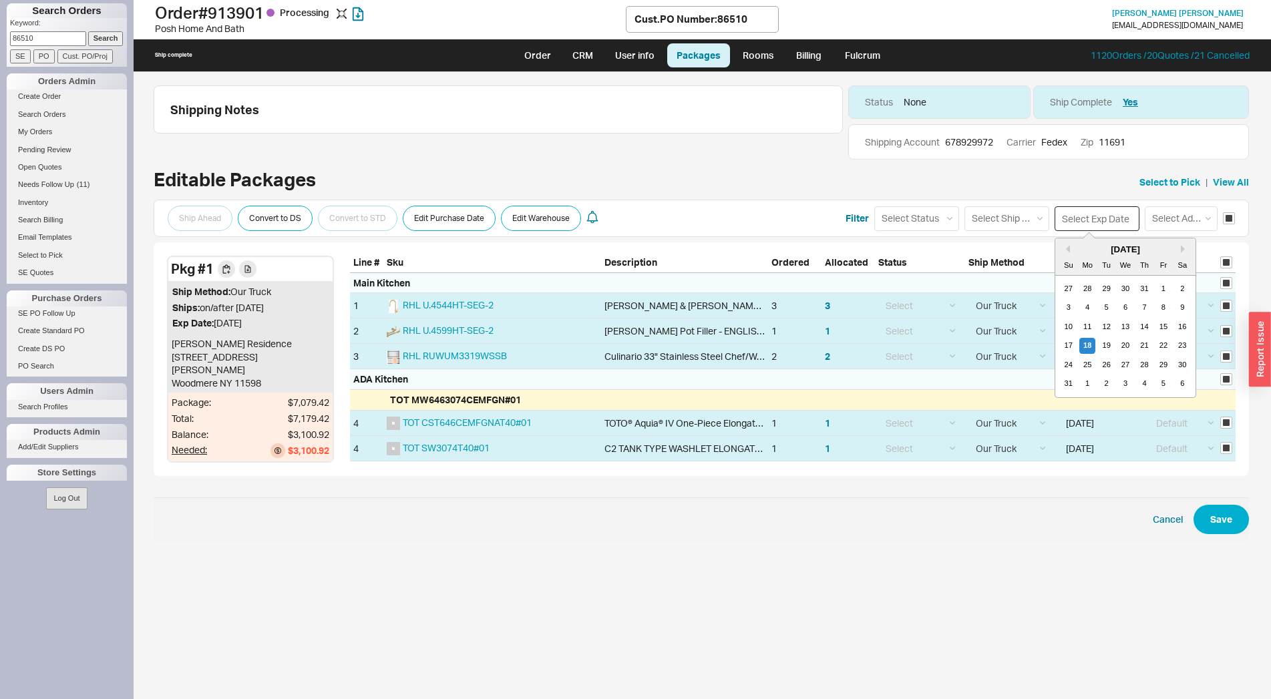
click at [1104, 226] on input at bounding box center [1097, 218] width 85 height 25
click at [1149, 346] on div "21" at bounding box center [1145, 346] width 16 height 16
type input "08/21/2025"
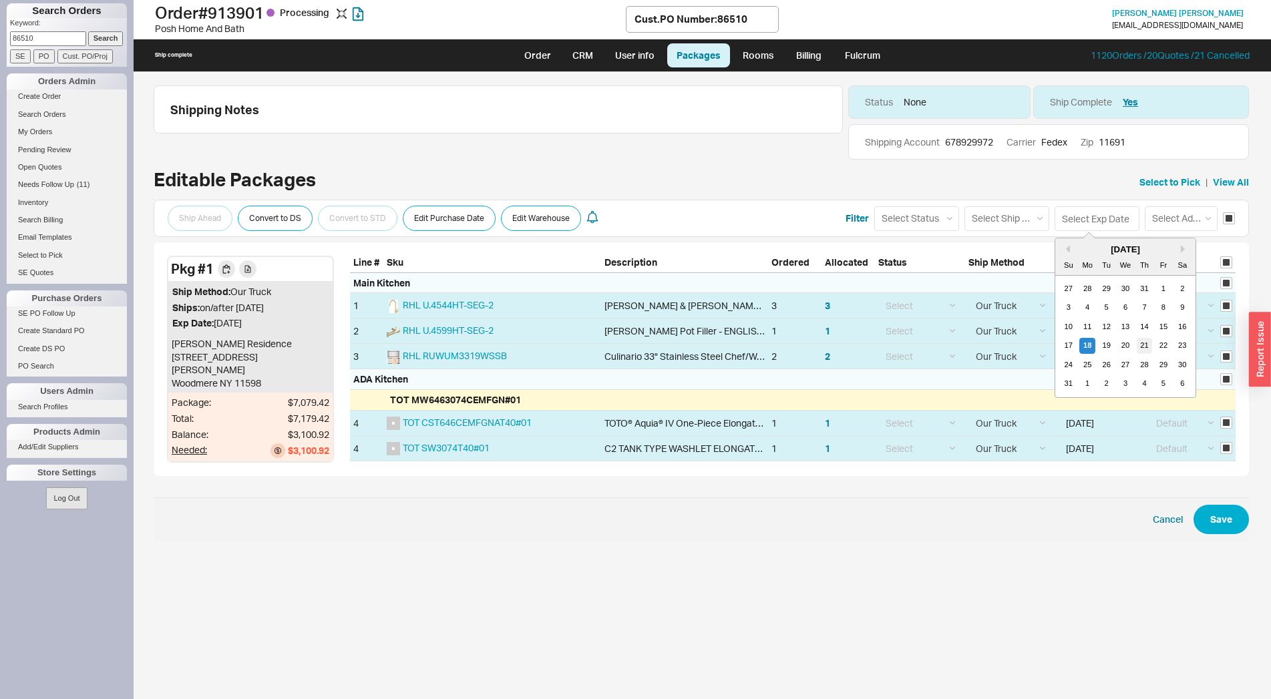
type input "08/21/2025"
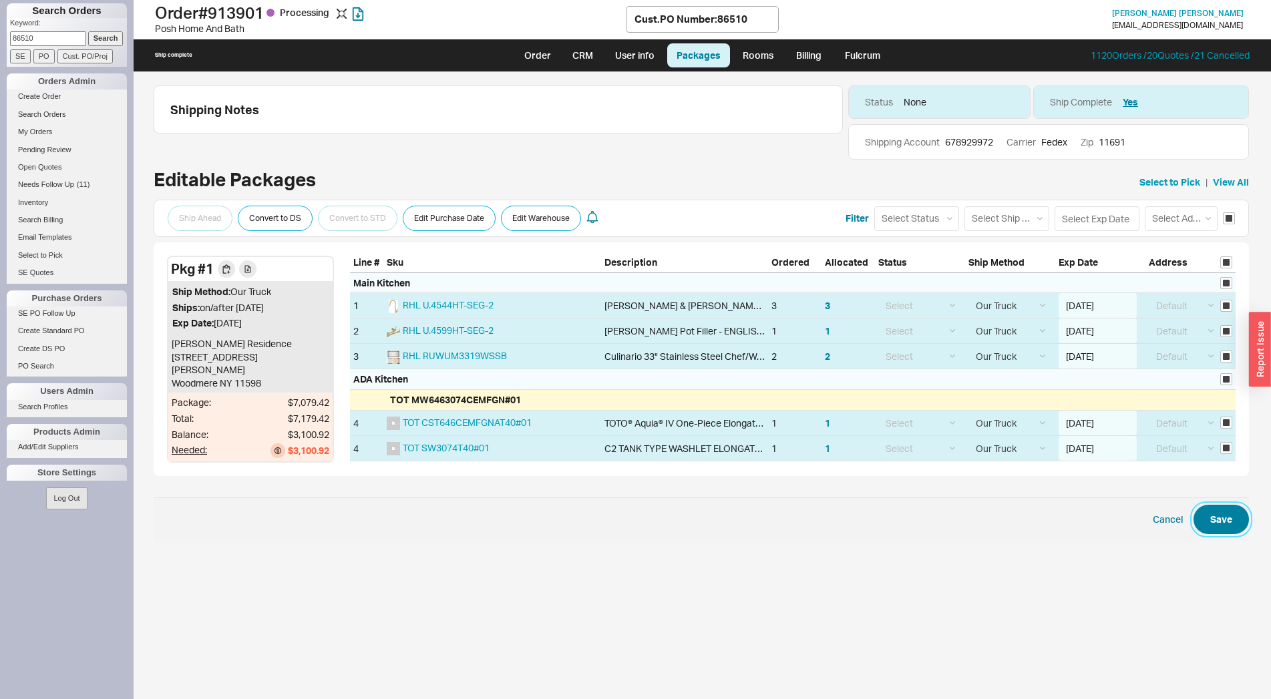
click at [1221, 513] on button "Save" at bounding box center [1221, 519] width 55 height 29
checkbox input "false"
select select "8"
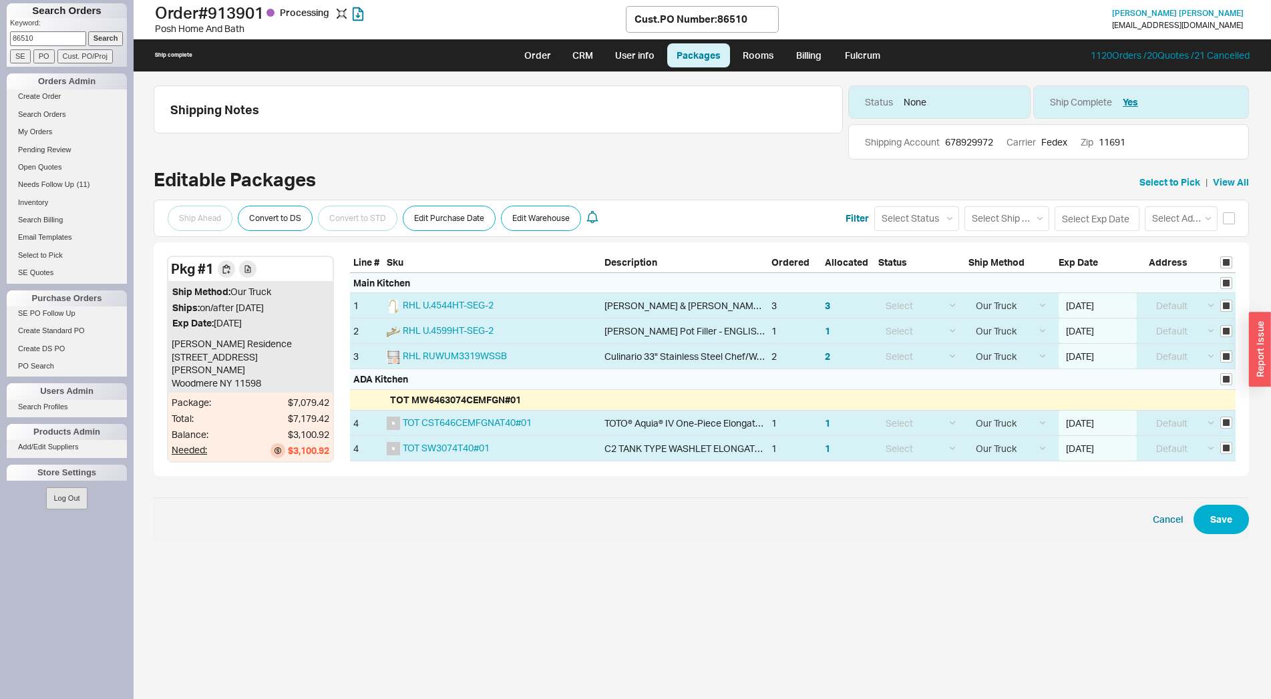
select select "8"
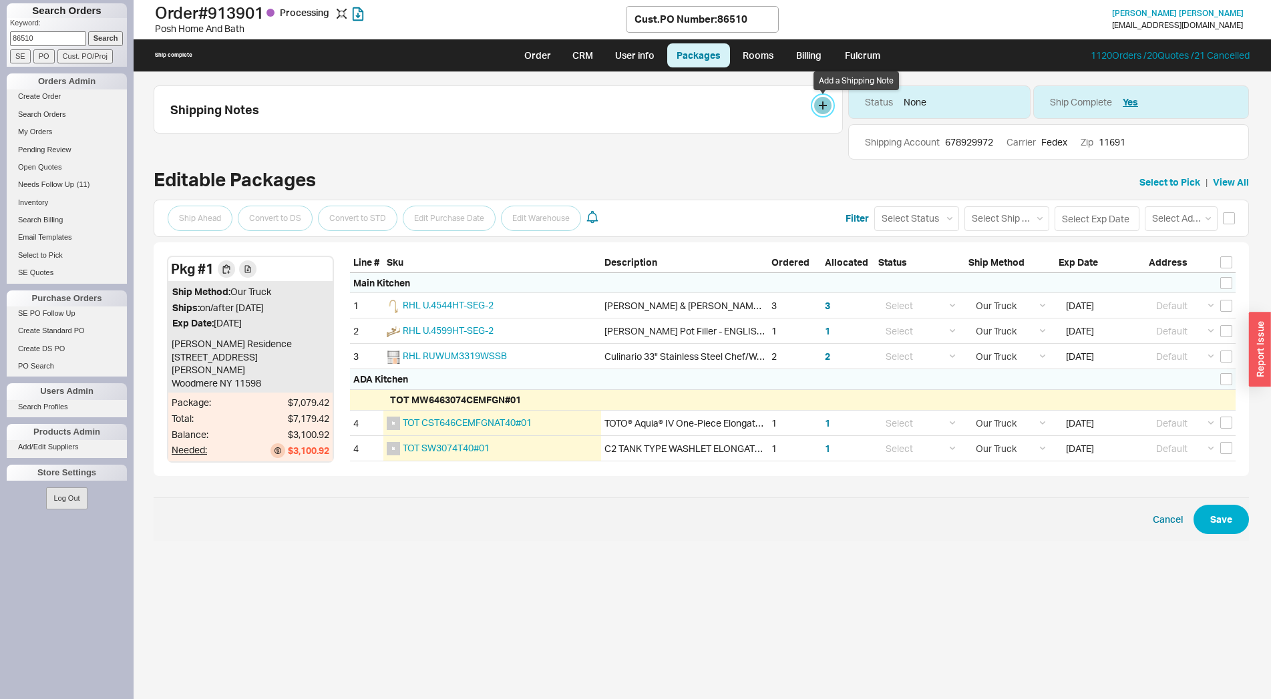
click at [828, 104] on button at bounding box center [822, 105] width 17 height 17
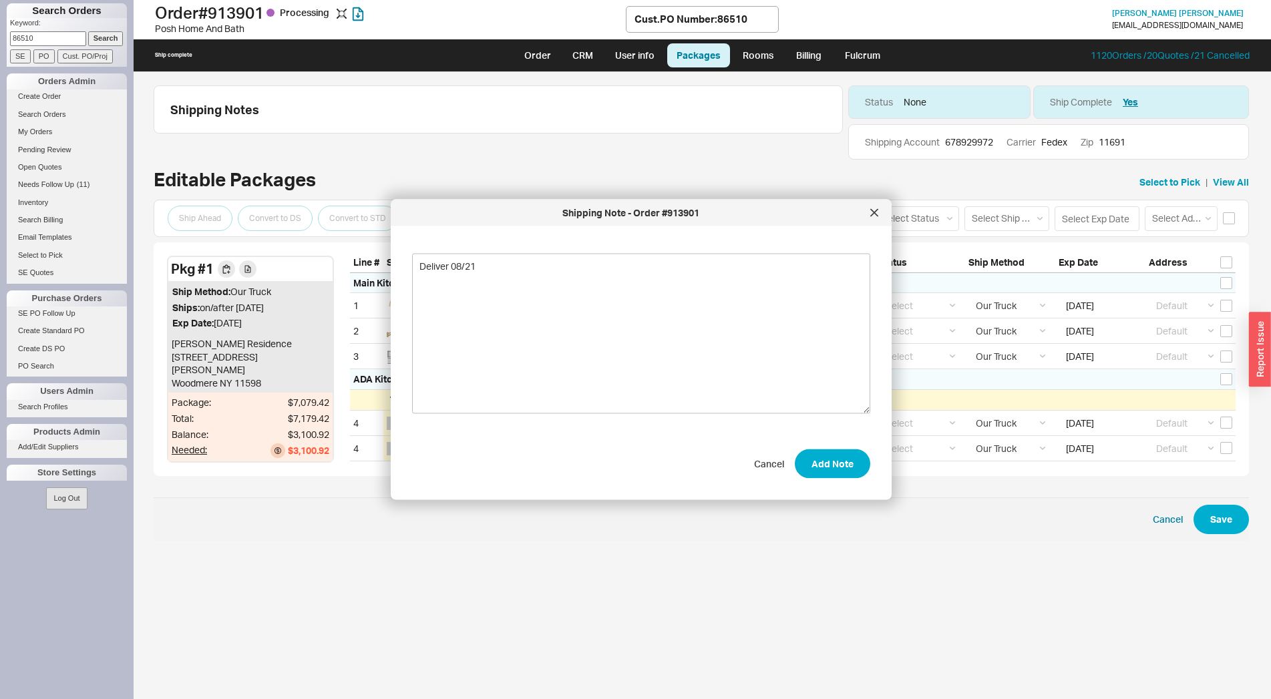
type textarea "Deliver 08/21"
click at [859, 470] on div "Deliver 08/21 Cancel Add Note" at bounding box center [652, 358] width 480 height 242
click at [850, 468] on button "Add Note" at bounding box center [832, 463] width 75 height 29
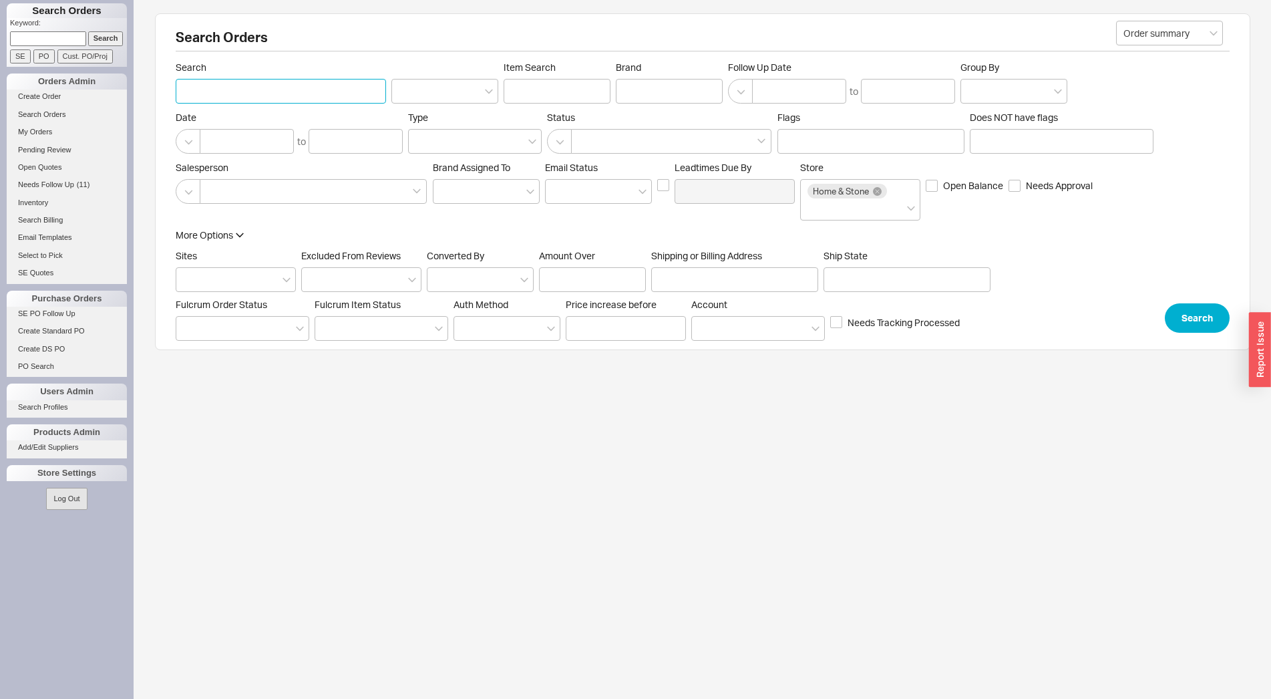
click at [296, 99] on input "Search" at bounding box center [281, 91] width 210 height 25
click at [71, 34] on input at bounding box center [48, 38] width 76 height 14
type input "86510"
click at [88, 31] on input "Search" at bounding box center [105, 38] width 35 height 14
type input "86510"
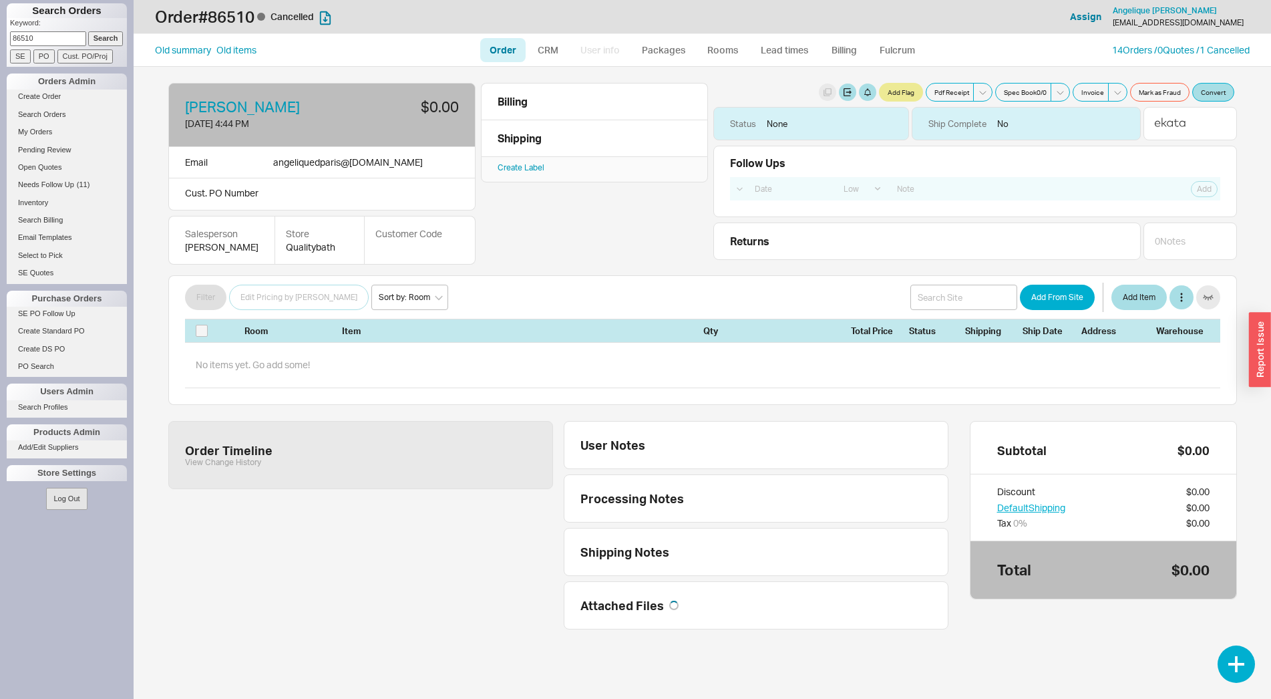
click at [91, 55] on input "Cust. PO/Proj" at bounding box center [84, 56] width 55 height 14
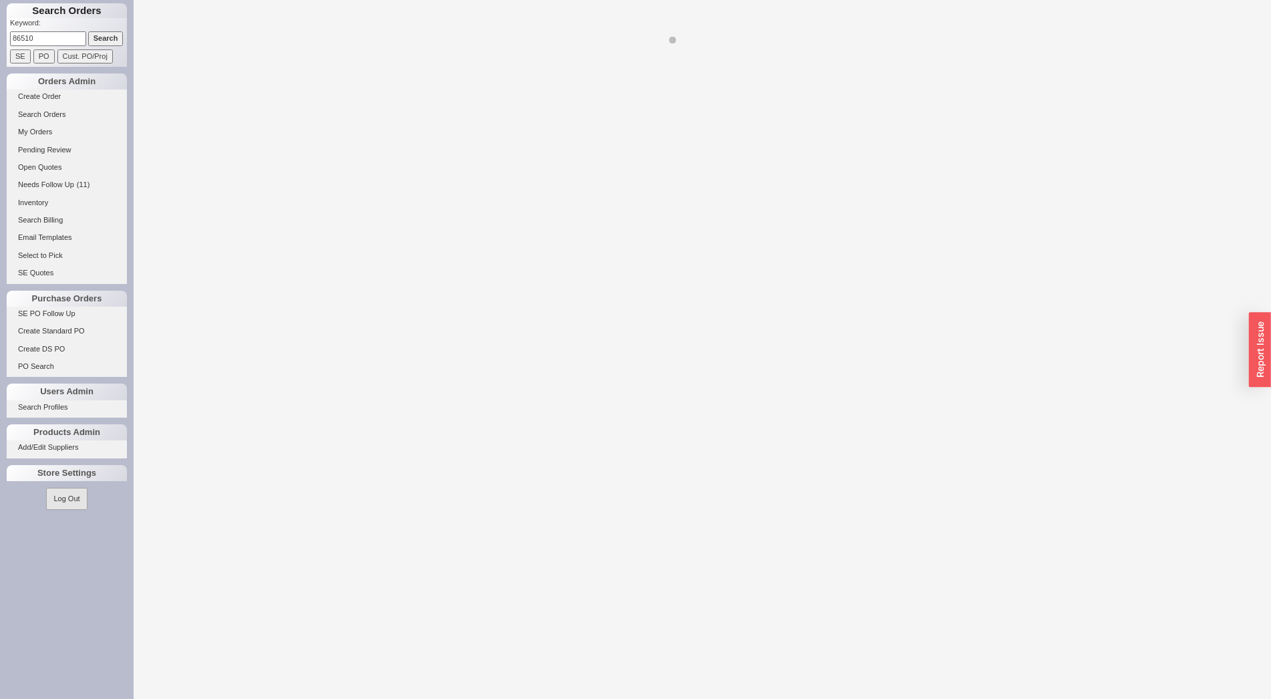
select select "LOW"
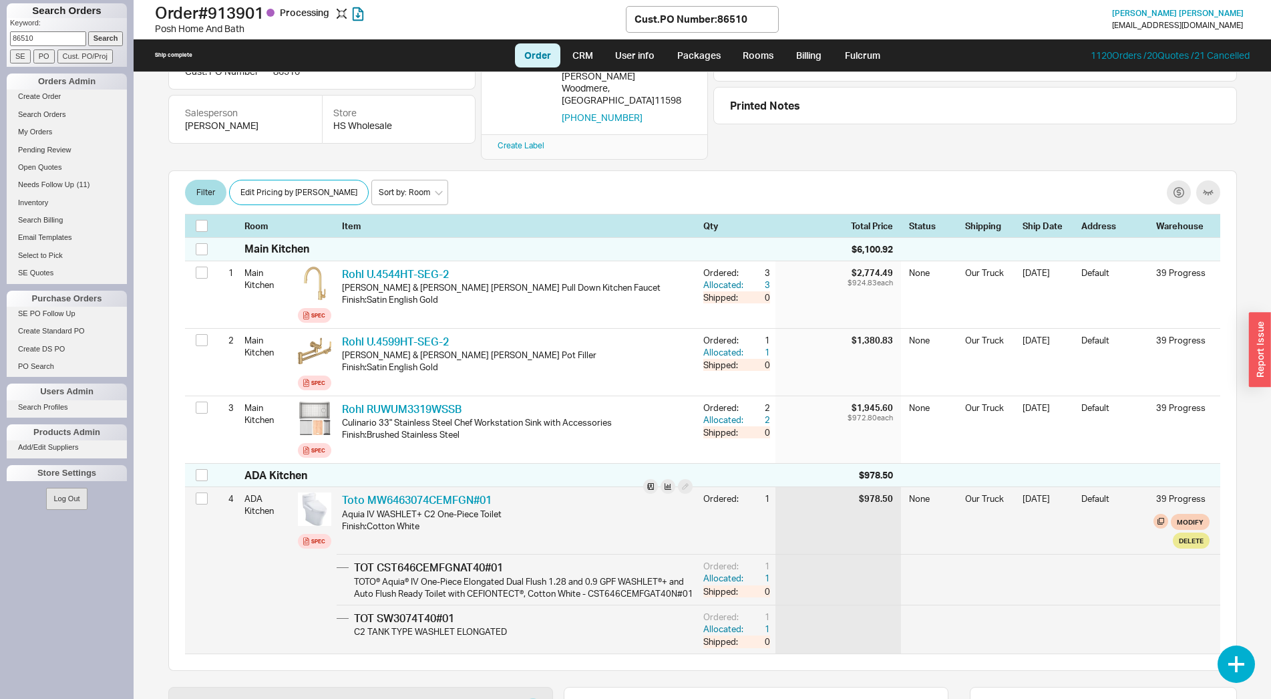
scroll to position [136, 0]
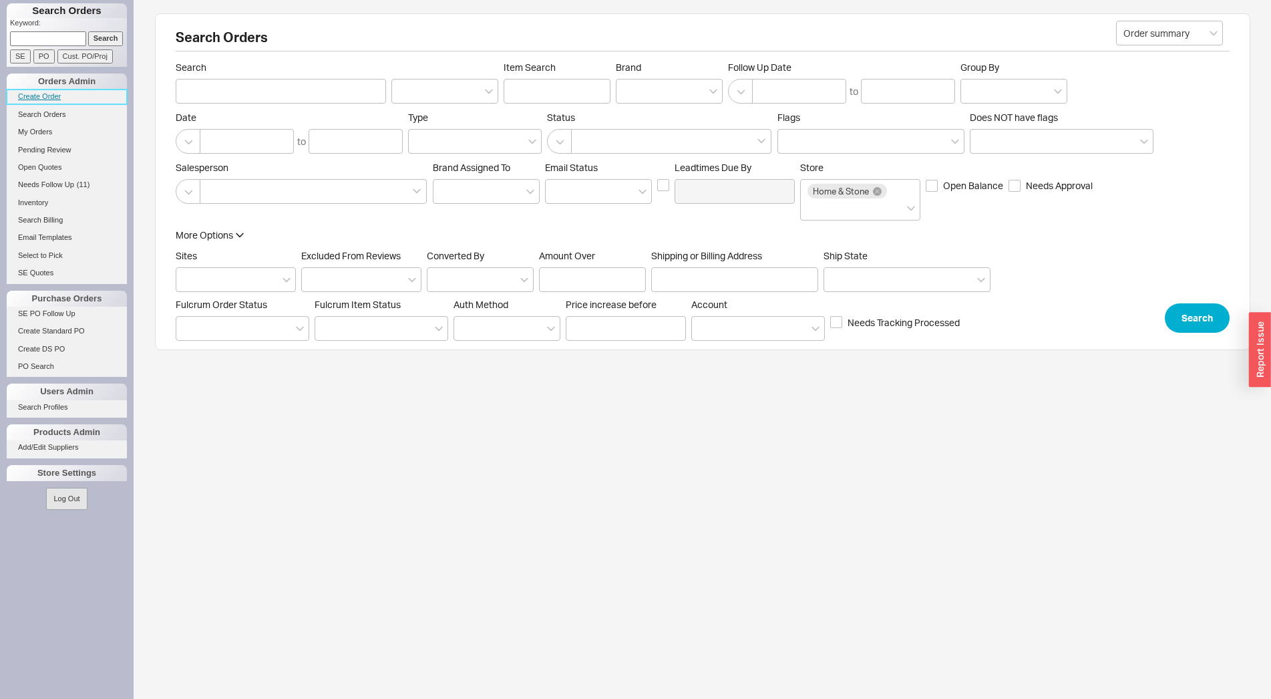
click at [59, 94] on link "Create Order" at bounding box center [67, 97] width 120 height 14
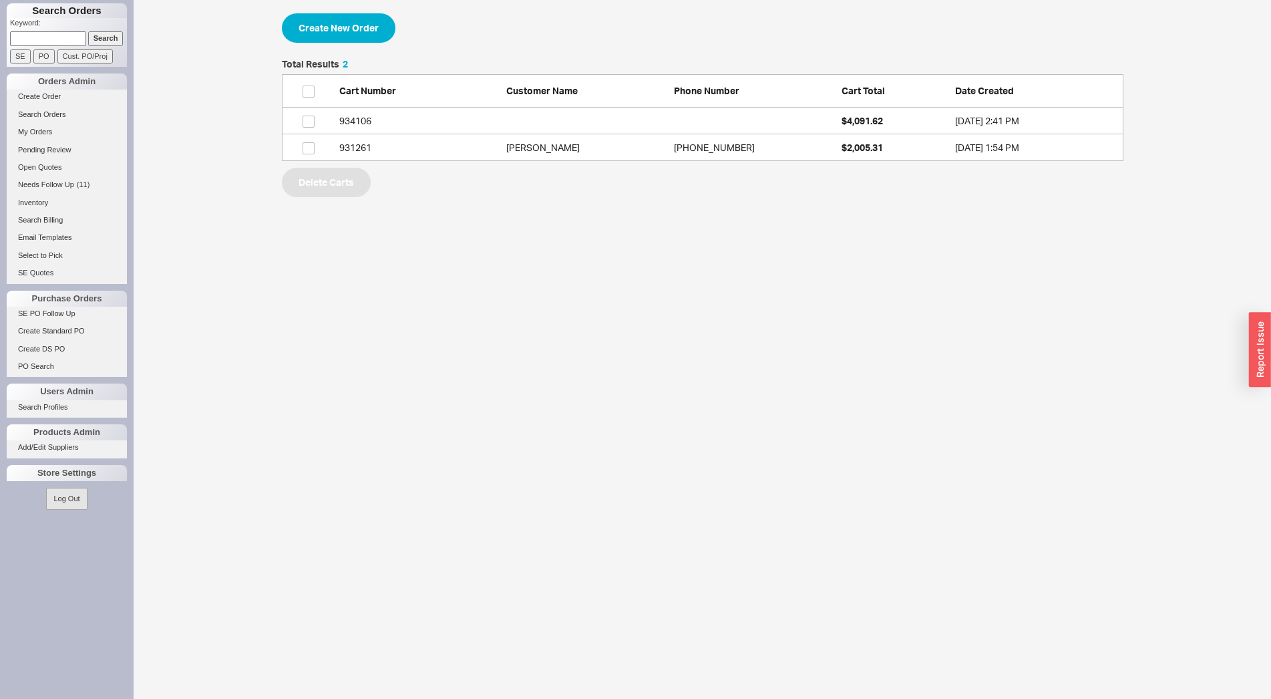
scroll to position [90, 830]
click at [508, 111] on link "934106 $4,091.62 [DATE] 2:41 PM" at bounding box center [703, 121] width 842 height 27
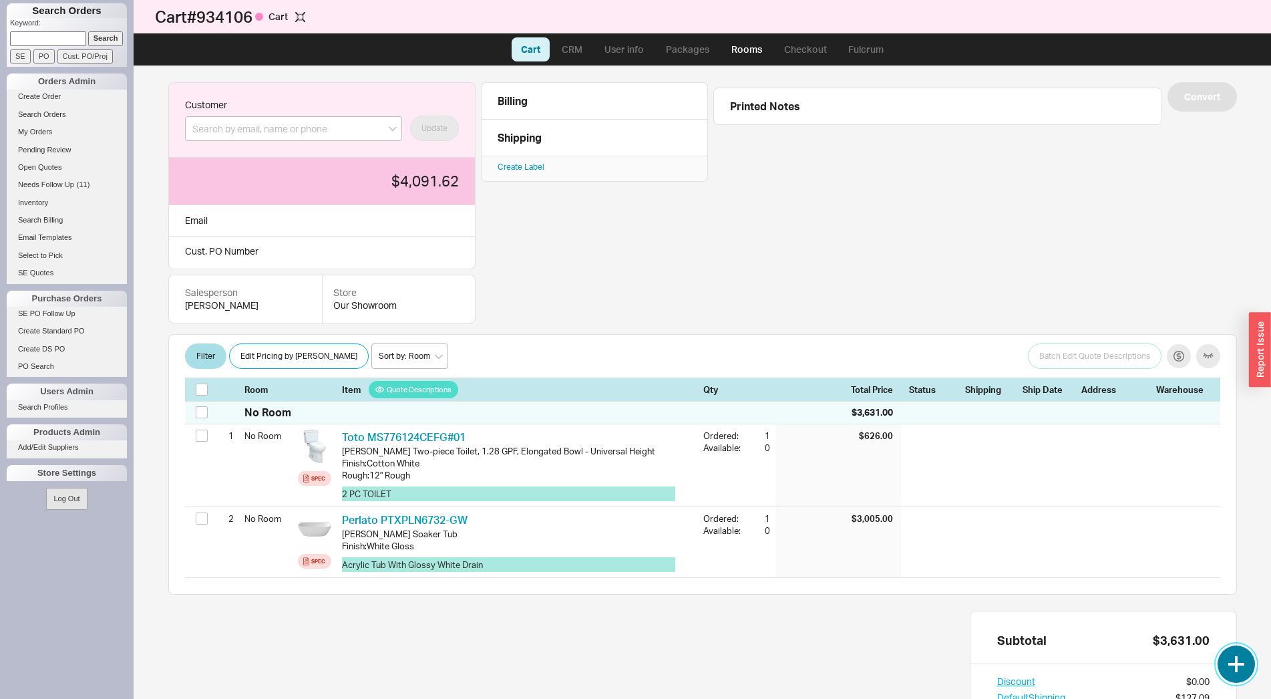
click at [1254, 671] on button "button" at bounding box center [1236, 663] width 37 height 37
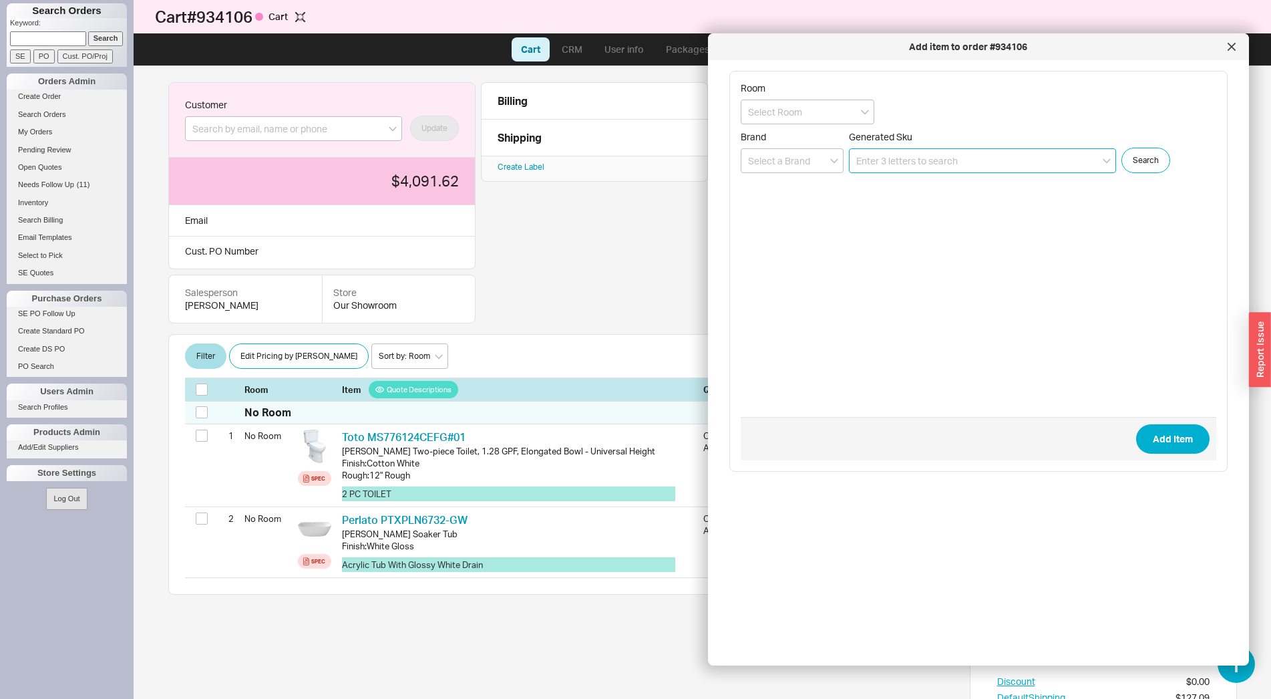
paste input "3547"
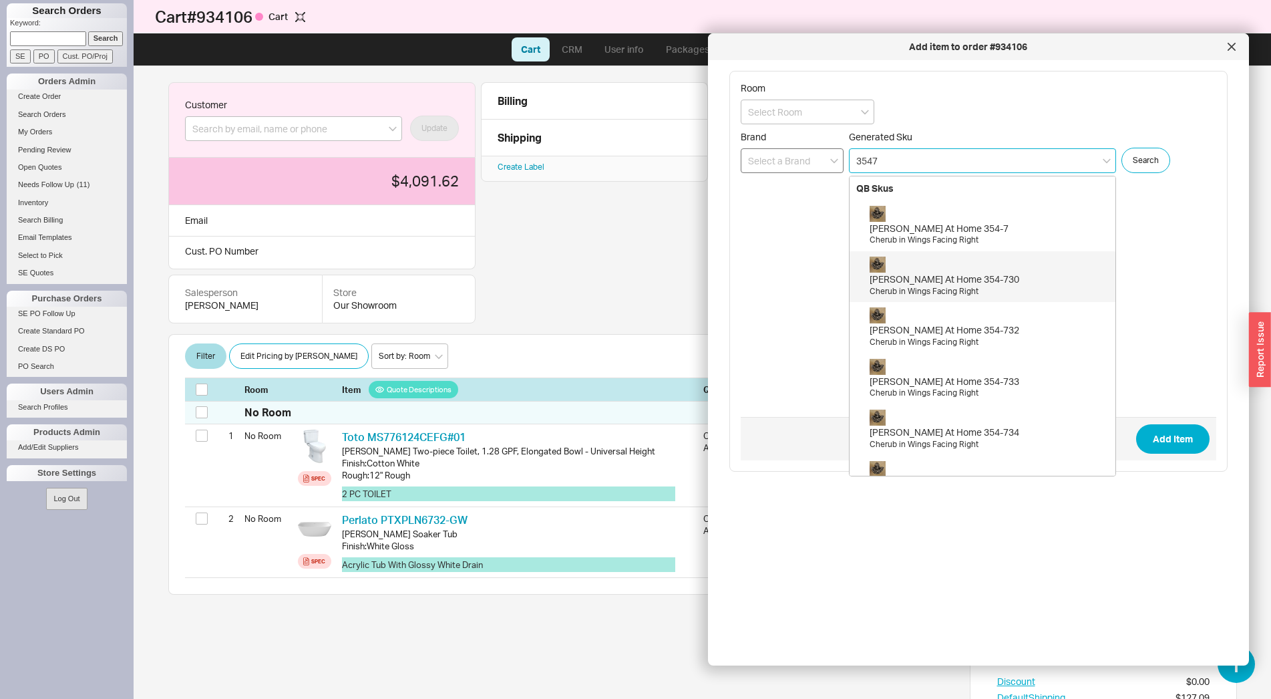
type input "3547"
click at [808, 171] on input at bounding box center [792, 160] width 103 height 25
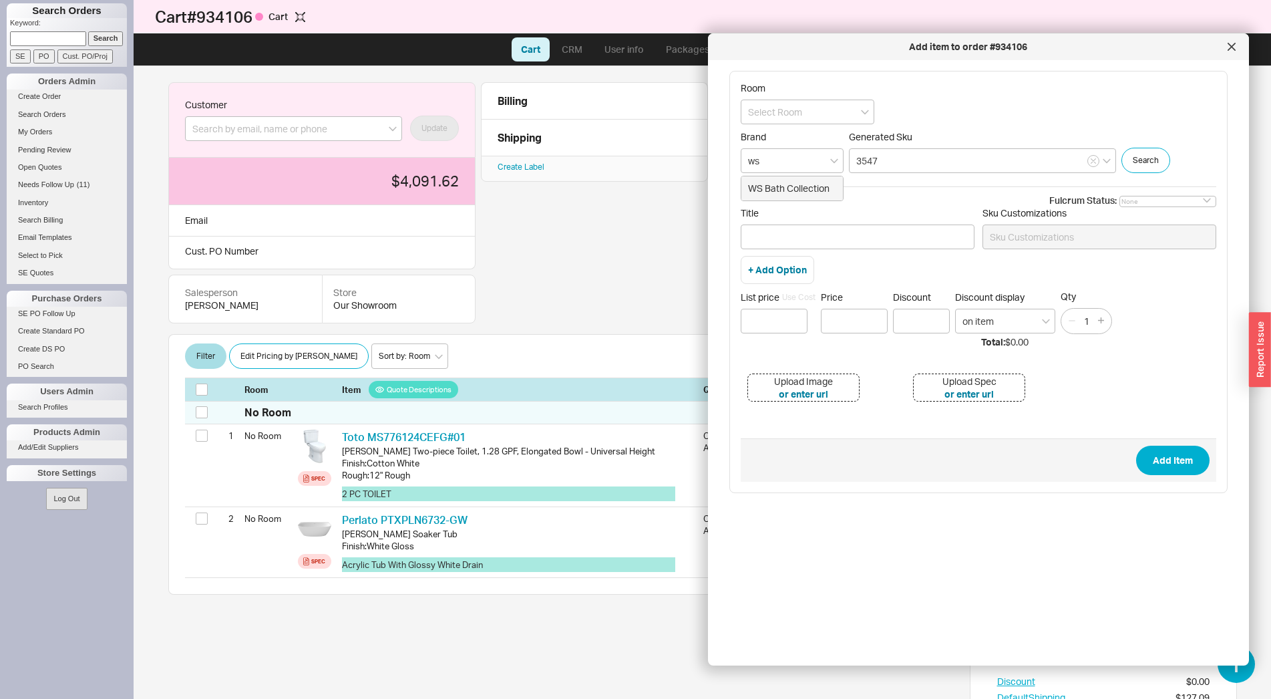
click at [812, 200] on div "WS Bath Collection" at bounding box center [792, 188] width 103 height 25
click at [815, 191] on div "WS Bath Collection" at bounding box center [792, 188] width 102 height 24
type input "WS Bath Collection"
click at [925, 162] on input "3547" at bounding box center [982, 160] width 267 height 25
click at [856, 164] on input "3547" at bounding box center [982, 160] width 267 height 25
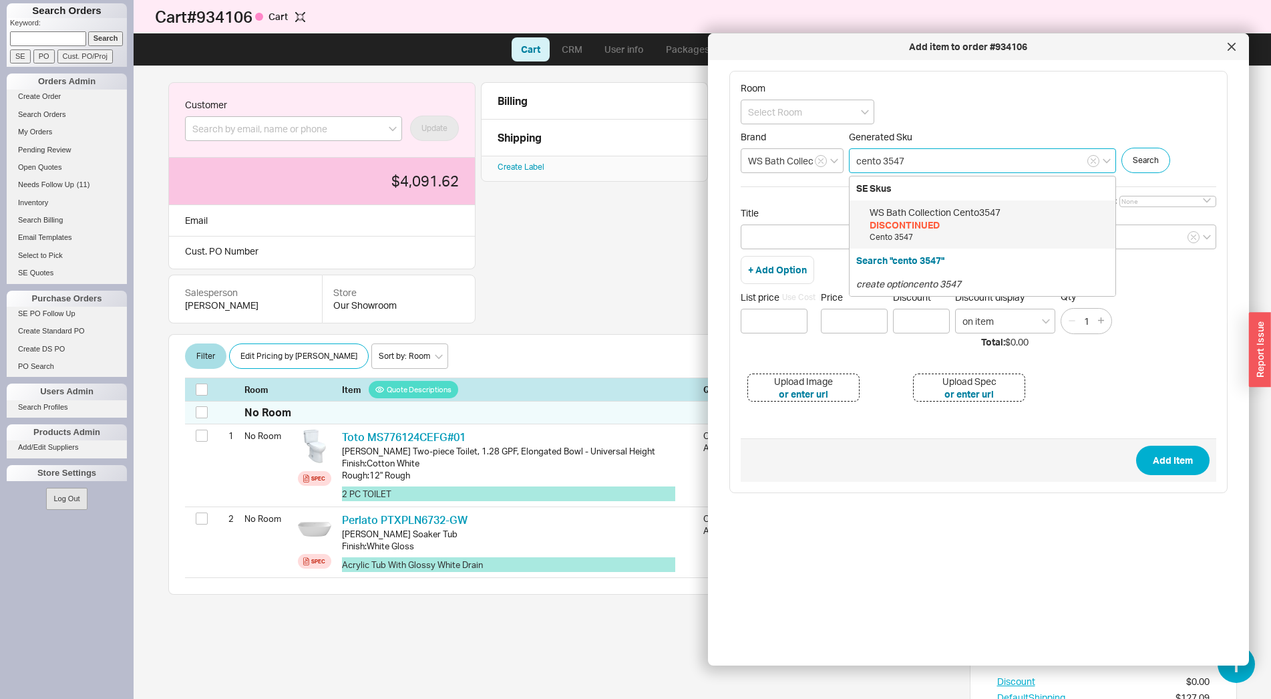
click at [973, 218] on div "WS Bath Collection Cento3547" at bounding box center [989, 212] width 239 height 13
type input "Cento3547"
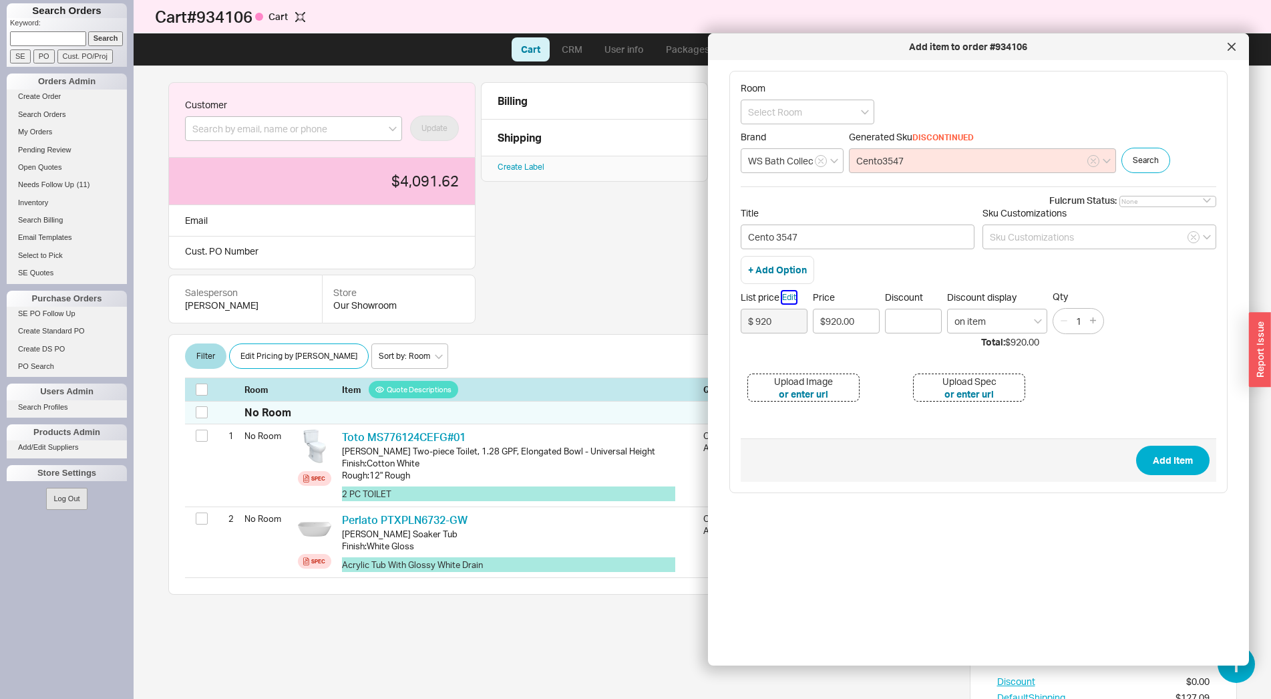
click at [794, 297] on button "Edit" at bounding box center [789, 297] width 14 height 12
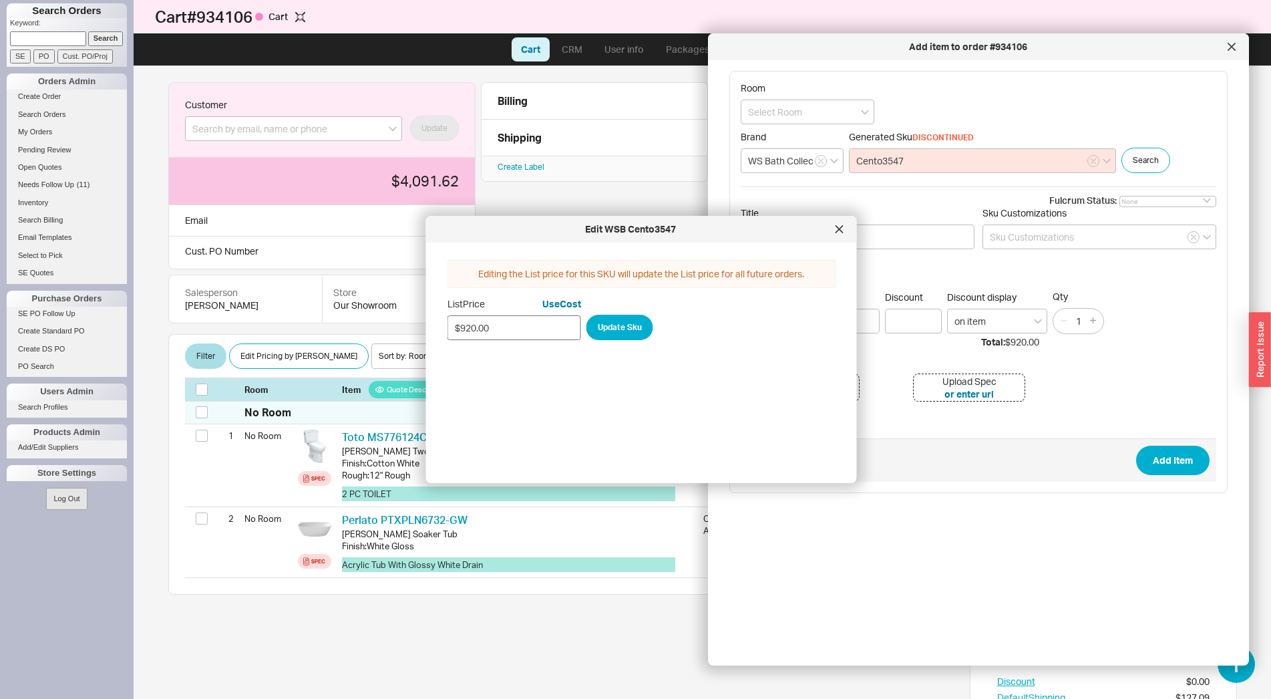
drag, startPoint x: 500, startPoint y: 326, endPoint x: 462, endPoint y: 330, distance: 38.3
click at [462, 330] on input "$920.00" at bounding box center [515, 327] width 134 height 25
type input "$1,040.00"
click at [612, 335] on button "Update Sku" at bounding box center [620, 327] width 67 height 25
type input "$ 1040"
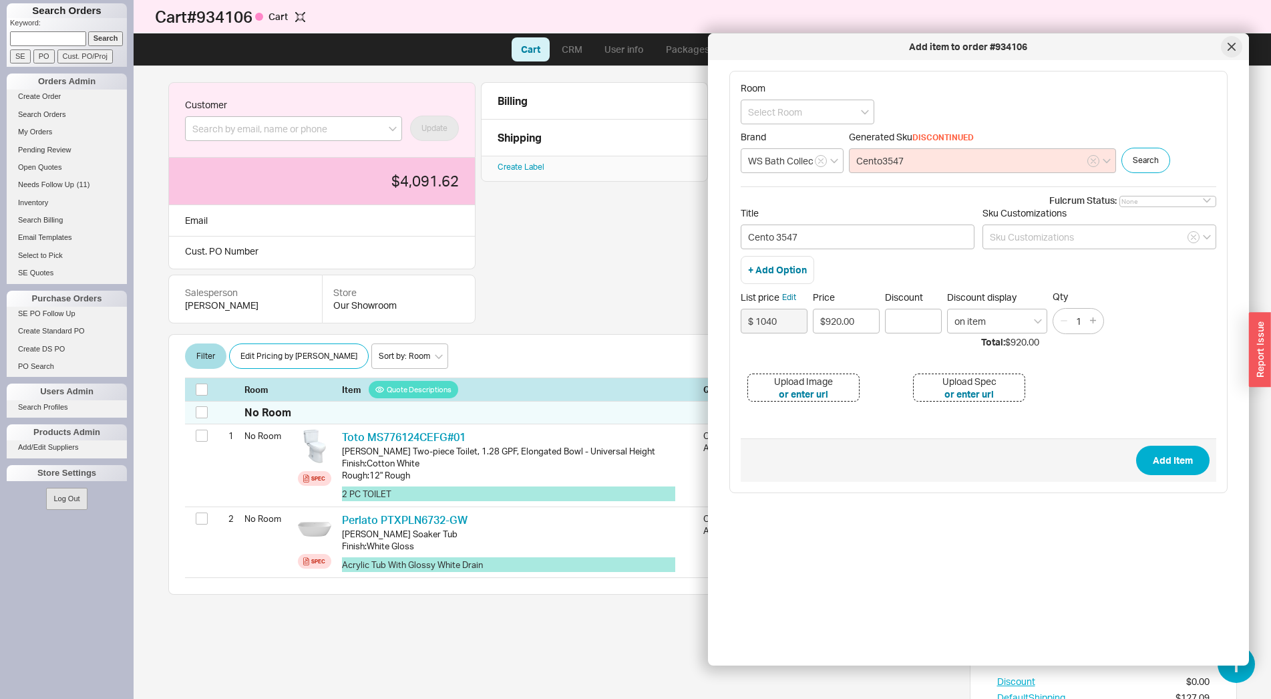
drag, startPoint x: 1229, startPoint y: 41, endPoint x: 1275, endPoint y: 65, distance: 51.1
click at [1230, 41] on div at bounding box center [1231, 46] width 21 height 21
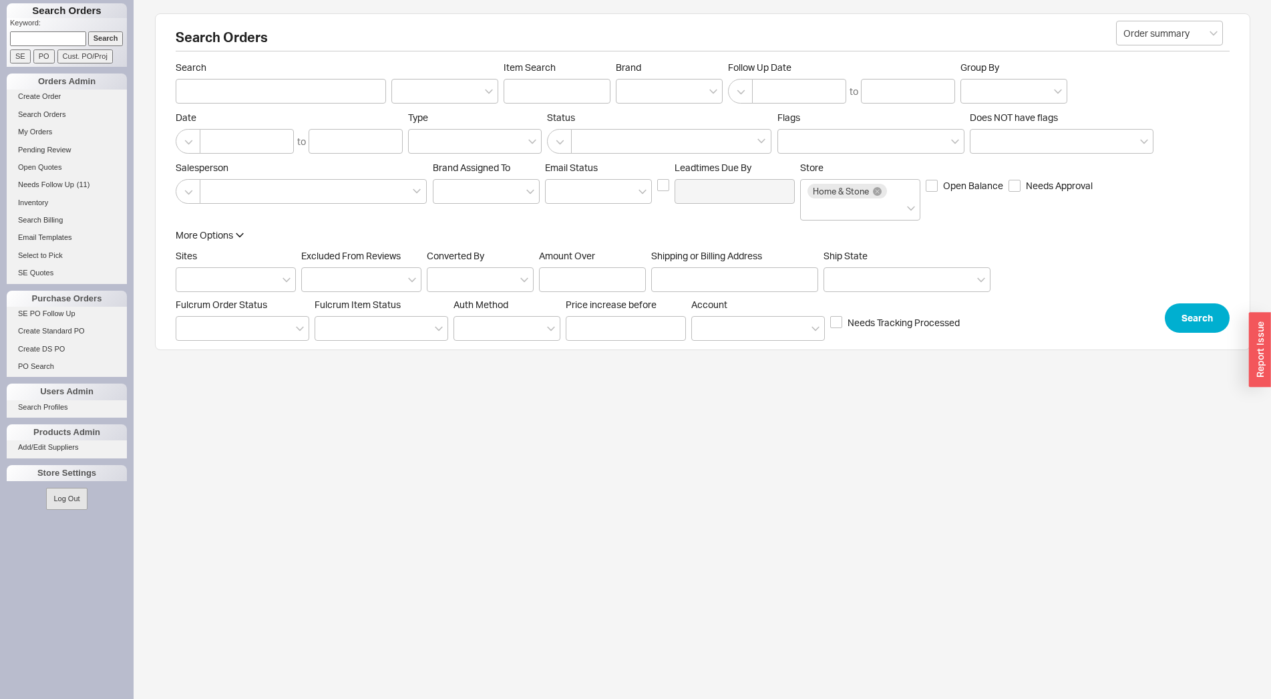
click at [48, 38] on input at bounding box center [48, 38] width 76 height 14
type input "925922"
click at [88, 31] on input "Search" at bounding box center [105, 38] width 35 height 14
type input "925922"
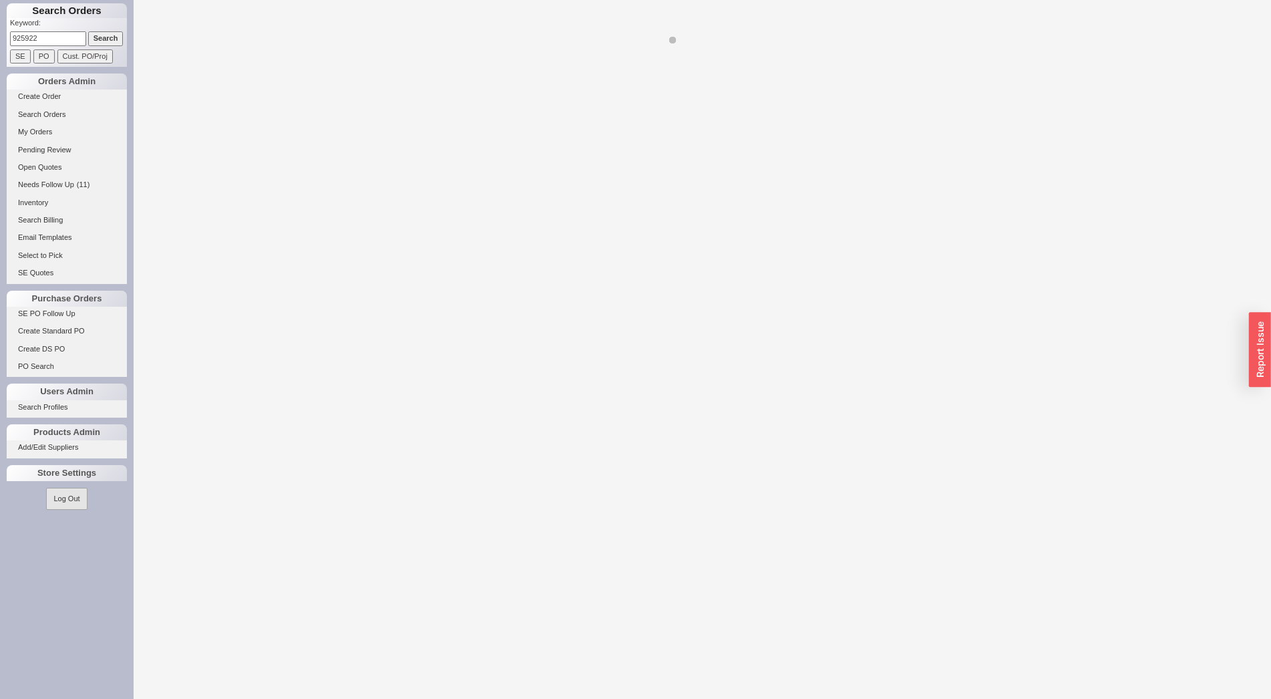
select select "LOW"
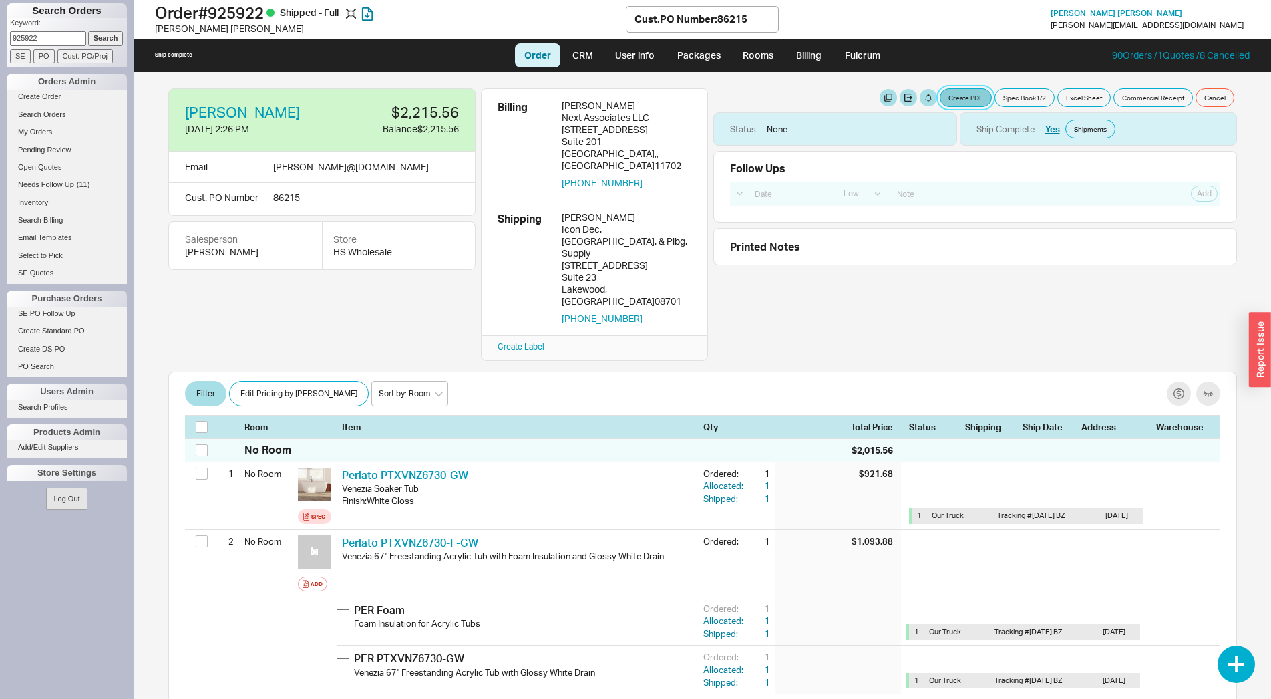
click at [951, 93] on button "Create PDF" at bounding box center [966, 97] width 52 height 19
select select "69473513"
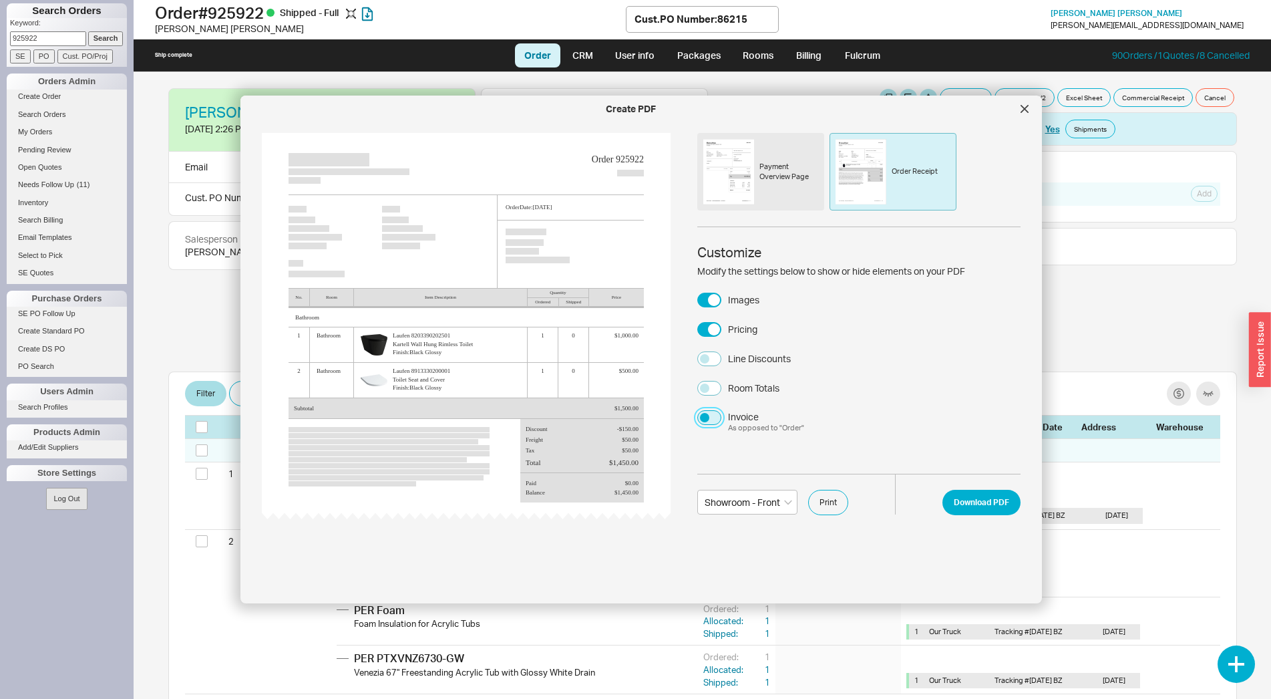
click at [717, 419] on button "Invoice As opposed to " Order "" at bounding box center [709, 417] width 24 height 15
click at [973, 500] on button "Download PDF" at bounding box center [982, 502] width 78 height 25
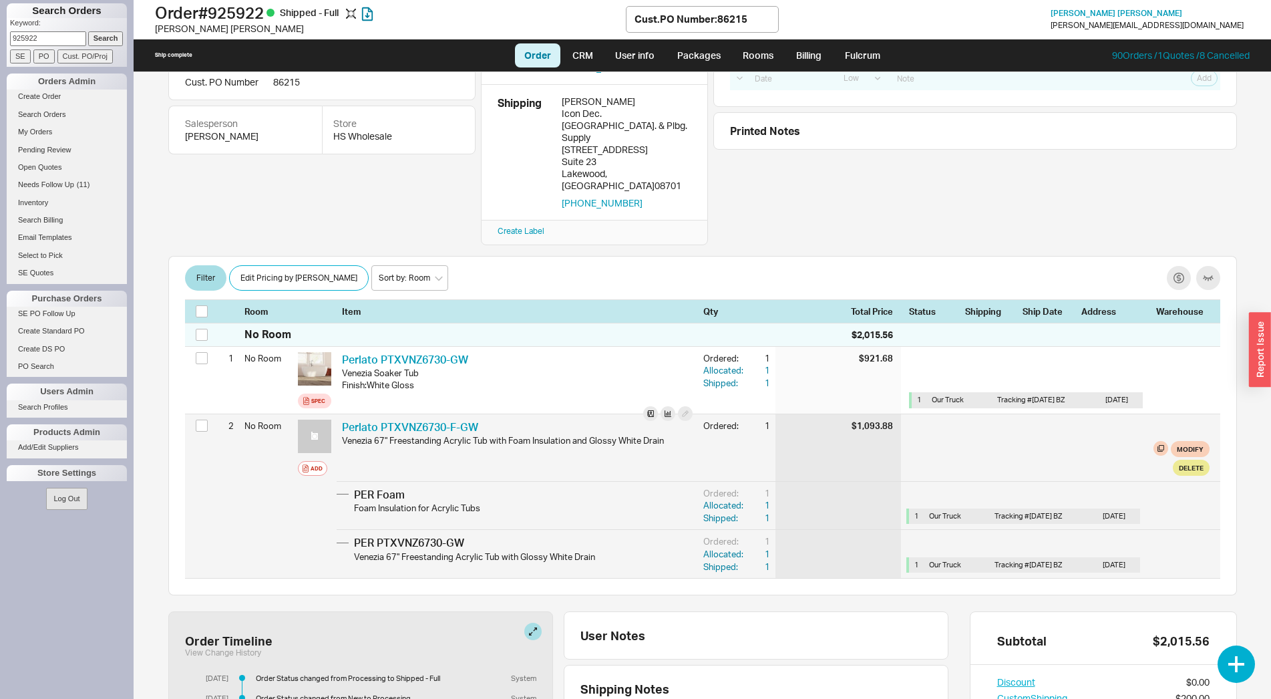
scroll to position [329, 0]
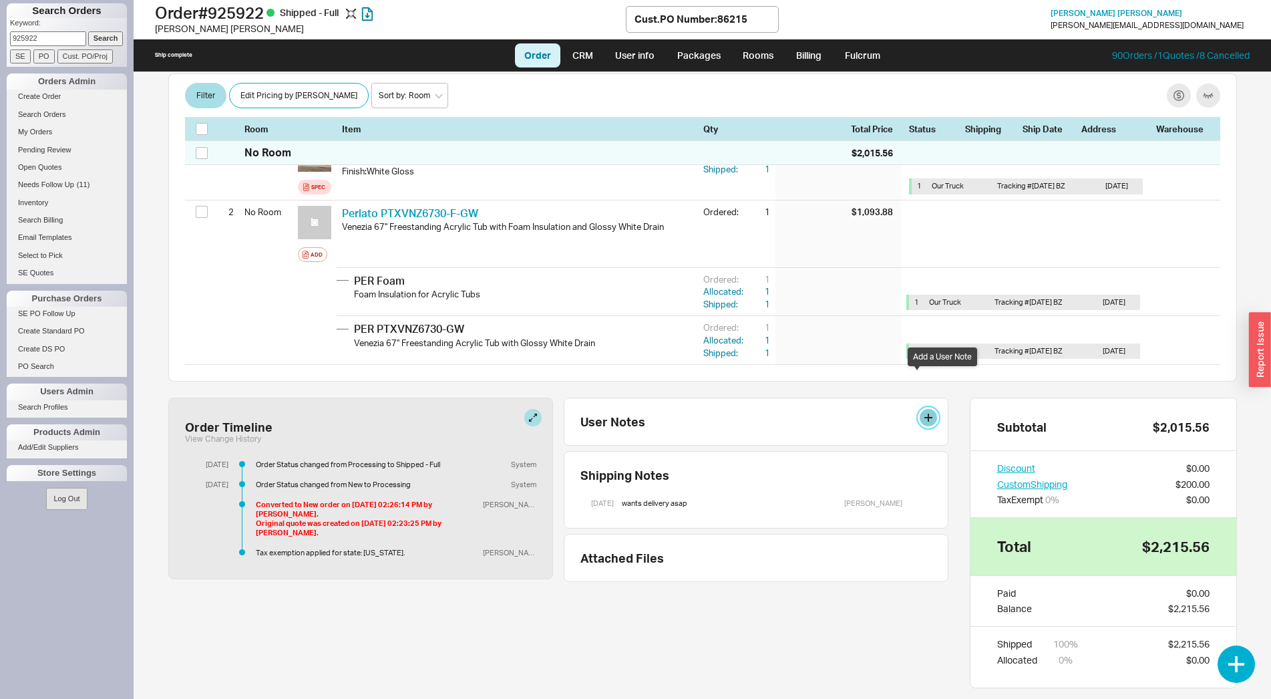
click at [920, 409] on button at bounding box center [928, 417] width 17 height 17
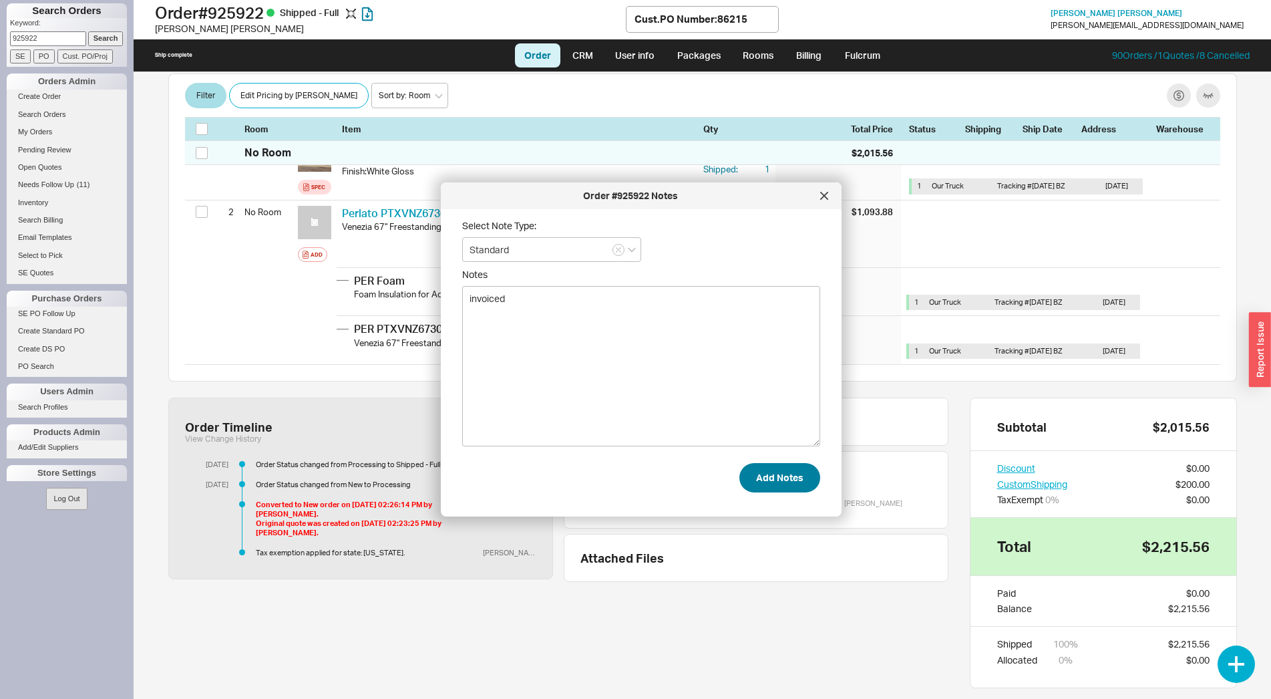
type textarea "invoiced"
click at [760, 480] on button "Add Notes" at bounding box center [779, 477] width 81 height 29
